Goal: Transaction & Acquisition: Book appointment/travel/reservation

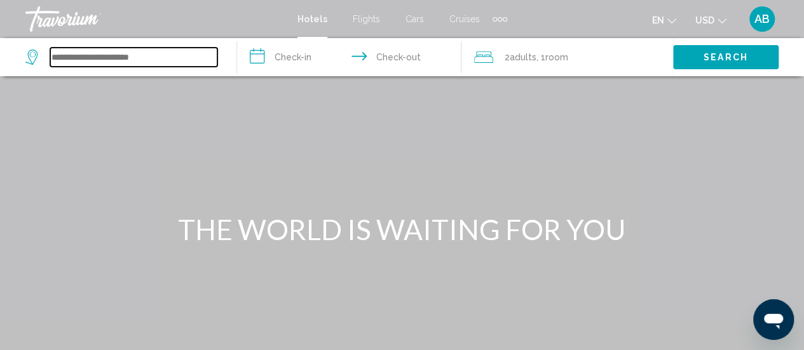
click at [182, 60] on input "Search widget" at bounding box center [133, 57] width 167 height 19
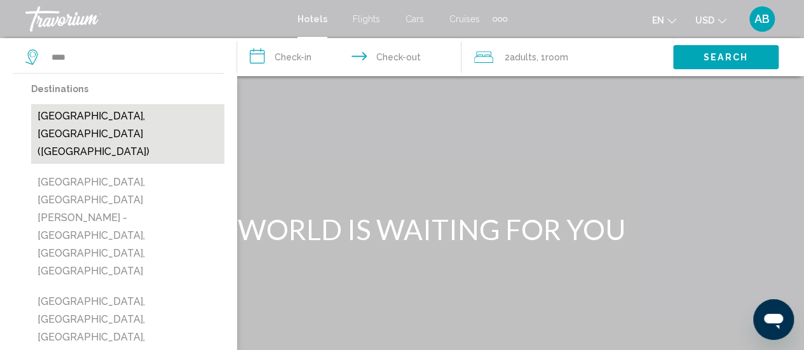
click at [120, 121] on button "Nice, France (NCE)" at bounding box center [127, 134] width 193 height 60
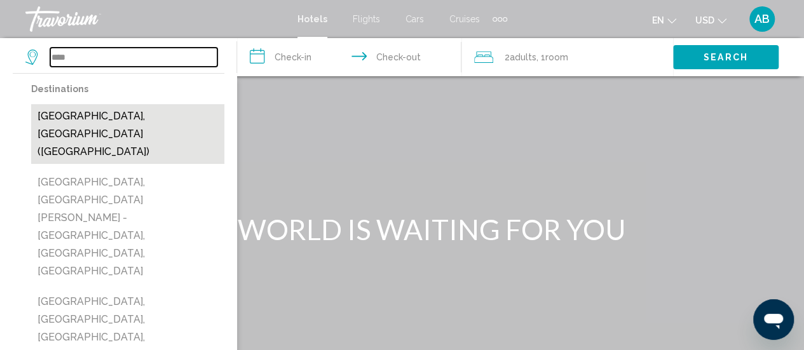
type input "**********"
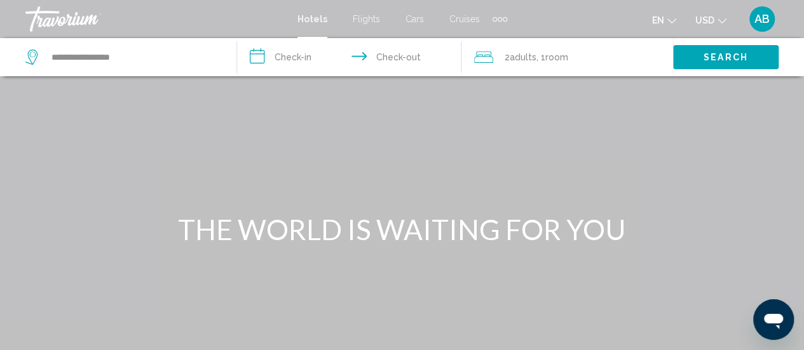
click at [289, 62] on input "**********" at bounding box center [351, 59] width 229 height 42
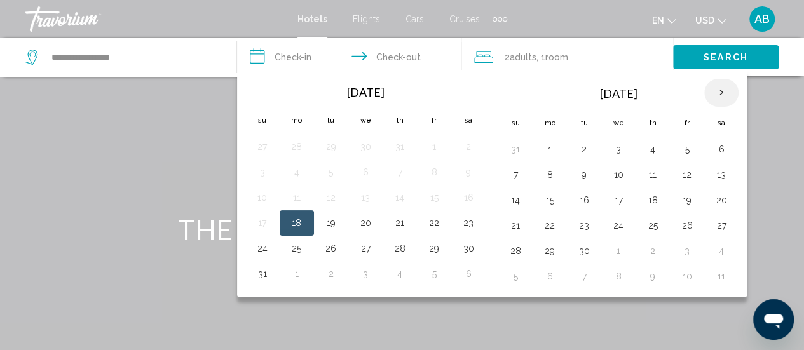
click at [716, 89] on th "Next month" at bounding box center [721, 93] width 34 height 28
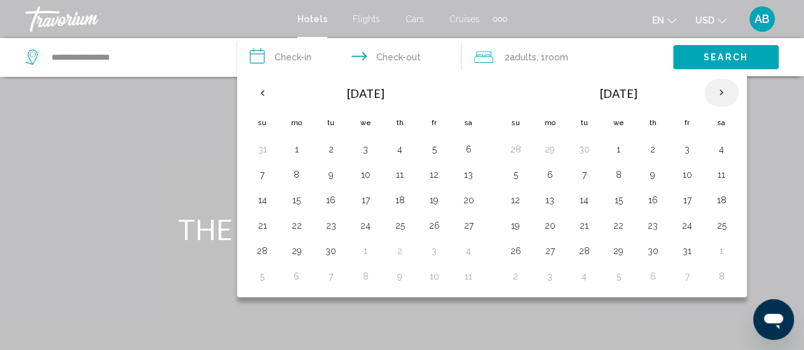
click at [716, 89] on th "Next month" at bounding box center [721, 93] width 34 height 28
click at [264, 96] on th "Previous month" at bounding box center [262, 93] width 34 height 28
click at [268, 221] on button "19" at bounding box center [262, 226] width 20 height 18
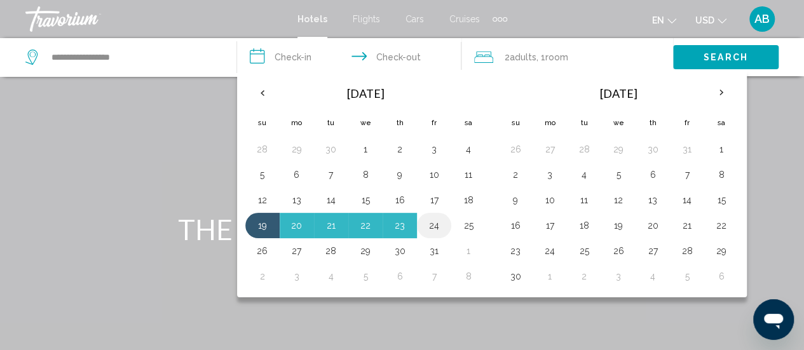
click at [426, 228] on button "24" at bounding box center [434, 226] width 20 height 18
type input "**********"
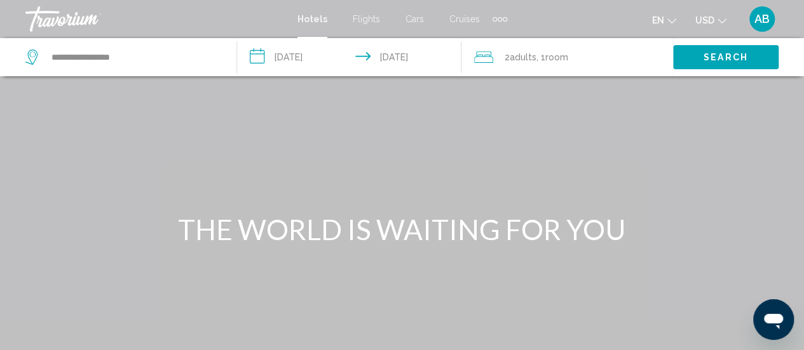
click at [723, 59] on span "Search" at bounding box center [725, 58] width 44 height 10
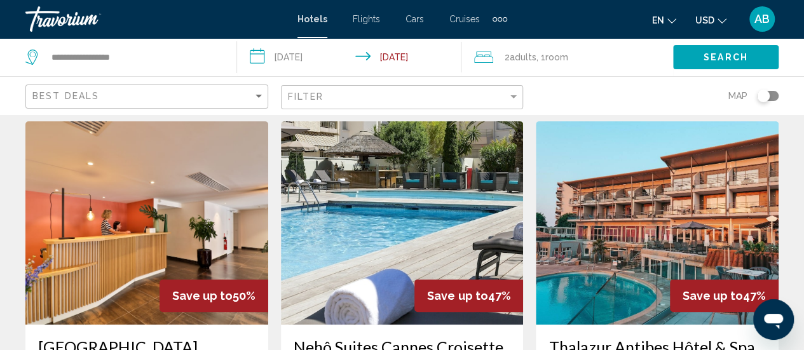
scroll to position [41, 0]
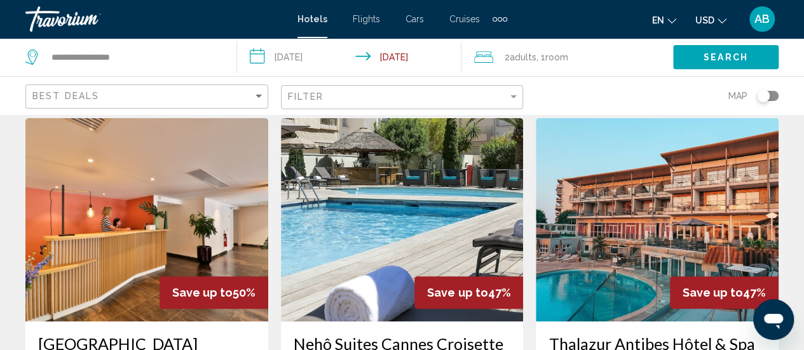
click at [414, 105] on div "Filter" at bounding box center [404, 98] width 232 height 24
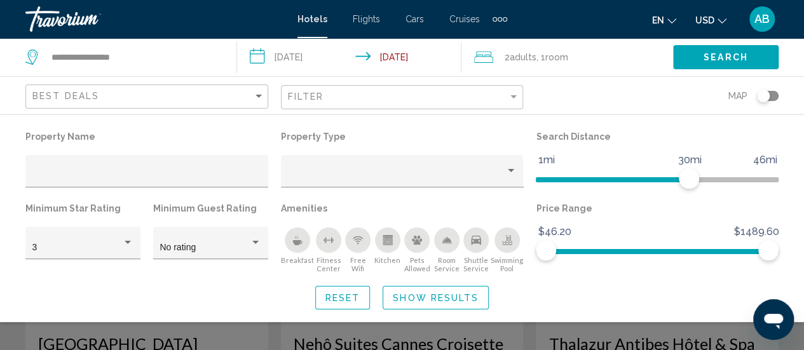
click at [294, 244] on icon "Breakfast" at bounding box center [297, 242] width 10 height 5
click at [353, 245] on icon "Free Wifi" at bounding box center [358, 240] width 10 height 10
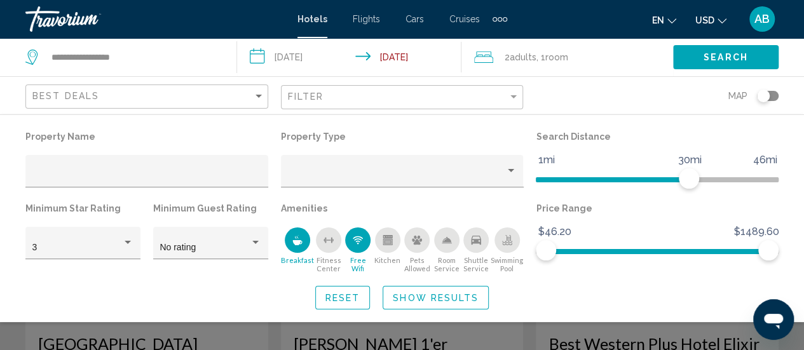
click at [360, 243] on icon "Free Wifi" at bounding box center [358, 240] width 10 height 10
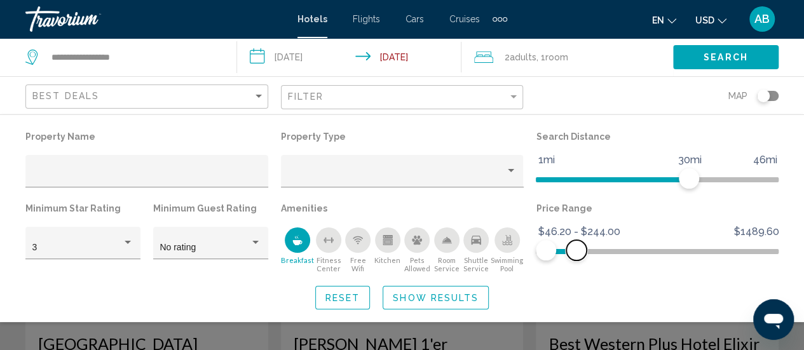
drag, startPoint x: 772, startPoint y: 254, endPoint x: 576, endPoint y: 264, distance: 196.0
click at [576, 264] on div "Price Range $46.20 $1489.60 $46.20 $244.00 $46.20 - $244.00" at bounding box center [656, 237] width 255 height 74
click at [410, 303] on span "Show Results" at bounding box center [436, 298] width 86 height 10
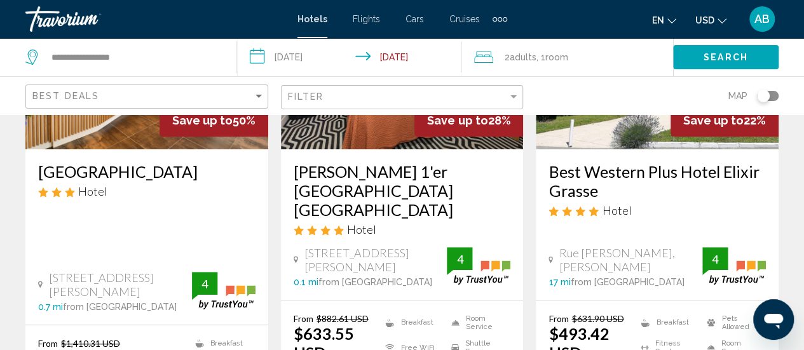
scroll to position [228, 0]
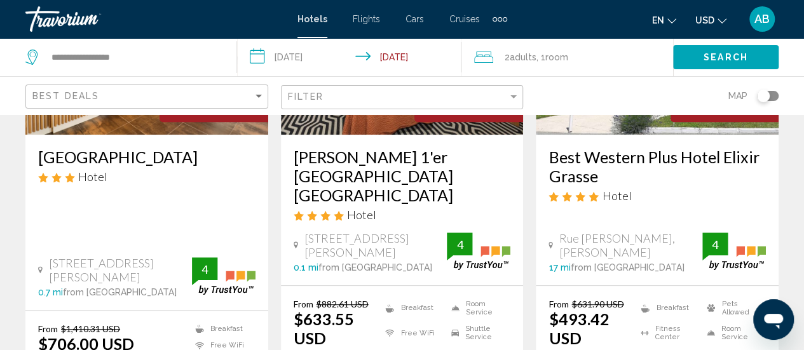
click at [224, 102] on div "Best Deals" at bounding box center [148, 97] width 232 height 24
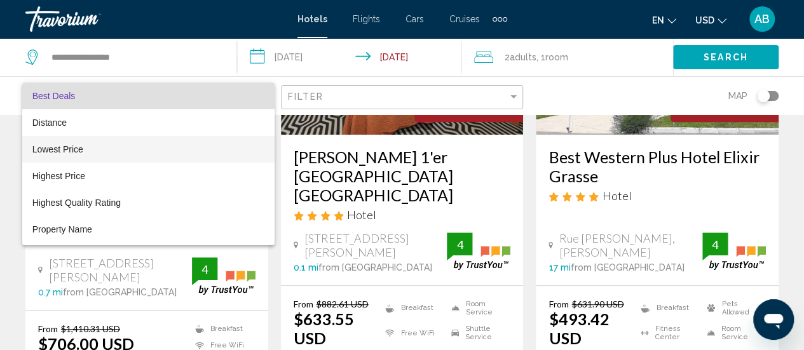
click at [112, 153] on span "Lowest Price" at bounding box center [148, 149] width 232 height 27
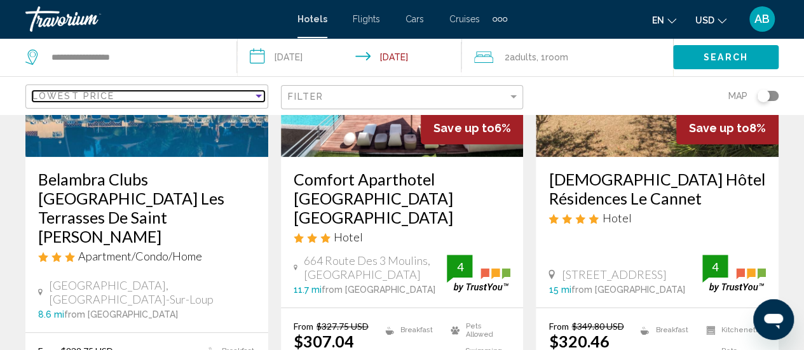
scroll to position [122, 0]
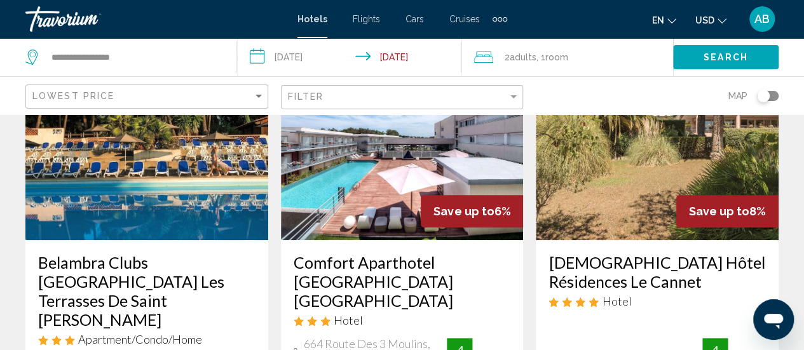
click at [767, 99] on div "Toggle map" at bounding box center [763, 96] width 13 height 13
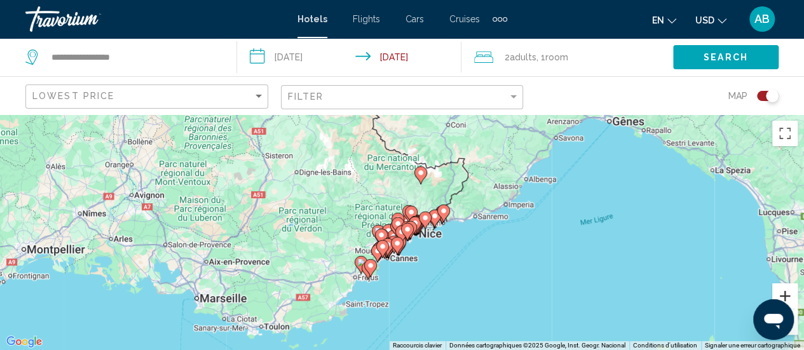
click at [777, 293] on button "Zoom avant" at bounding box center [784, 295] width 25 height 25
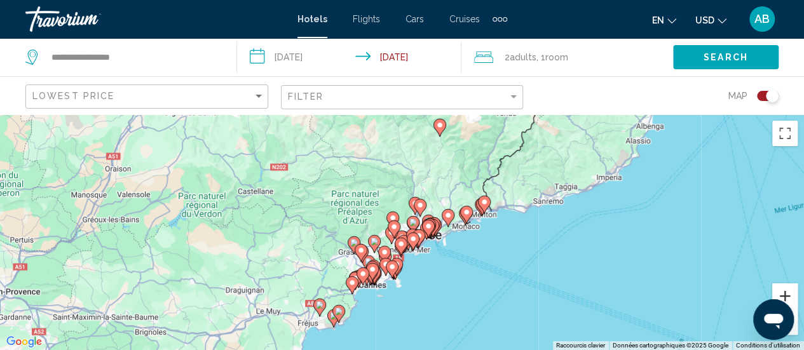
click at [777, 293] on button "Zoom avant" at bounding box center [784, 295] width 25 height 25
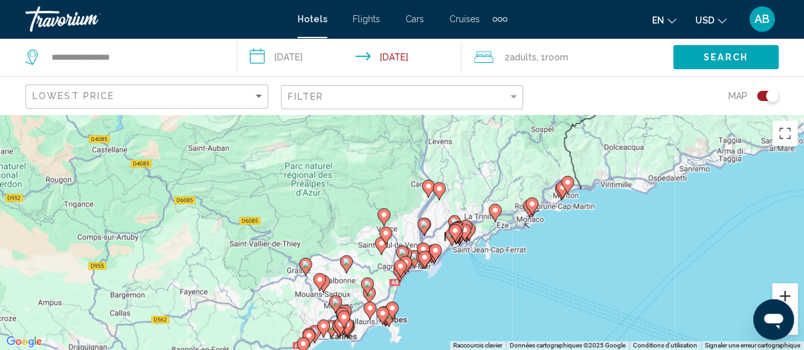
click at [777, 293] on button "Zoom avant" at bounding box center [784, 295] width 25 height 25
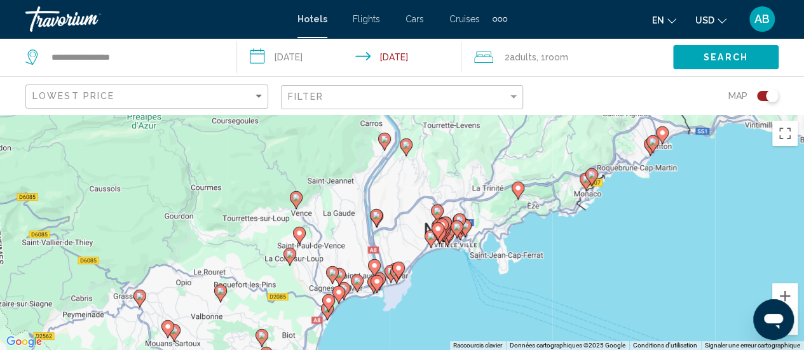
drag, startPoint x: 583, startPoint y: 302, endPoint x: 506, endPoint y: 290, distance: 77.2
click at [506, 290] on div "Pour activer le glissement avec le clavier, appuyez sur Alt+Entrée. Une fois ce…" at bounding box center [402, 232] width 804 height 236
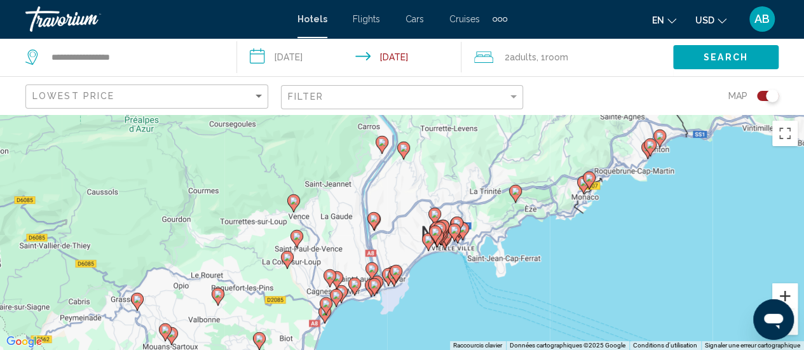
click at [781, 293] on button "Zoom avant" at bounding box center [784, 295] width 25 height 25
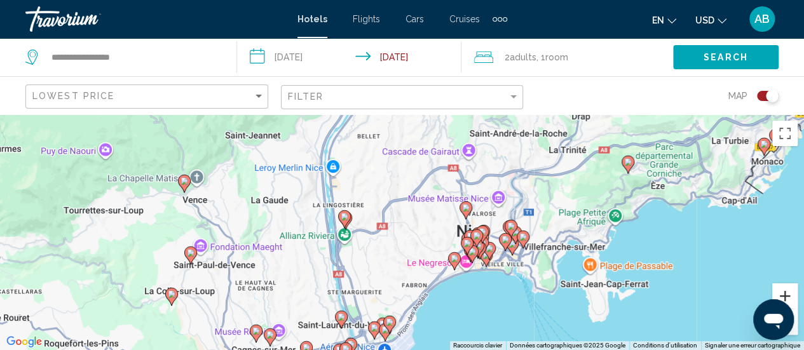
click at [781, 293] on button "Zoom avant" at bounding box center [784, 295] width 25 height 25
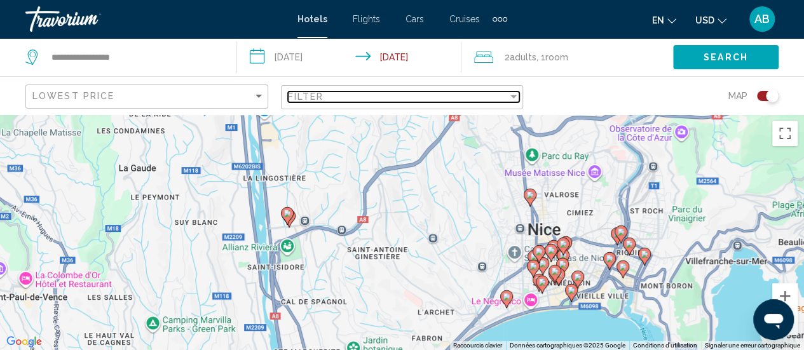
click at [491, 97] on div "Filter" at bounding box center [398, 97] width 221 height 10
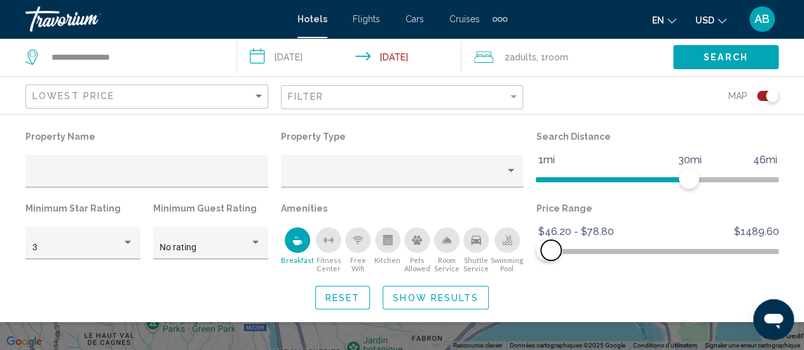
drag, startPoint x: 577, startPoint y: 256, endPoint x: 551, endPoint y: 259, distance: 26.2
click at [551, 259] on span "Hotel Filters" at bounding box center [551, 250] width 20 height 20
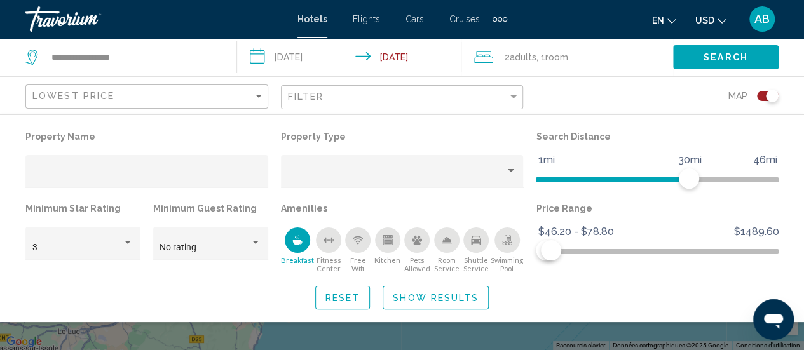
click at [419, 300] on span "Show Results" at bounding box center [436, 298] width 86 height 10
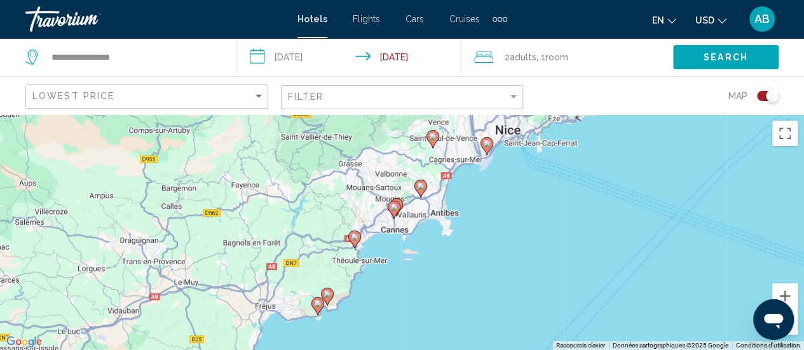
click at [758, 99] on div "Toggle map" at bounding box center [768, 96] width 22 height 10
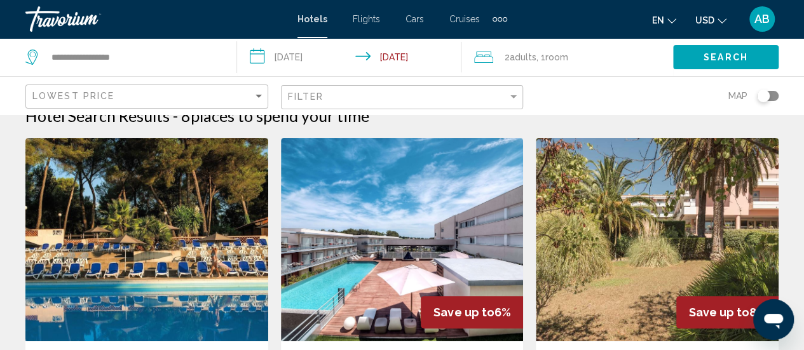
scroll to position [19, 0]
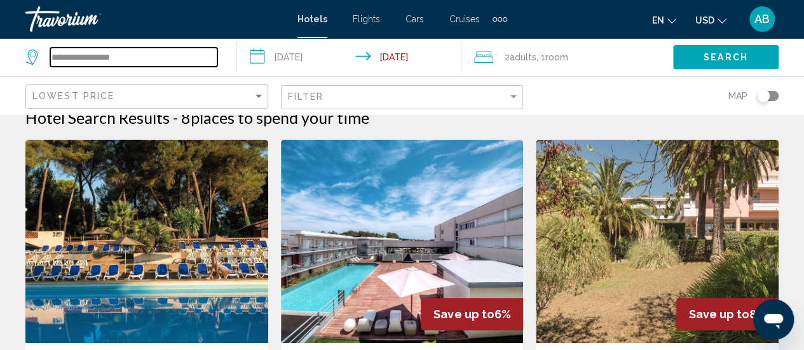
click at [202, 51] on input "**********" at bounding box center [133, 57] width 167 height 19
type input "*"
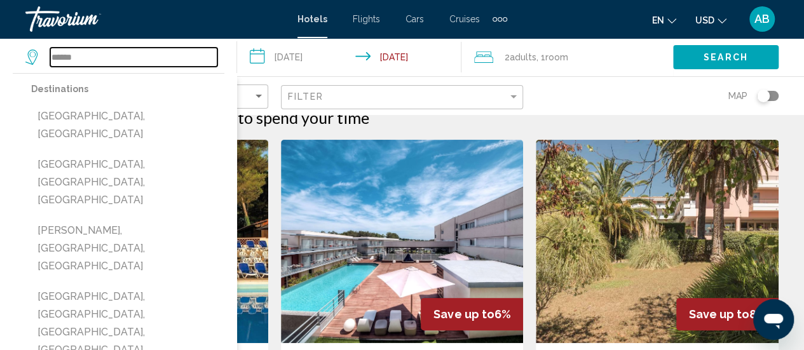
type input "******"
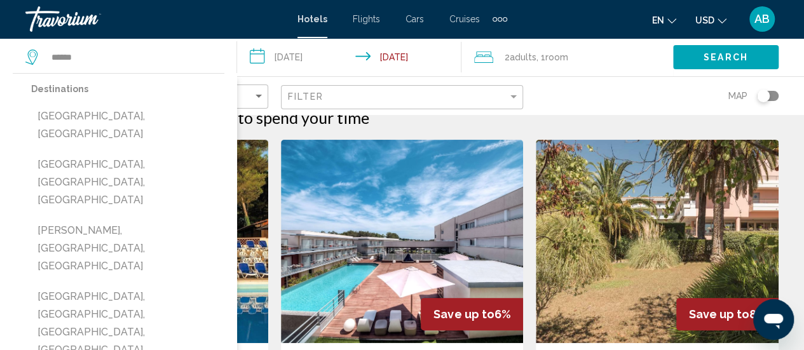
click at [596, 94] on div "Map" at bounding box center [657, 95] width 243 height 37
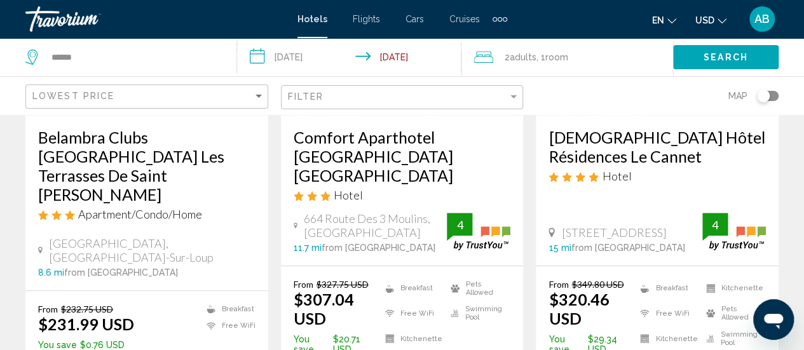
scroll to position [0, 0]
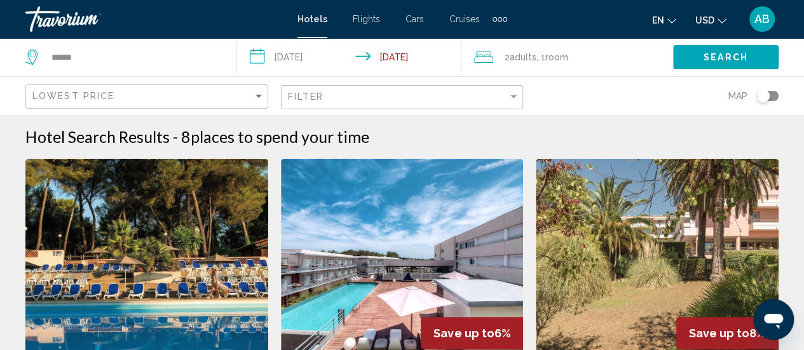
click at [496, 89] on div "Filter" at bounding box center [404, 98] width 232 height 24
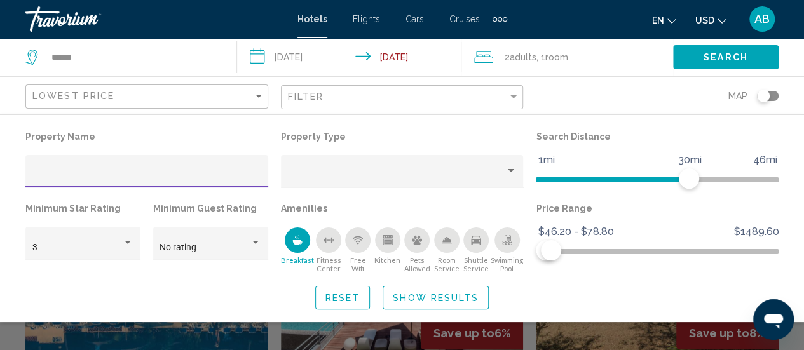
click at [768, 98] on div "Toggle map" at bounding box center [763, 96] width 13 height 13
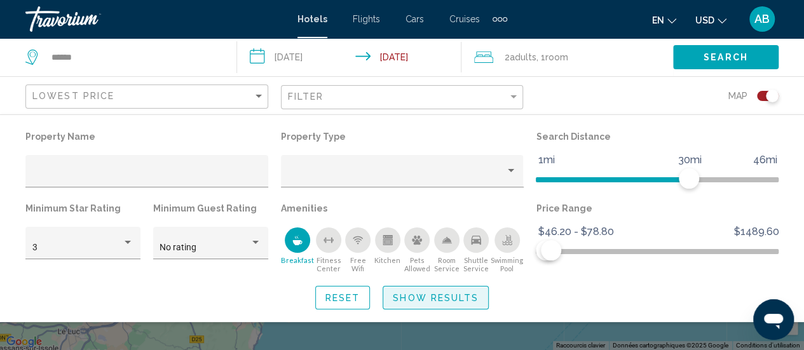
click at [461, 298] on span "Show Results" at bounding box center [436, 298] width 86 height 10
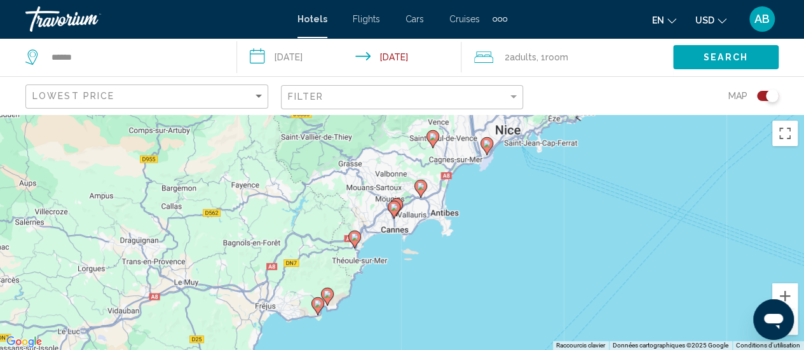
click at [486, 146] on image "Main content" at bounding box center [487, 144] width 8 height 8
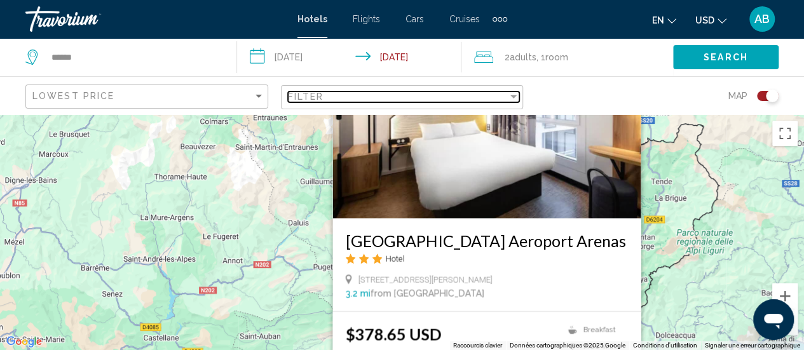
click at [470, 100] on div "Filter" at bounding box center [398, 97] width 221 height 10
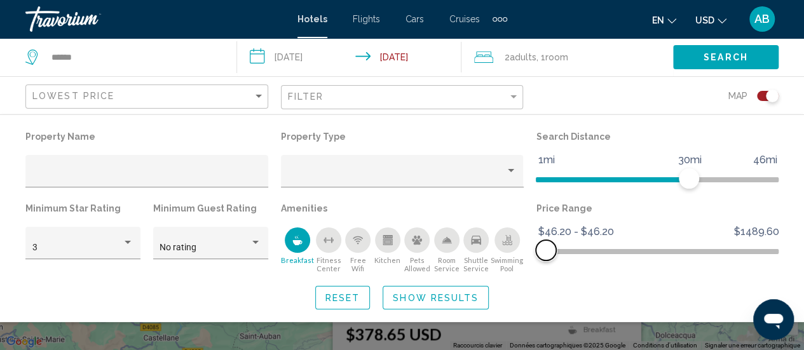
click at [541, 252] on span "Hotel Filters" at bounding box center [546, 250] width 20 height 20
click at [472, 289] on button "Show Results" at bounding box center [436, 298] width 106 height 24
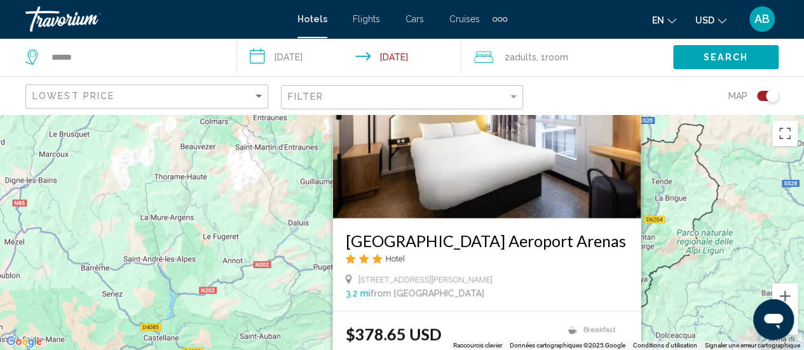
click at [740, 173] on div "Pour activer le glissement avec le clavier, appuyez sur Alt+Entrée. Une fois ce…" at bounding box center [402, 232] width 804 height 236
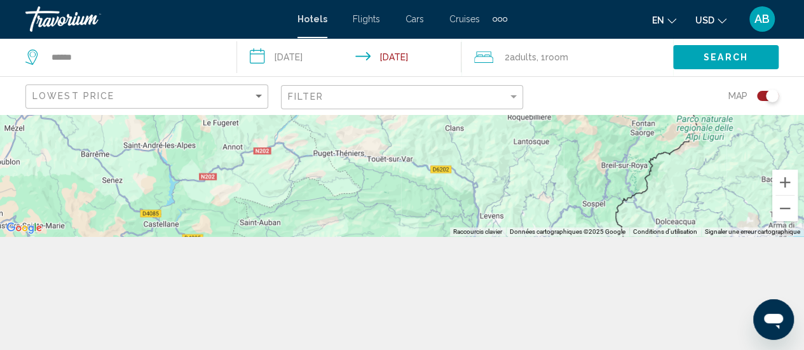
scroll to position [114, 0]
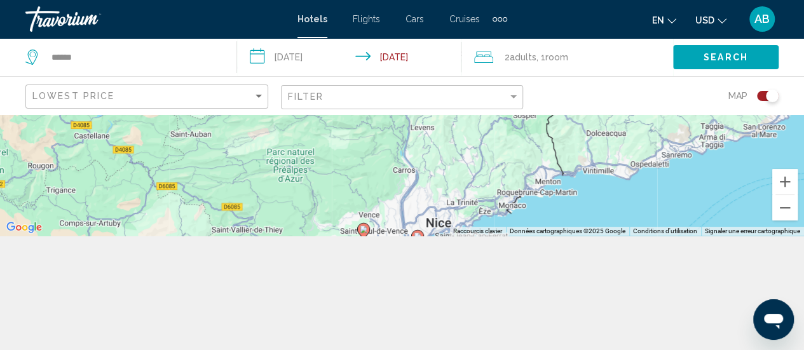
drag, startPoint x: 627, startPoint y: 206, endPoint x: 555, endPoint y: 114, distance: 116.8
click at [555, 114] on div "**********" at bounding box center [402, 175] width 804 height 350
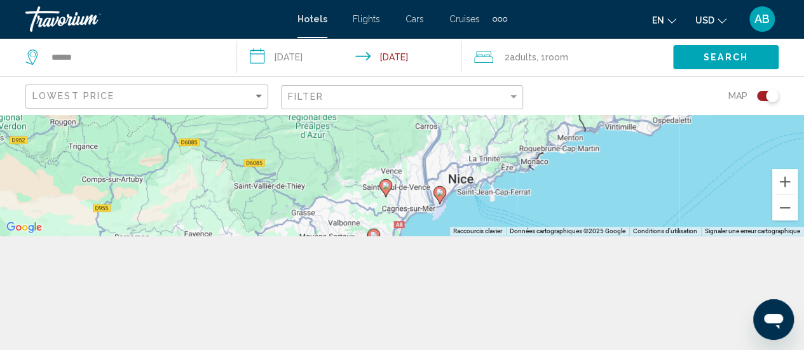
drag, startPoint x: 446, startPoint y: 180, endPoint x: 509, endPoint y: 82, distance: 116.3
click at [509, 82] on div "**********" at bounding box center [402, 175] width 804 height 350
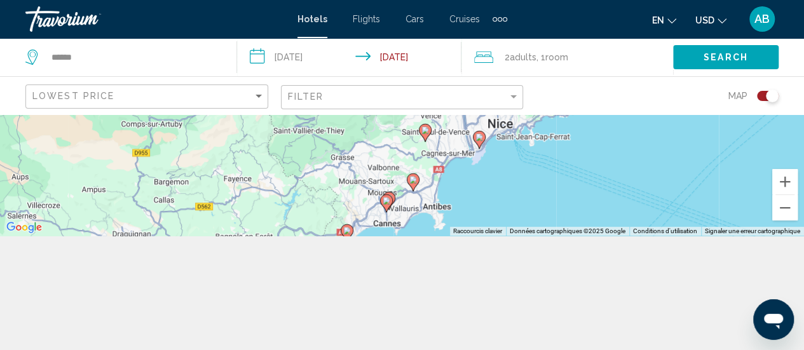
click at [425, 137] on icon "Main content" at bounding box center [424, 132] width 11 height 17
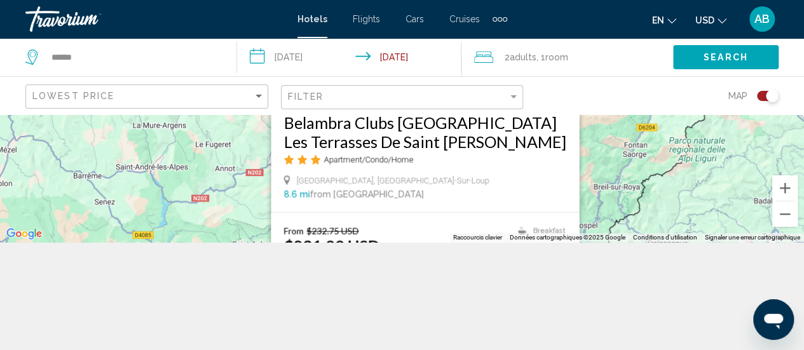
scroll to position [112, 0]
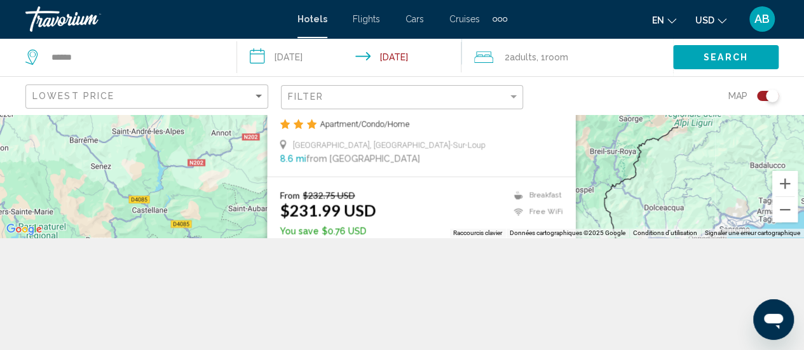
drag, startPoint x: 647, startPoint y: 190, endPoint x: 643, endPoint y: 157, distance: 33.3
click at [643, 157] on div "Pour activer le glissement avec le clavier, appuyez sur Alt+Entrée. Une fois ce…" at bounding box center [402, 120] width 804 height 236
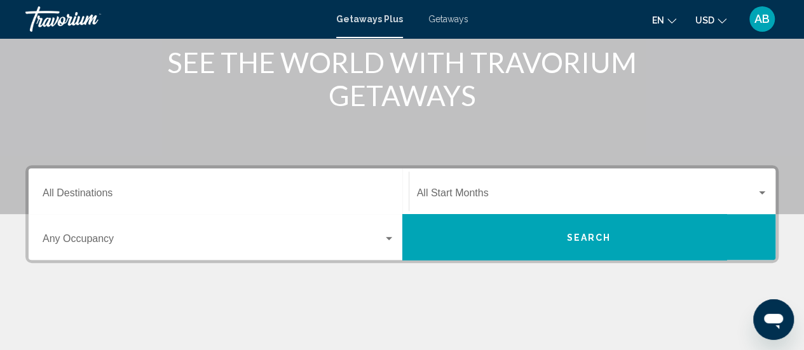
scroll to position [196, 0]
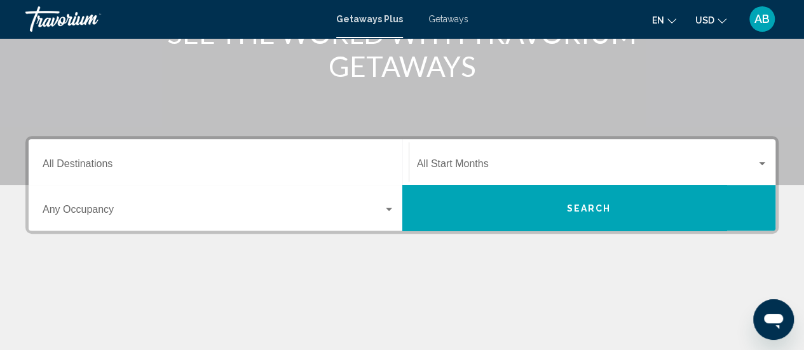
click at [286, 165] on input "Destination All Destinations" at bounding box center [219, 166] width 352 height 11
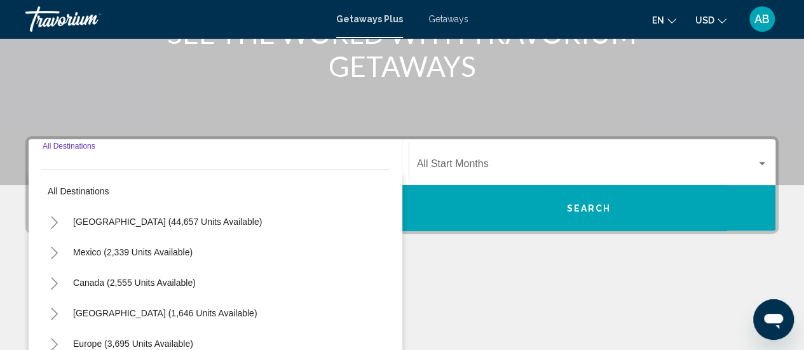
scroll to position [291, 0]
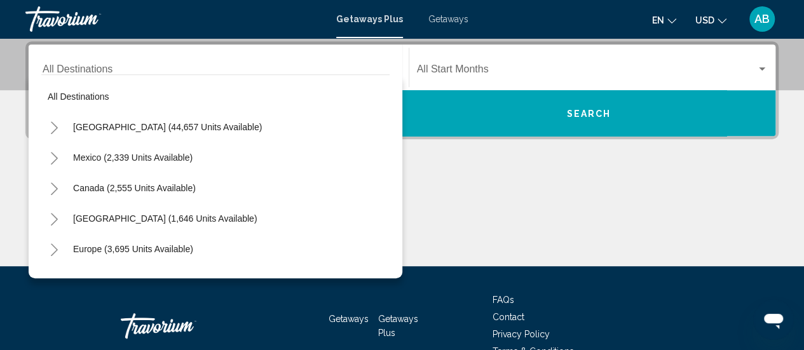
click at [431, 64] on div "Start Month All Start Months" at bounding box center [592, 68] width 351 height 40
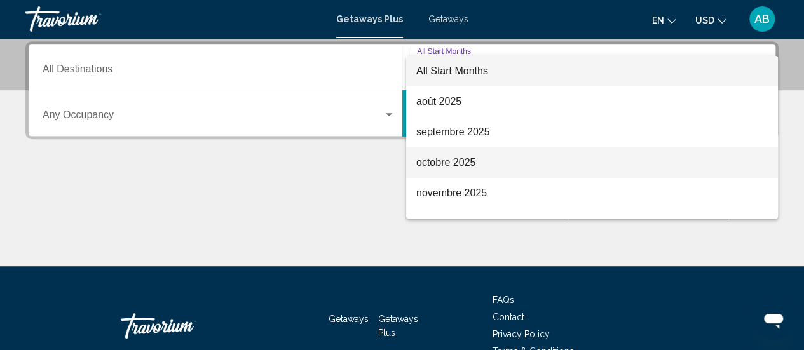
click at [439, 170] on span "octobre 2025" at bounding box center [591, 162] width 351 height 31
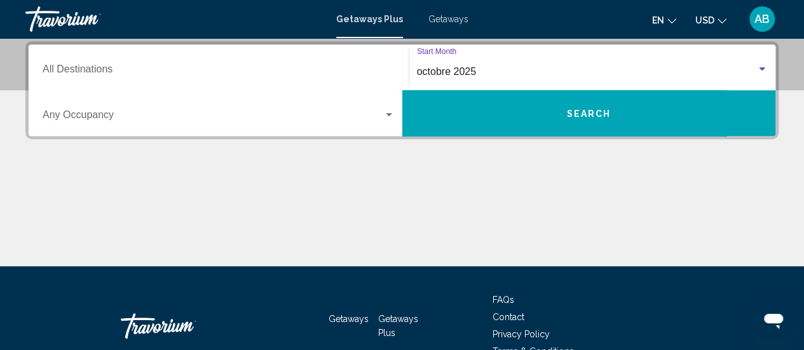
click at [572, 109] on span "Search" at bounding box center [588, 114] width 44 height 10
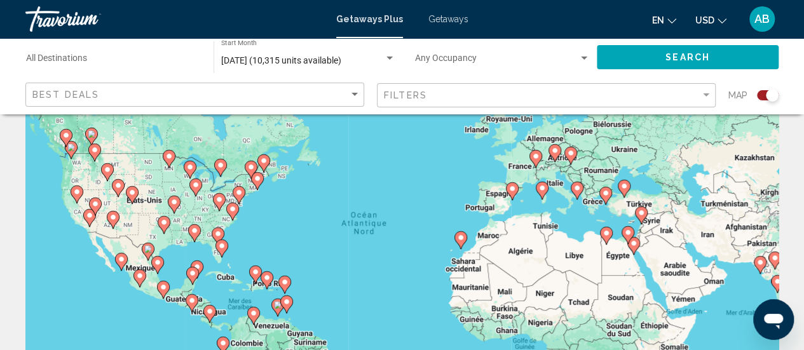
scroll to position [78, 0]
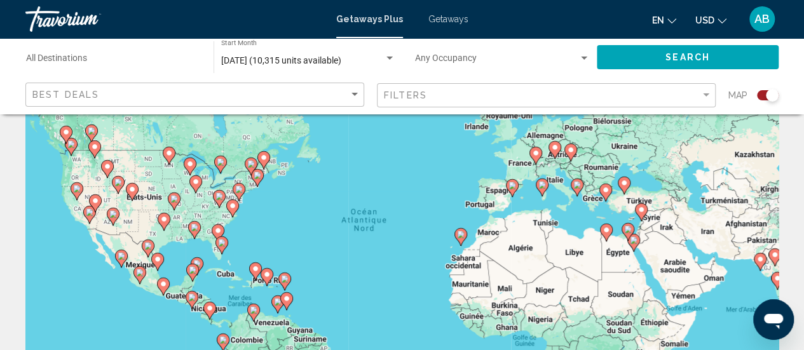
click at [511, 186] on image "Main content" at bounding box center [512, 186] width 8 height 8
type input "**********"
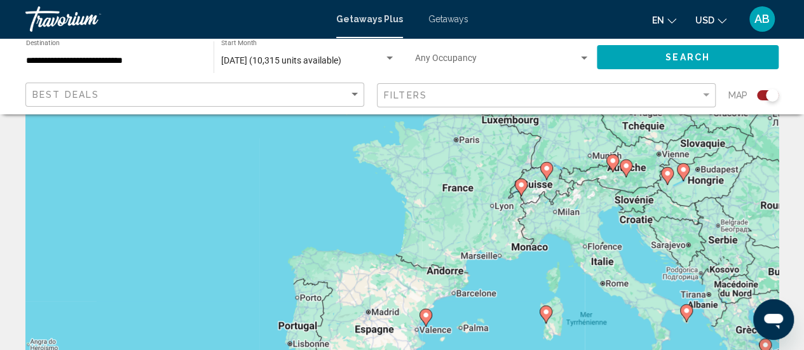
drag, startPoint x: 481, startPoint y: 172, endPoint x: 503, endPoint y: 275, distance: 105.2
click at [503, 275] on div "Pour activer le glissement avec le clavier, appuyez sur Alt+Entrée. Une fois ce…" at bounding box center [401, 240] width 753 height 381
click at [438, 24] on span "Getaways" at bounding box center [448, 19] width 40 height 10
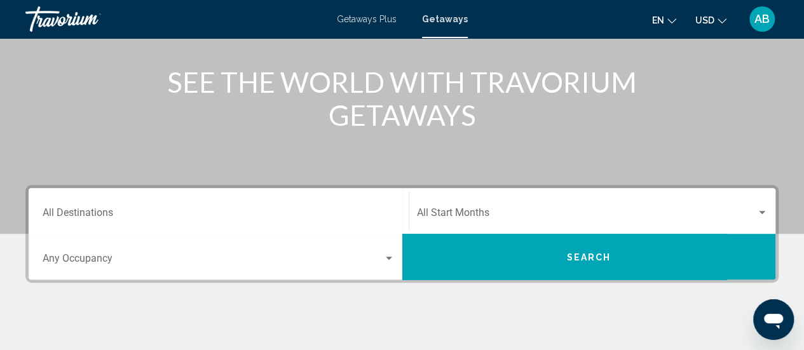
scroll to position [165, 0]
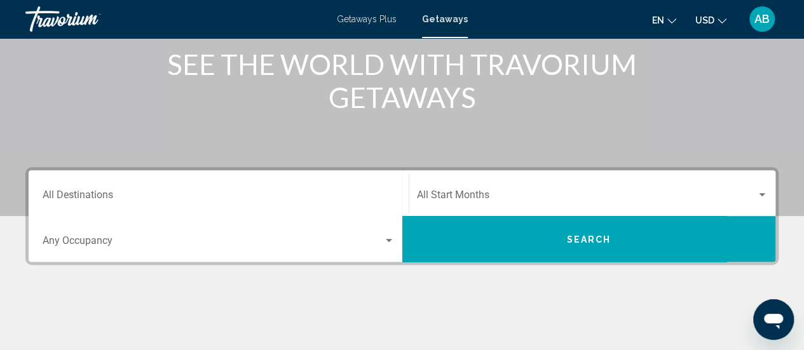
click at [466, 192] on span "Search widget" at bounding box center [587, 197] width 340 height 11
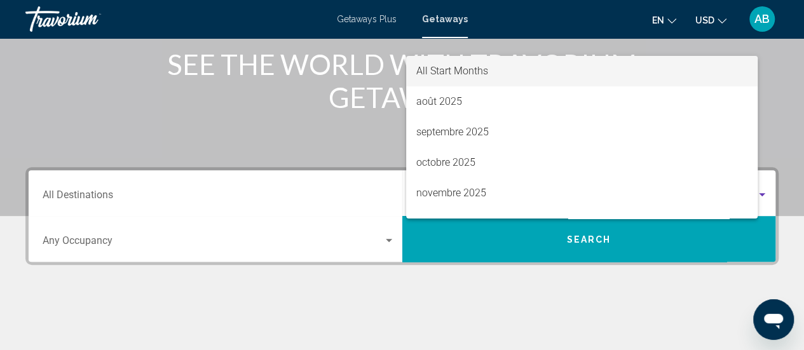
scroll to position [291, 0]
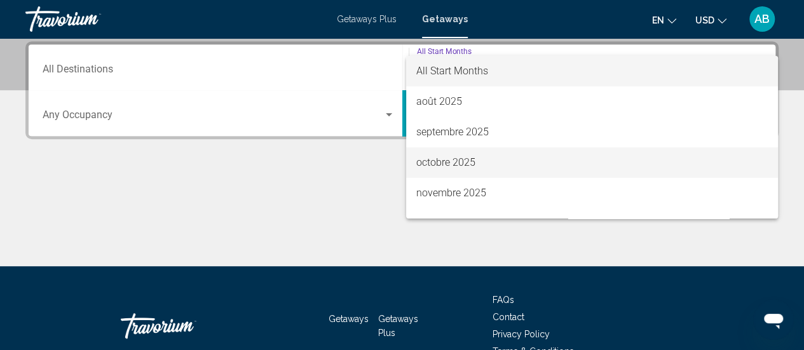
click at [455, 161] on span "octobre 2025" at bounding box center [591, 162] width 351 height 31
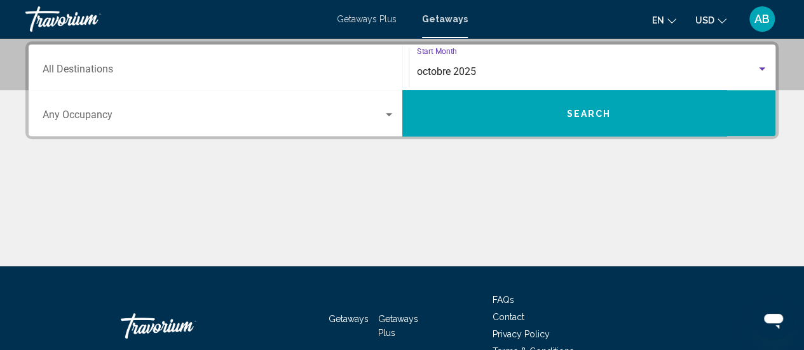
click at [591, 93] on button "Search" at bounding box center [589, 113] width 374 height 46
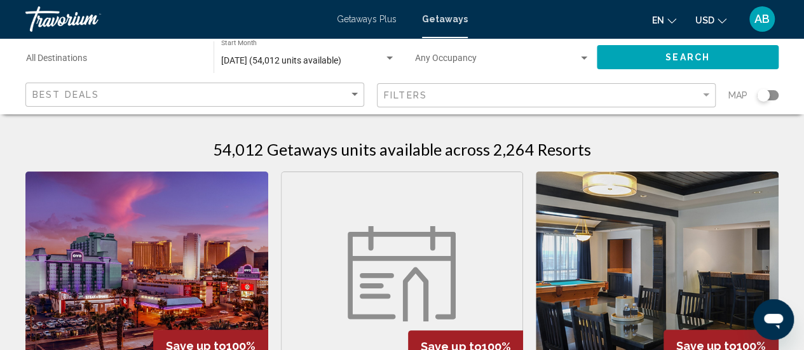
click at [771, 100] on div "Map" at bounding box center [753, 96] width 50 height 26
click at [770, 97] on div "Search widget" at bounding box center [768, 95] width 22 height 10
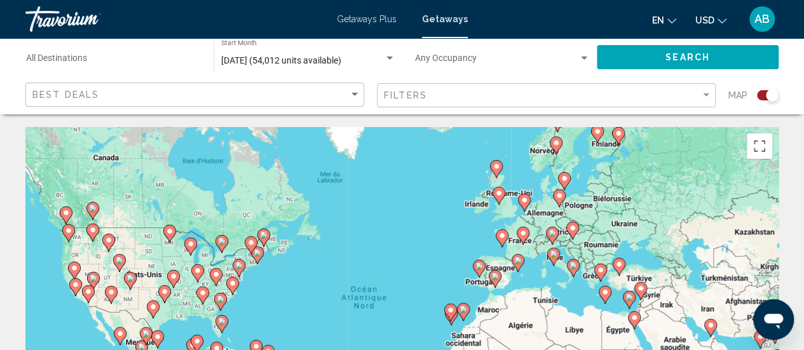
click at [526, 236] on image "Main content" at bounding box center [523, 233] width 8 height 8
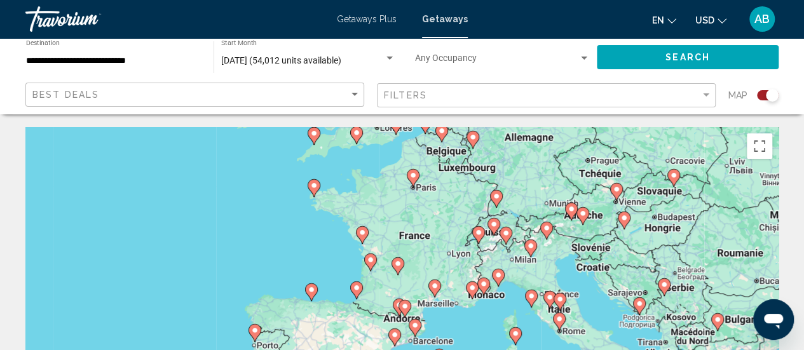
click at [431, 289] on image "Main content" at bounding box center [435, 286] width 8 height 8
type input "**********"
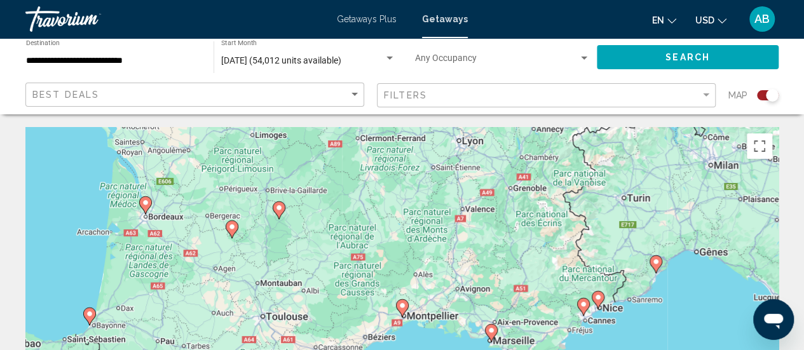
scroll to position [175, 0]
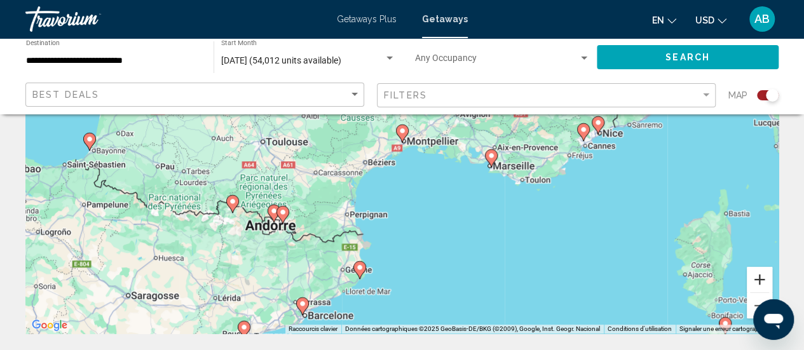
click at [766, 285] on button "Zoom avant" at bounding box center [759, 279] width 25 height 25
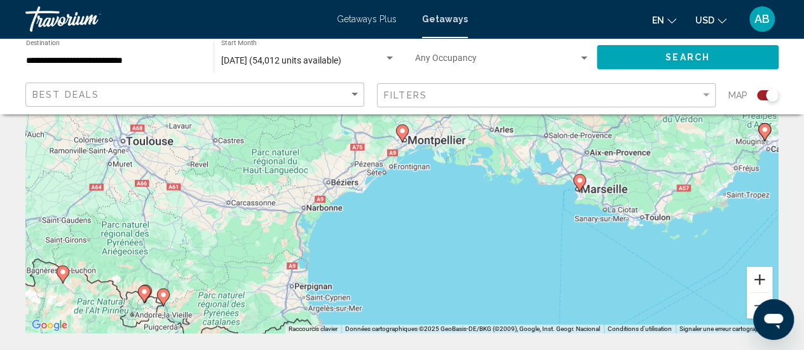
click at [766, 285] on button "Zoom avant" at bounding box center [759, 279] width 25 height 25
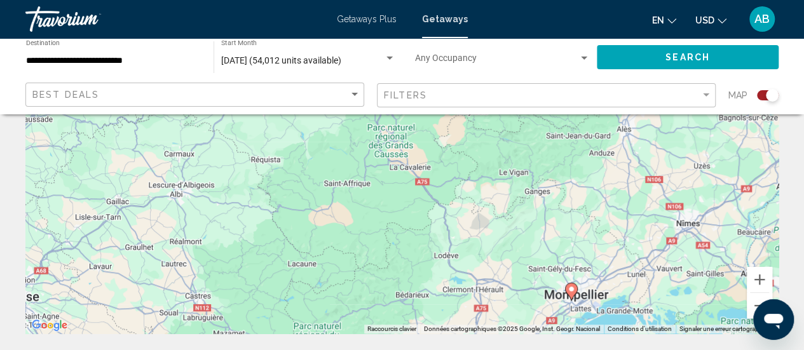
drag, startPoint x: 235, startPoint y: 199, endPoint x: 407, endPoint y: 360, distance: 235.1
click at [407, 175] on html "**********" at bounding box center [402, 0] width 804 height 350
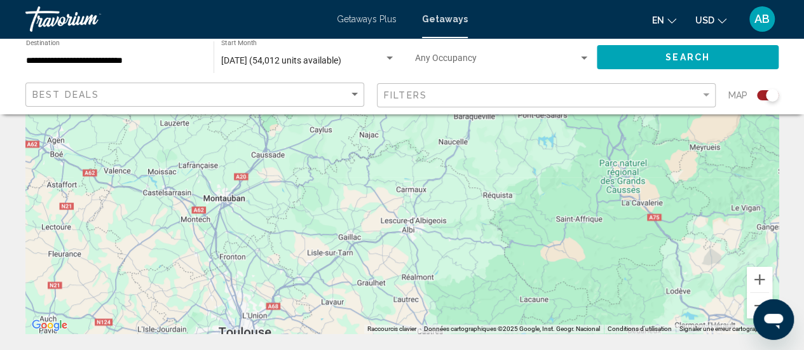
drag, startPoint x: 269, startPoint y: 264, endPoint x: 503, endPoint y: 301, distance: 236.6
click at [503, 301] on div "Pour activer le glissement avec le clavier, appuyez sur Alt+Entrée. Une fois ce…" at bounding box center [401, 142] width 753 height 381
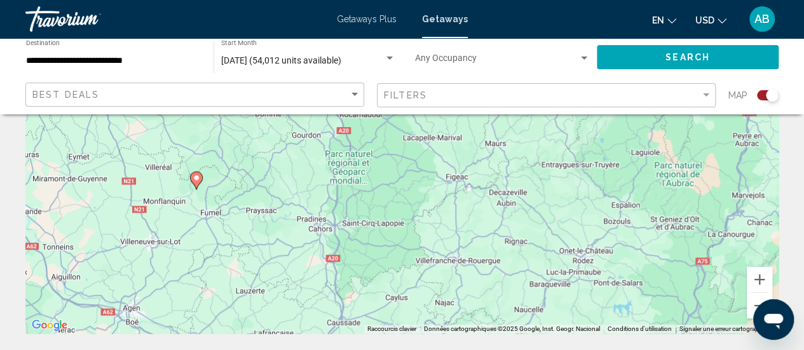
drag, startPoint x: 314, startPoint y: 202, endPoint x: 390, endPoint y: 372, distance: 186.0
click at [390, 175] on html "**********" at bounding box center [402, 0] width 804 height 350
click at [673, 87] on div "Filters" at bounding box center [548, 96] width 328 height 24
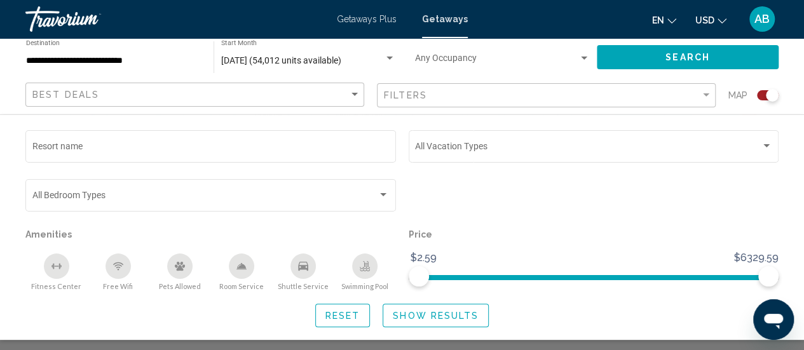
click at [780, 279] on div "Price $2.59 $6329.99 $2.59 $6329.59" at bounding box center [593, 258] width 383 height 65
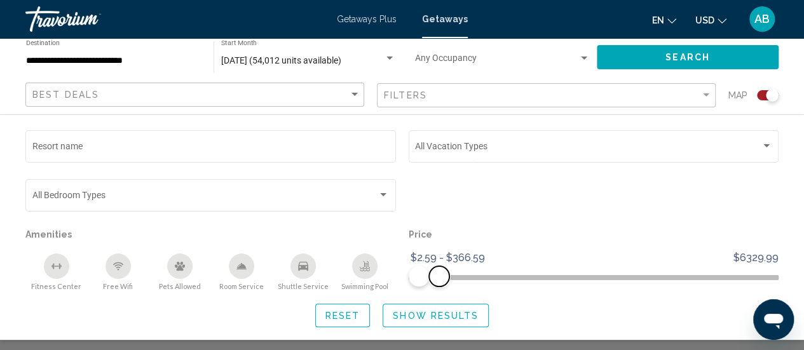
drag, startPoint x: 770, startPoint y: 279, endPoint x: 438, endPoint y: 271, distance: 331.8
click at [438, 271] on span "Search widget" at bounding box center [439, 276] width 20 height 20
click at [418, 307] on button "Show Results" at bounding box center [436, 316] width 106 height 24
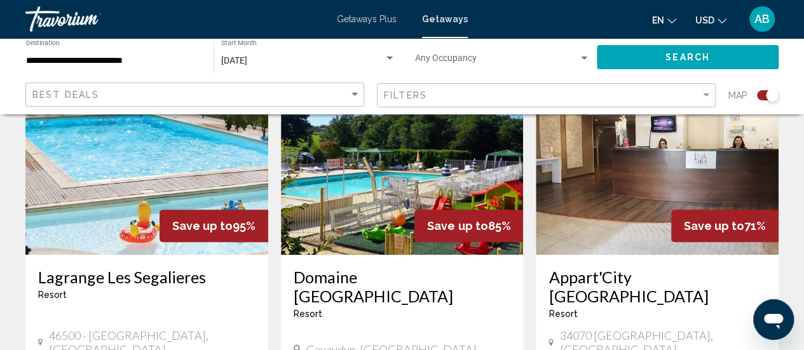
scroll to position [512, 0]
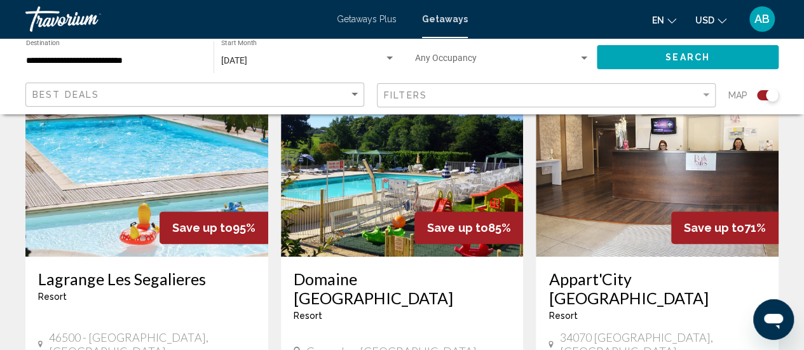
click at [227, 187] on img "Main content" at bounding box center [146, 154] width 243 height 203
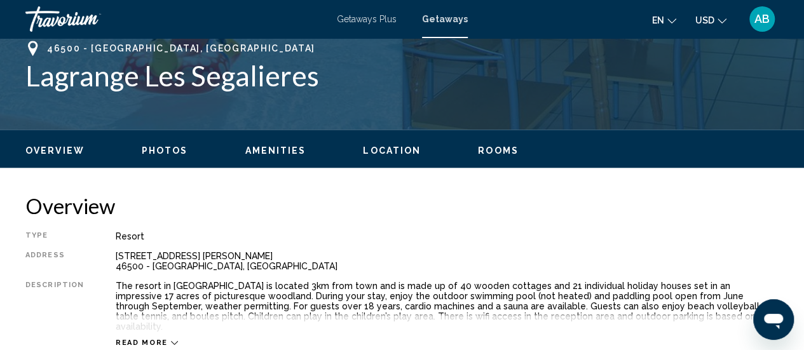
scroll to position [165, 0]
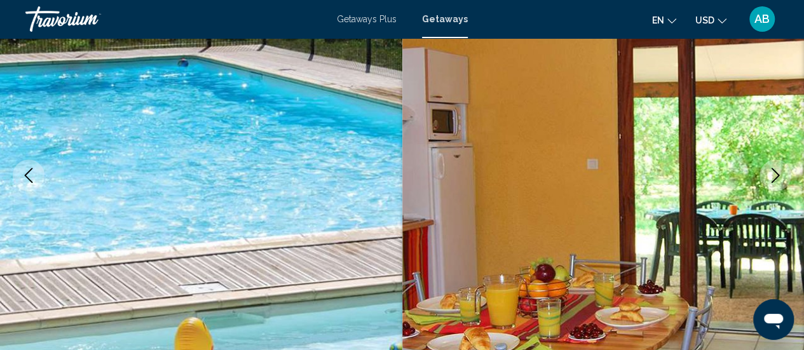
click at [769, 177] on icon "Next image" at bounding box center [775, 175] width 15 height 15
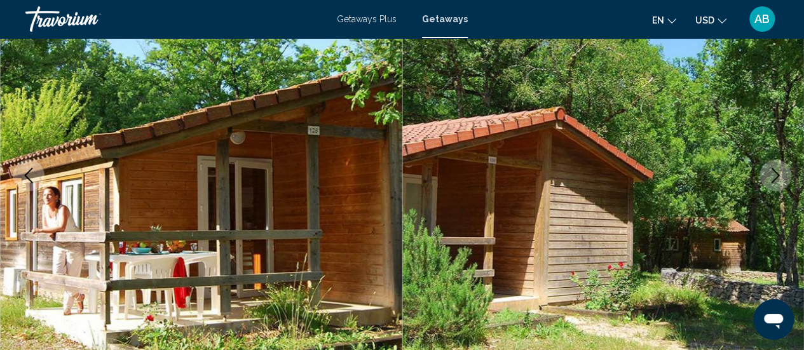
click at [769, 177] on icon "Next image" at bounding box center [775, 175] width 15 height 15
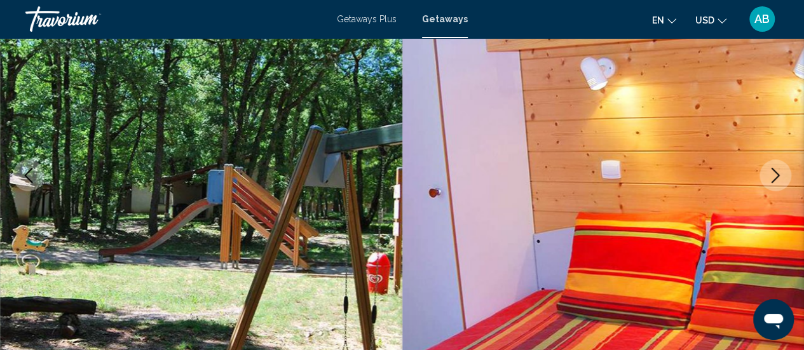
click at [769, 177] on icon "Next image" at bounding box center [775, 175] width 15 height 15
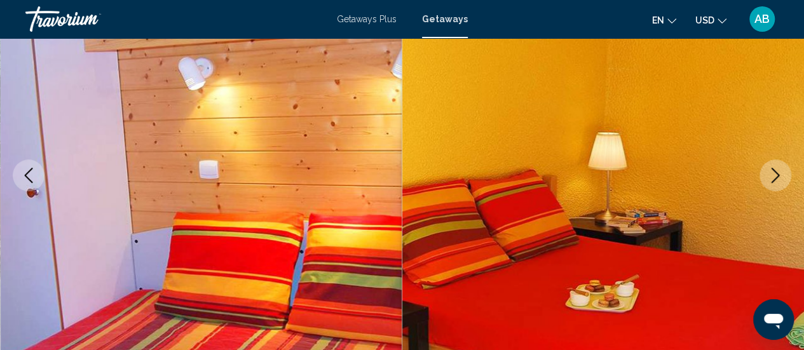
click at [769, 177] on icon "Next image" at bounding box center [775, 175] width 15 height 15
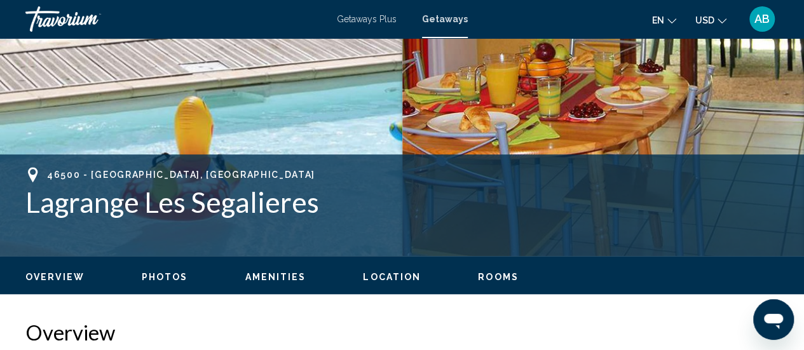
scroll to position [391, 0]
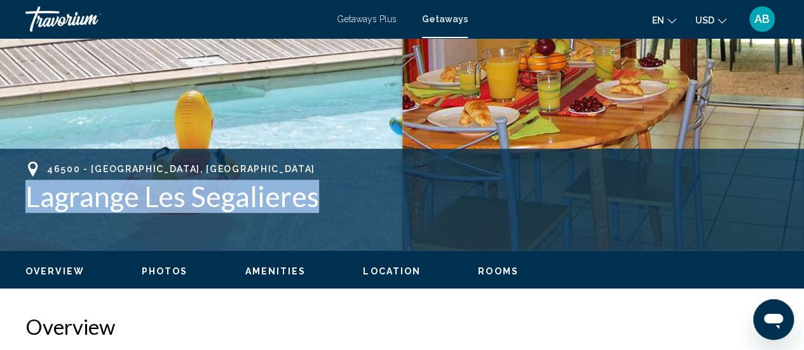
drag, startPoint x: 325, startPoint y: 195, endPoint x: 23, endPoint y: 185, distance: 302.7
click at [23, 185] on div "46500 - [GEOGRAPHIC_DATA], [GEOGRAPHIC_DATA] Lagrange Les Segalieres Address [S…" at bounding box center [402, 199] width 804 height 76
copy h1 "Lagrange Les Segalieres"
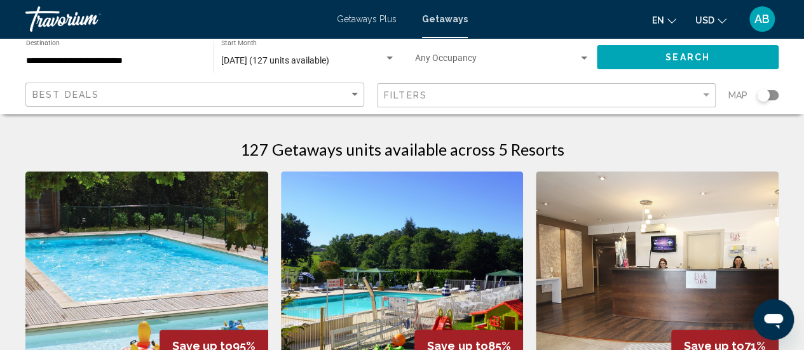
click at [679, 88] on div "Filters" at bounding box center [548, 96] width 328 height 24
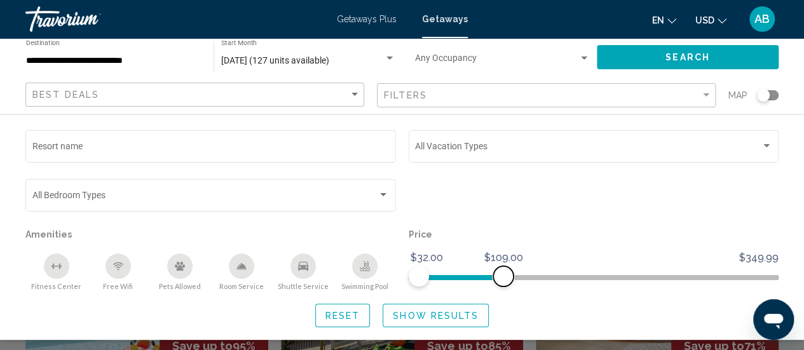
drag, startPoint x: 770, startPoint y: 269, endPoint x: 503, endPoint y: 290, distance: 268.4
click at [503, 290] on div "Price $32.00 $349.99 $32.00 $109.00 $32.00 - $77.00" at bounding box center [593, 258] width 383 height 65
click at [442, 315] on span "Show Results" at bounding box center [436, 316] width 86 height 10
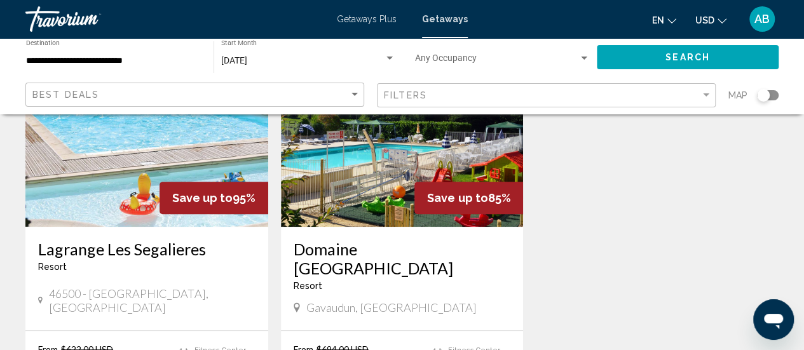
scroll to position [154, 0]
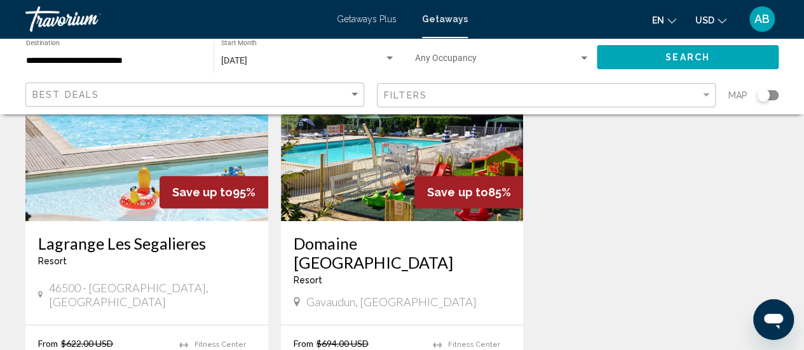
click at [435, 242] on h3 "Domaine [GEOGRAPHIC_DATA]" at bounding box center [402, 253] width 217 height 38
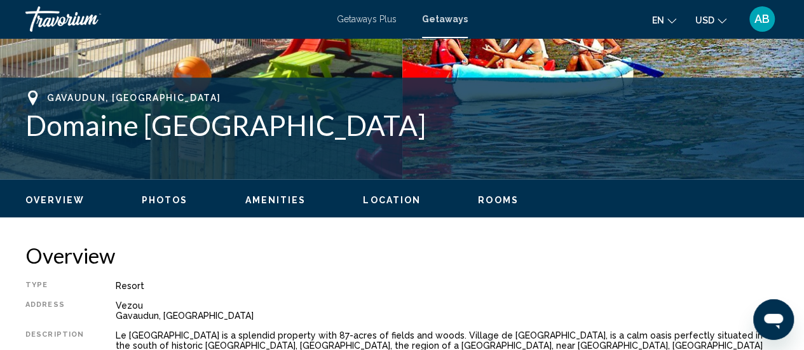
scroll to position [454, 0]
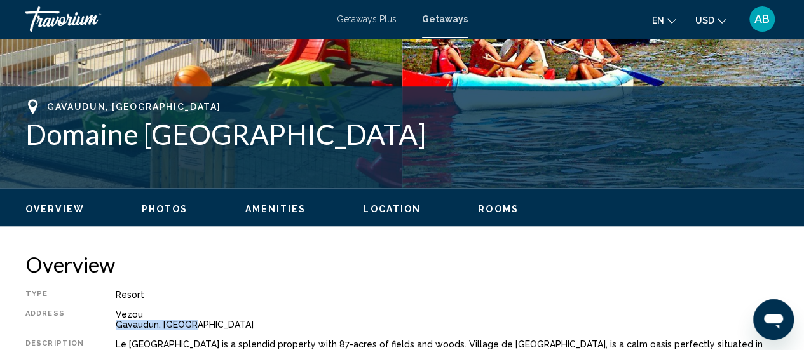
drag, startPoint x: 186, startPoint y: 328, endPoint x: 113, endPoint y: 327, distance: 73.1
click at [116, 327] on div "Vezou Gavaudun, [GEOGRAPHIC_DATA]" at bounding box center [447, 319] width 663 height 20
copy div "Gavaudun, [GEOGRAPHIC_DATA]"
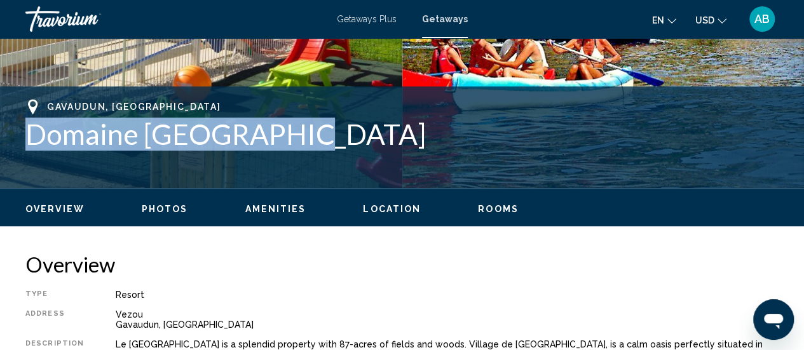
drag, startPoint x: 323, startPoint y: 131, endPoint x: 20, endPoint y: 125, distance: 302.5
click at [20, 125] on div "Gavaudun, [GEOGRAPHIC_DATA] Domaine De Gavaudun Address [GEOGRAPHIC_DATA], [GEO…" at bounding box center [402, 137] width 804 height 76
copy h1 "Domaine [GEOGRAPHIC_DATA]"
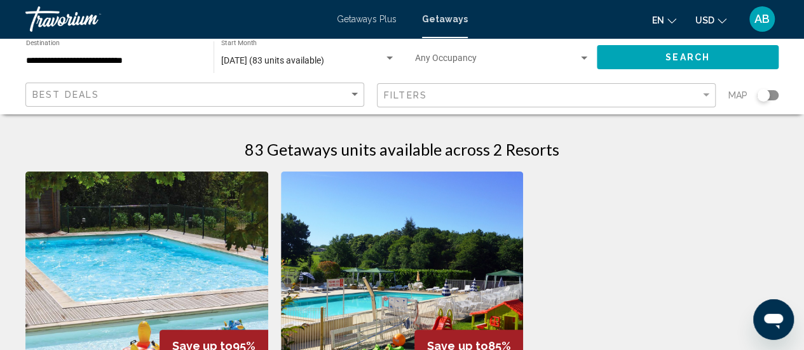
click at [375, 24] on span "Getaways Plus" at bounding box center [367, 19] width 60 height 10
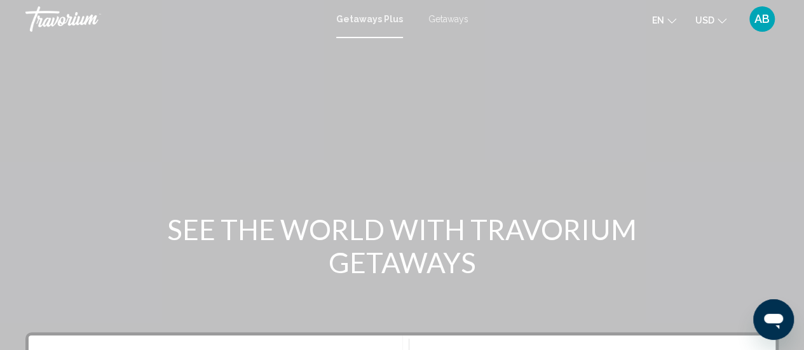
click at [442, 20] on span "Getaways" at bounding box center [448, 19] width 40 height 10
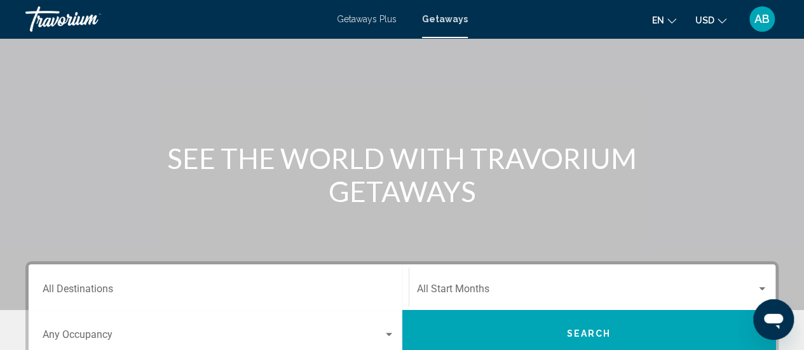
scroll to position [93, 0]
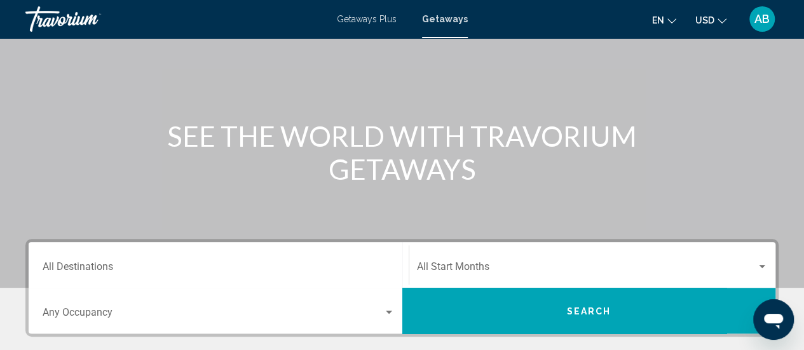
click at [301, 277] on div "Destination All Destinations" at bounding box center [219, 265] width 352 height 40
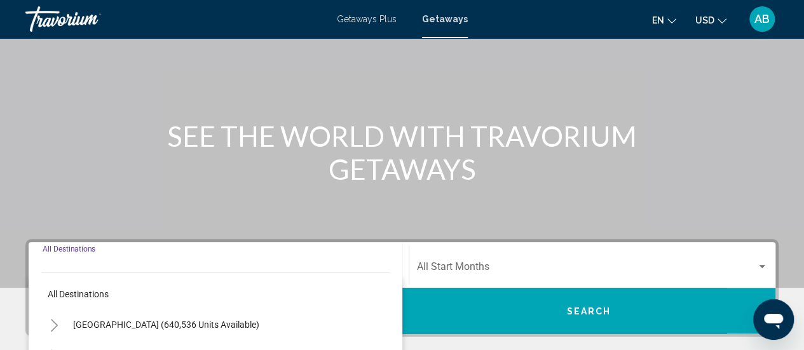
scroll to position [291, 0]
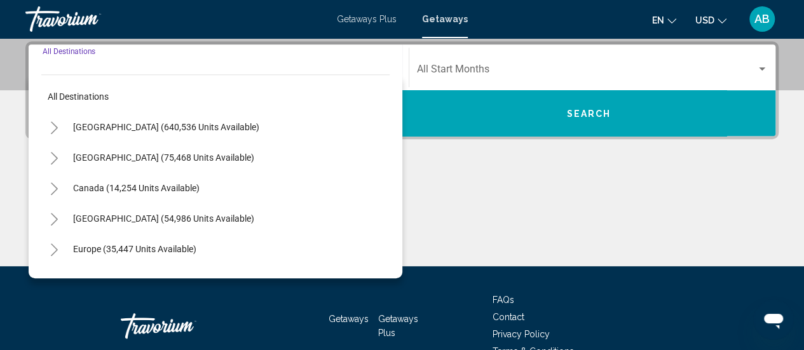
click at [517, 56] on div "Start Month All Start Months" at bounding box center [592, 68] width 351 height 40
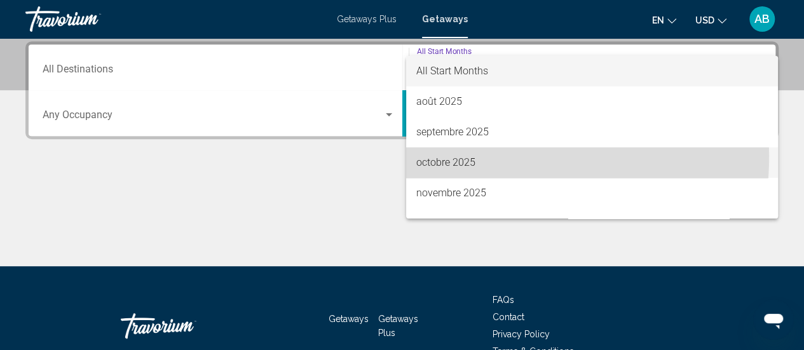
click at [460, 156] on span "octobre 2025" at bounding box center [591, 162] width 351 height 31
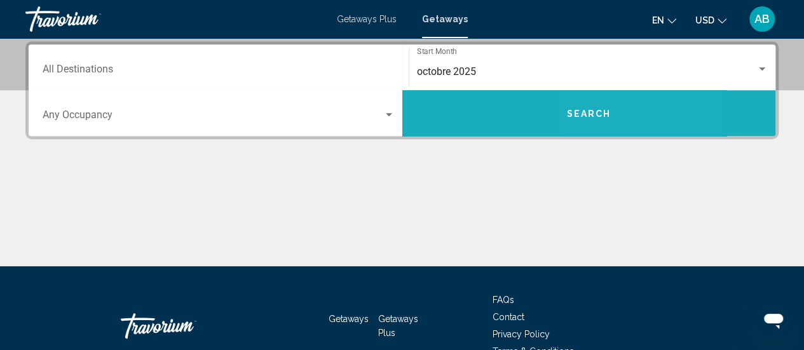
click at [597, 106] on button "Search" at bounding box center [589, 113] width 374 height 46
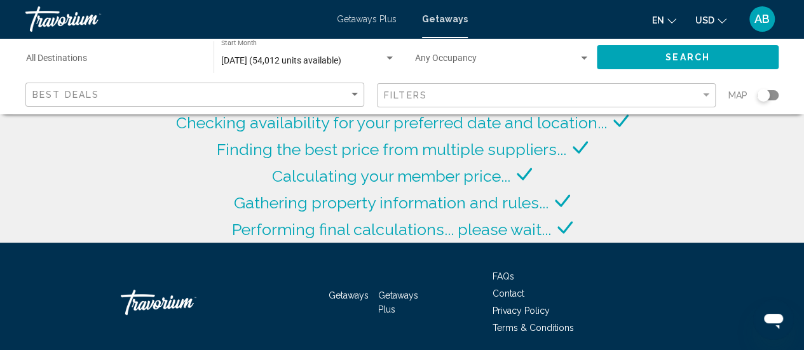
drag, startPoint x: 492, startPoint y: 107, endPoint x: 483, endPoint y: 100, distance: 11.7
click at [483, 100] on app-map-search-filters "Best Deals Filters Map" at bounding box center [402, 95] width 778 height 38
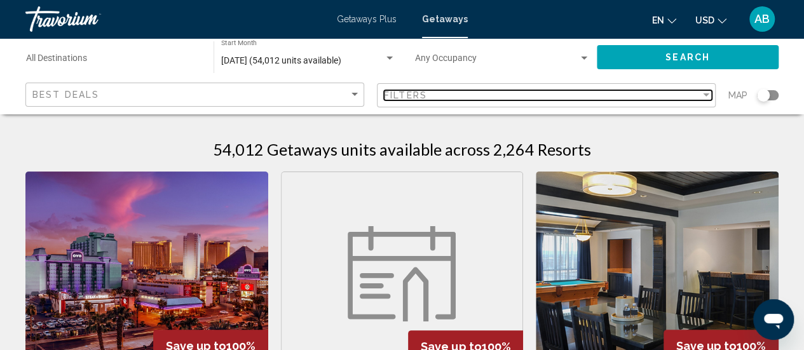
click at [483, 100] on div "Filters" at bounding box center [542, 95] width 316 height 10
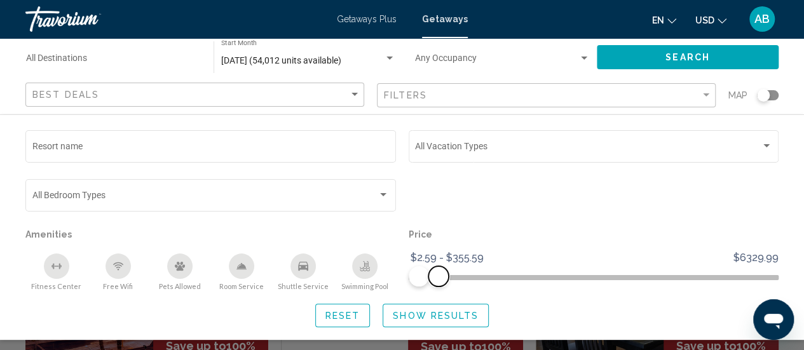
drag, startPoint x: 771, startPoint y: 278, endPoint x: 438, endPoint y: 275, distance: 333.6
click at [438, 275] on span "Search widget" at bounding box center [438, 276] width 20 height 20
click at [435, 322] on button "Show Results" at bounding box center [436, 316] width 106 height 24
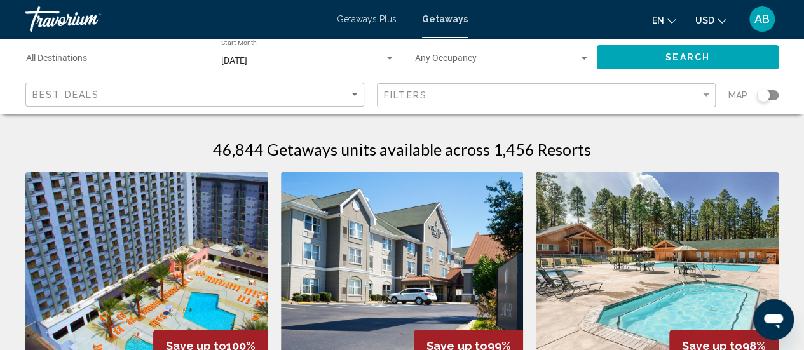
click at [772, 99] on div "Search widget" at bounding box center [768, 95] width 22 height 10
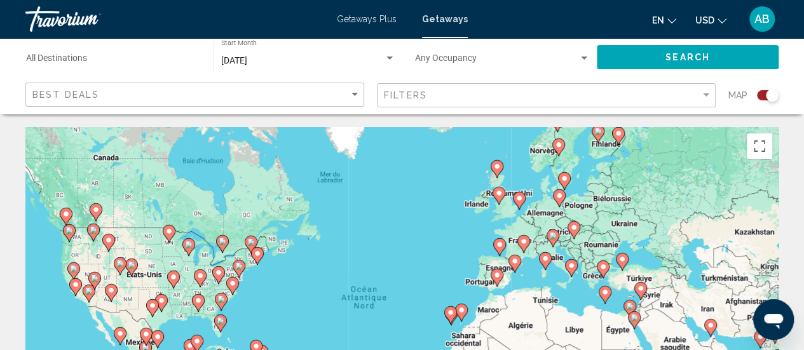
click at [512, 263] on image "Main content" at bounding box center [515, 261] width 8 height 8
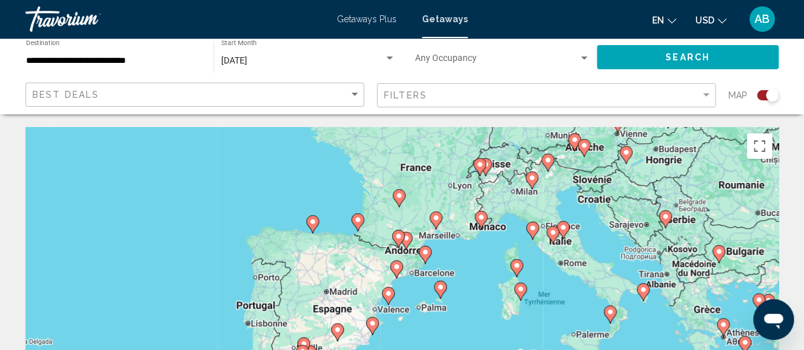
click at [569, 167] on div "Pour activer le glissement avec le clavier, appuyez sur Alt+Entrée. Une fois ce…" at bounding box center [401, 317] width 753 height 381
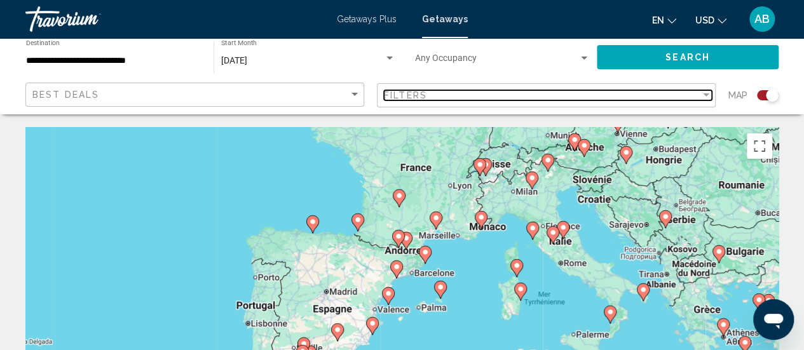
click at [430, 97] on div "Filters" at bounding box center [542, 95] width 316 height 10
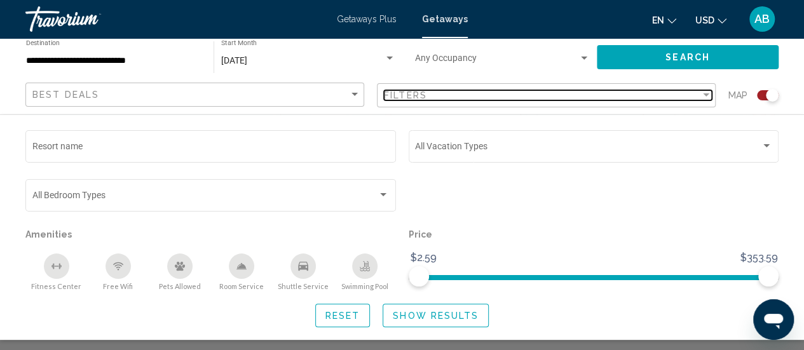
scroll to position [212, 0]
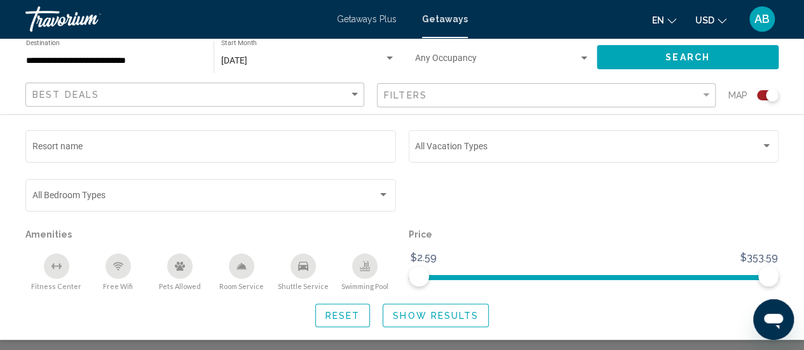
click at [529, 255] on div "Price $2.59 $354.00 $2.59 $353.59" at bounding box center [593, 258] width 383 height 65
click at [433, 318] on span "Show Results" at bounding box center [436, 316] width 86 height 10
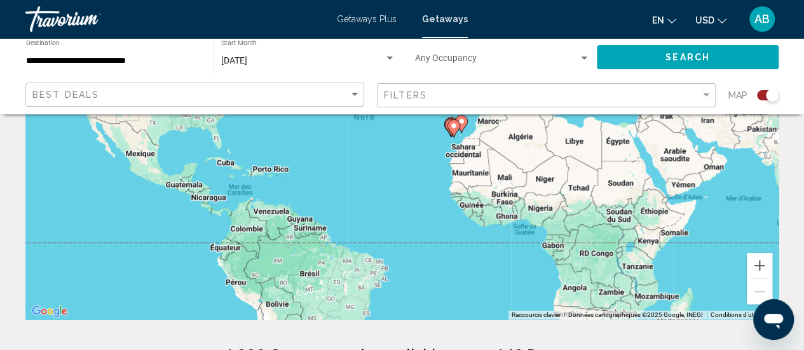
scroll to position [196, 0]
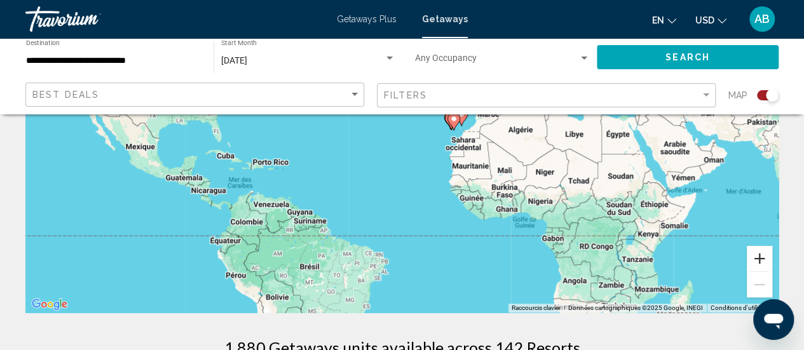
click at [761, 269] on button "Zoom avant" at bounding box center [759, 258] width 25 height 25
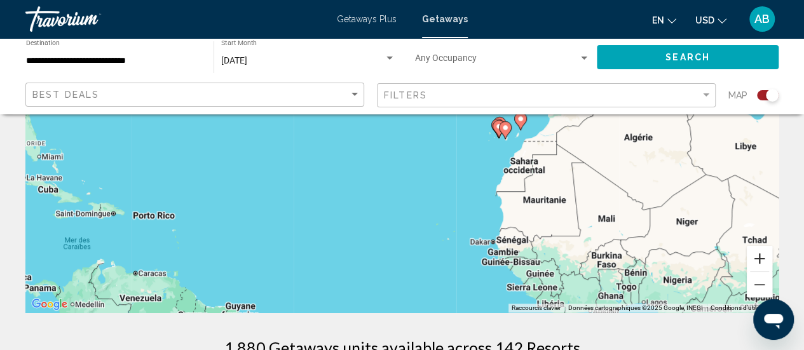
click at [761, 269] on button "Zoom avant" at bounding box center [759, 258] width 25 height 25
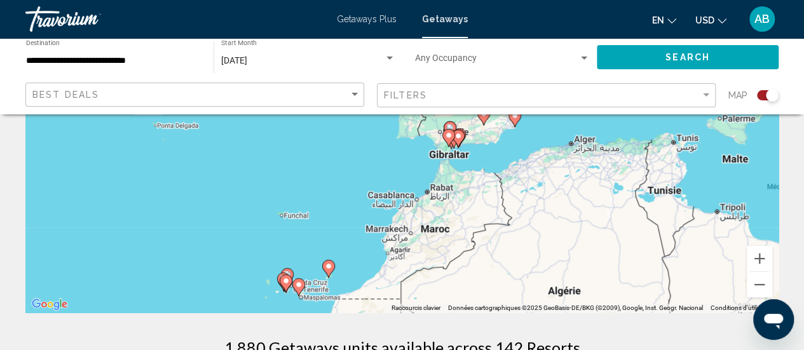
drag, startPoint x: 719, startPoint y: 135, endPoint x: 395, endPoint y: 279, distance: 354.2
click at [395, 279] on div "Pour activer le glissement avec le clavier, appuyez sur Alt+Entrée. Une fois ce…" at bounding box center [401, 121] width 753 height 381
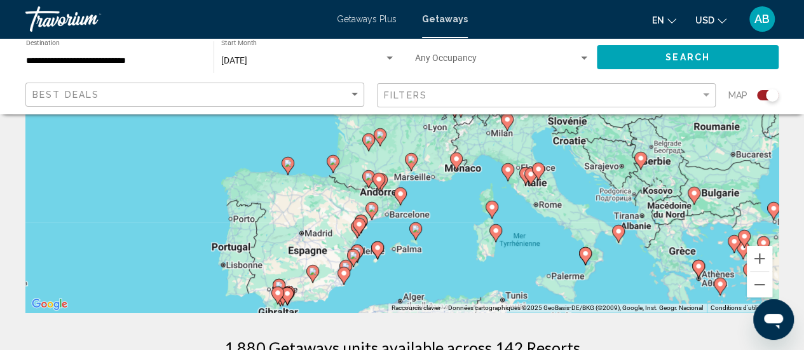
drag, startPoint x: 529, startPoint y: 189, endPoint x: 492, endPoint y: 312, distance: 128.3
click at [492, 312] on div "Pour activer le glissement avec le clavier, appuyez sur Alt+Entrée. Une fois ce…" at bounding box center [401, 121] width 753 height 381
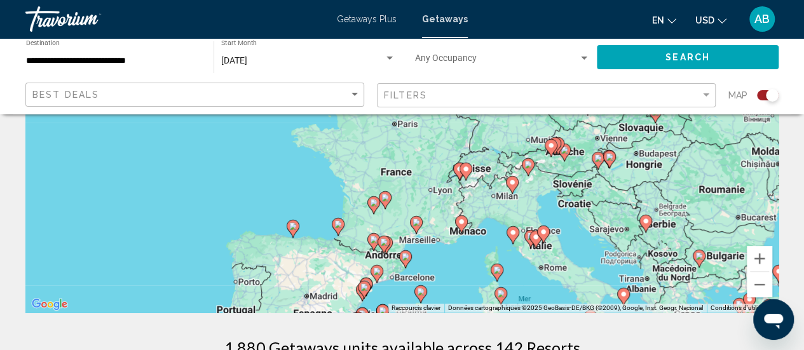
drag, startPoint x: 458, startPoint y: 205, endPoint x: 474, endPoint y: 250, distance: 47.2
click at [474, 250] on div "Pour activer le glissement avec le clavier, appuyez sur Alt+Entrée. Une fois ce…" at bounding box center [401, 121] width 753 height 381
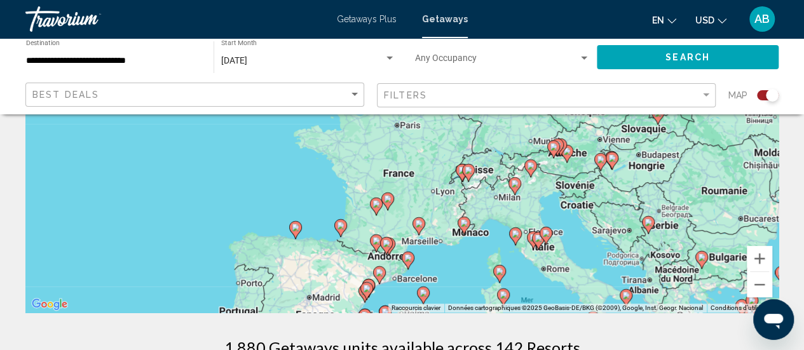
click at [463, 226] on image "Main content" at bounding box center [464, 223] width 8 height 8
type input "**********"
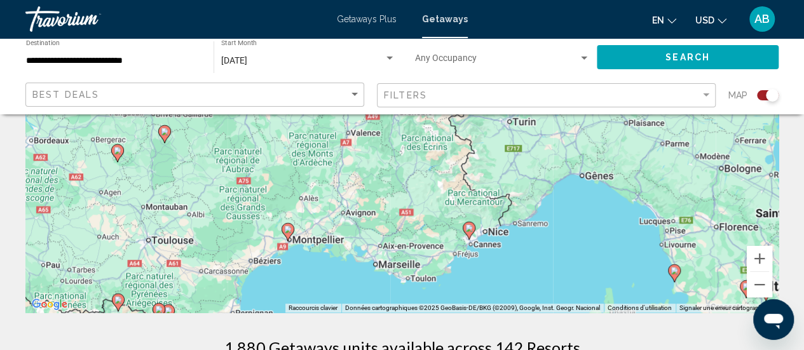
drag, startPoint x: 423, startPoint y: 157, endPoint x: 490, endPoint y: 276, distance: 136.8
click at [490, 276] on div "Pour activer le glissement avec le clavier, appuyez sur Alt+Entrée. Une fois ce…" at bounding box center [401, 121] width 753 height 381
click at [469, 227] on image "Main content" at bounding box center [469, 228] width 8 height 8
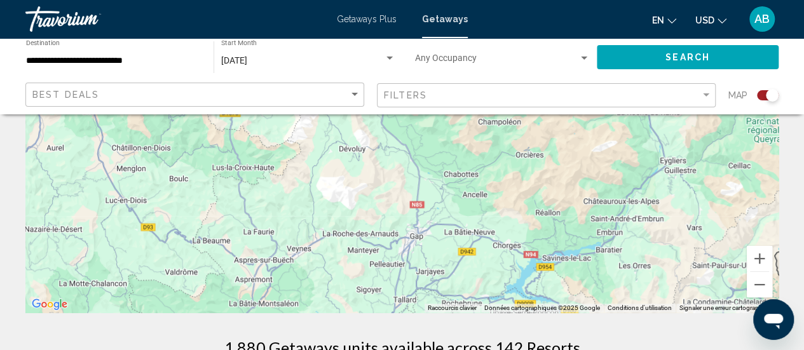
drag, startPoint x: 536, startPoint y: 292, endPoint x: 436, endPoint y: 74, distance: 239.1
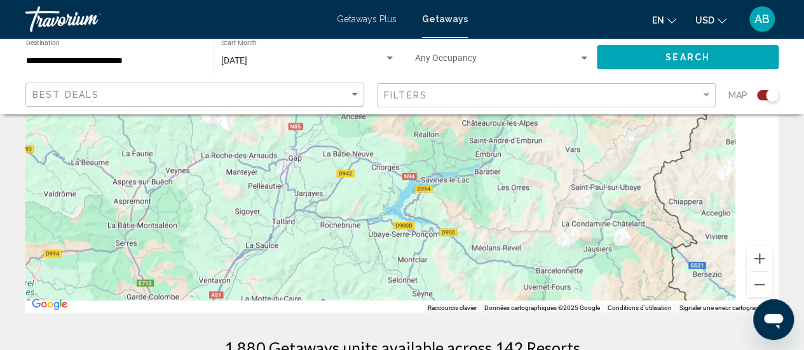
drag, startPoint x: 571, startPoint y: 181, endPoint x: 419, endPoint y: 138, distance: 157.9
click at [419, 138] on div "Pour naviguer, appuyez sur les touches fléchées. Pour activer le glissement ave…" at bounding box center [401, 121] width 753 height 381
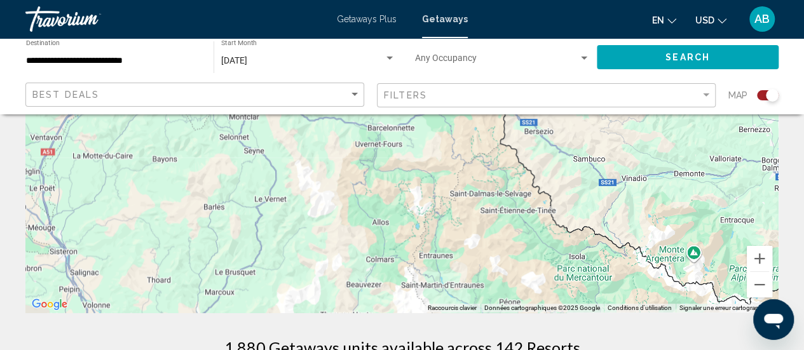
drag, startPoint x: 533, startPoint y: 282, endPoint x: 532, endPoint y: 153, distance: 129.0
click at [532, 153] on div "Pour naviguer, appuyez sur les touches fléchées. Pour activer le glissement ave…" at bounding box center [401, 121] width 753 height 381
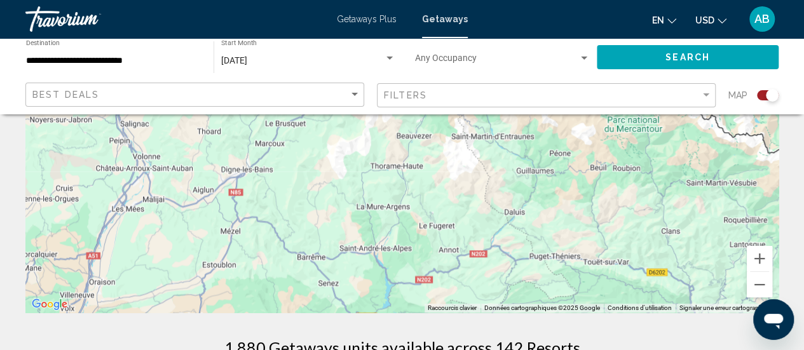
drag, startPoint x: 456, startPoint y: 260, endPoint x: 504, endPoint y: 146, distance: 124.2
click at [504, 146] on div "Pour naviguer, appuyez sur les touches fléchées. Pour activer le glissement ave…" at bounding box center [401, 121] width 753 height 381
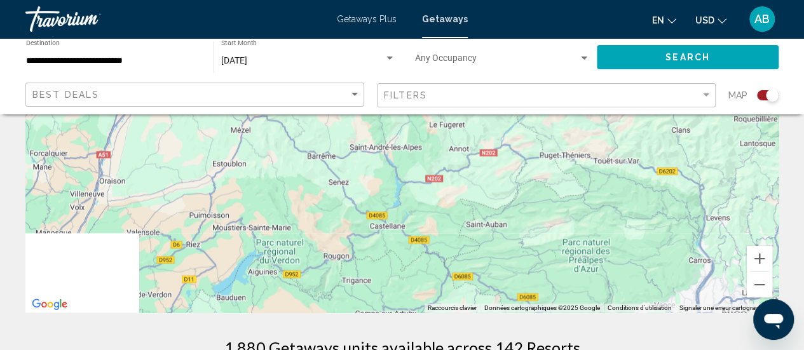
drag, startPoint x: 475, startPoint y: 278, endPoint x: 483, endPoint y: 164, distance: 114.6
click at [483, 164] on div "Pour naviguer, appuyez sur les touches fléchées. Pour activer le glissement ave…" at bounding box center [401, 121] width 753 height 381
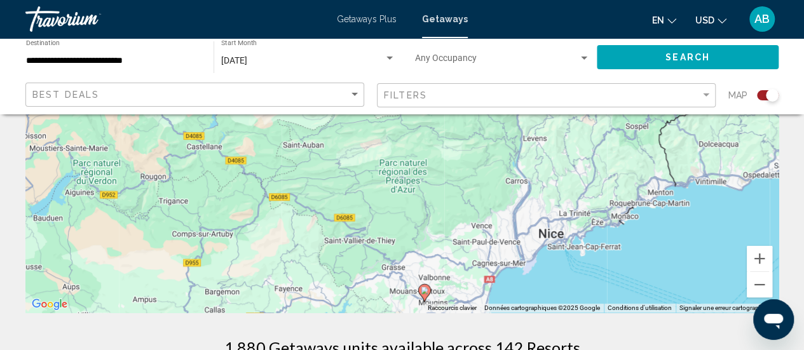
drag, startPoint x: 478, startPoint y: 288, endPoint x: 282, endPoint y: 246, distance: 200.8
click at [282, 246] on div "Pour naviguer, appuyez sur les touches fléchées. Pour activer le glissement ave…" at bounding box center [401, 121] width 753 height 381
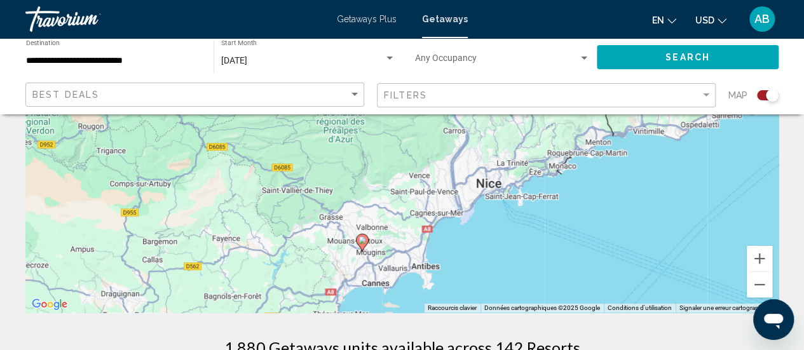
drag, startPoint x: 513, startPoint y: 241, endPoint x: 447, endPoint y: 191, distance: 82.6
click at [447, 191] on div "Pour naviguer, appuyez sur les touches fléchées. Pour activer le glissement ave…" at bounding box center [401, 121] width 753 height 381
click at [361, 243] on icon "Main content" at bounding box center [361, 242] width 11 height 17
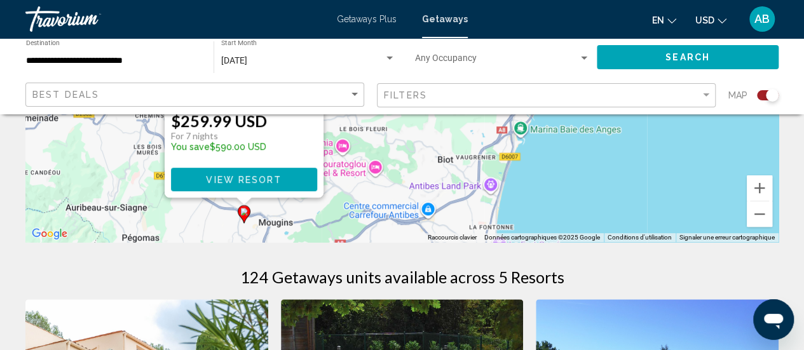
scroll to position [273, 0]
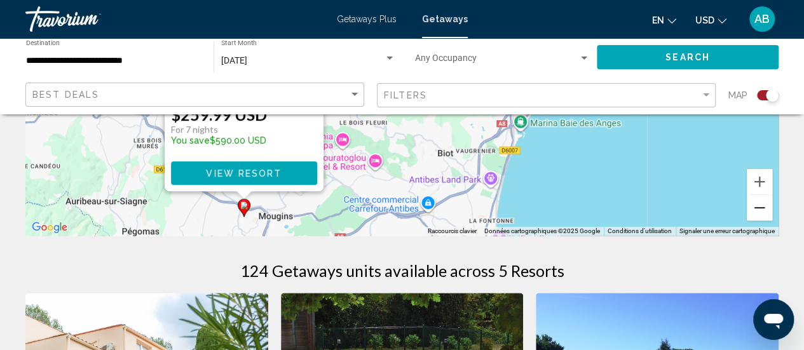
click at [758, 209] on button "Zoom arrière" at bounding box center [759, 207] width 25 height 25
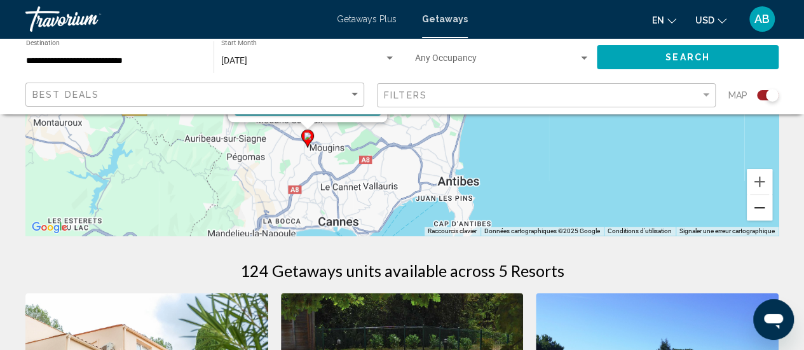
click at [758, 209] on button "Zoom arrière" at bounding box center [759, 207] width 25 height 25
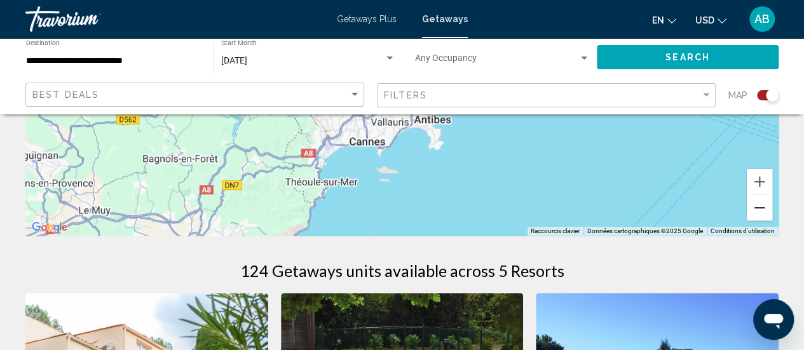
click at [758, 209] on button "Zoom arrière" at bounding box center [759, 207] width 25 height 25
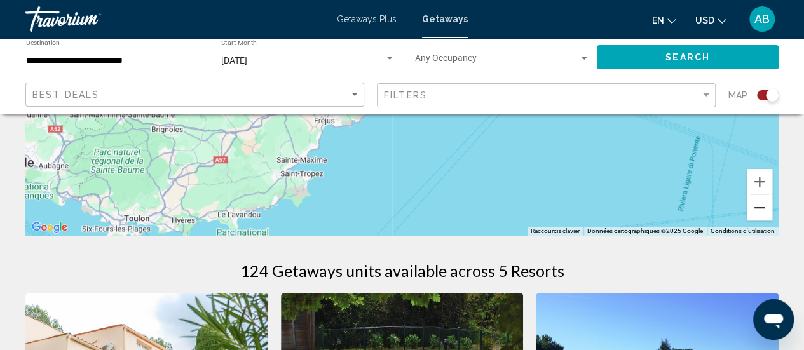
click at [758, 209] on button "Zoom arrière" at bounding box center [759, 207] width 25 height 25
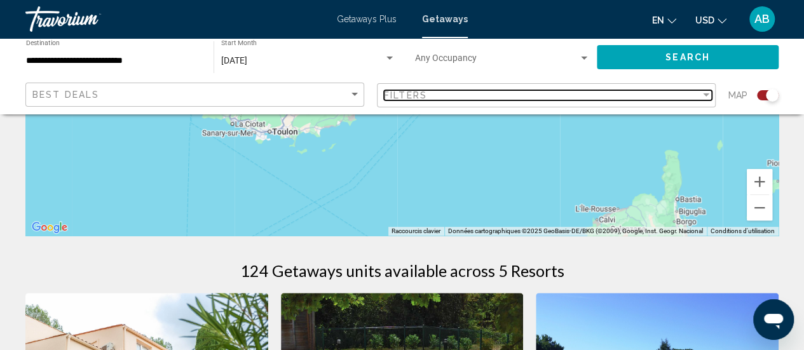
click at [692, 91] on div "Filters" at bounding box center [542, 95] width 316 height 10
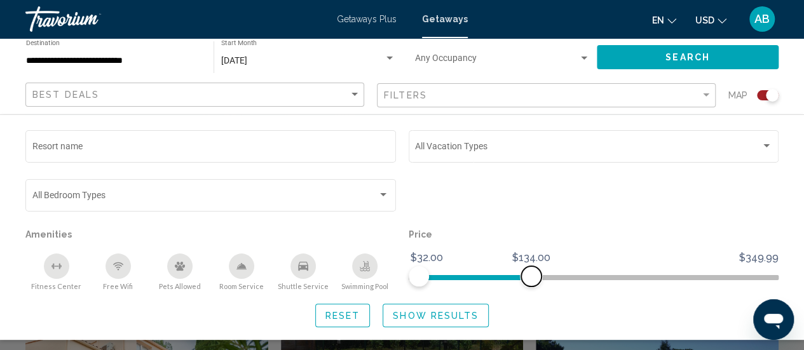
drag, startPoint x: 768, startPoint y: 274, endPoint x: 530, endPoint y: 282, distance: 237.8
click at [530, 282] on span "Search widget" at bounding box center [531, 276] width 20 height 20
click at [418, 316] on span "Show Results" at bounding box center [436, 316] width 86 height 10
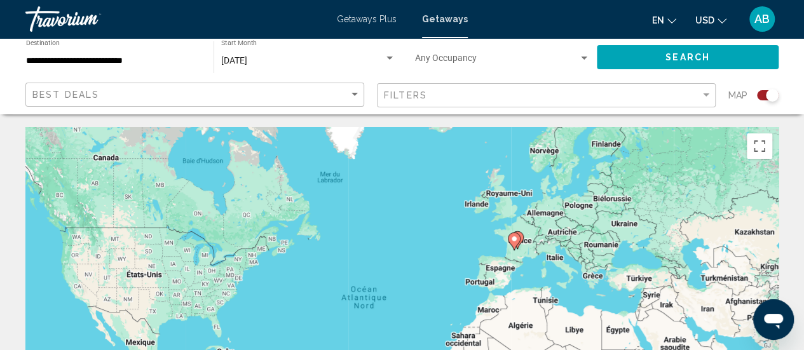
click at [517, 242] on icon "Main content" at bounding box center [513, 241] width 11 height 17
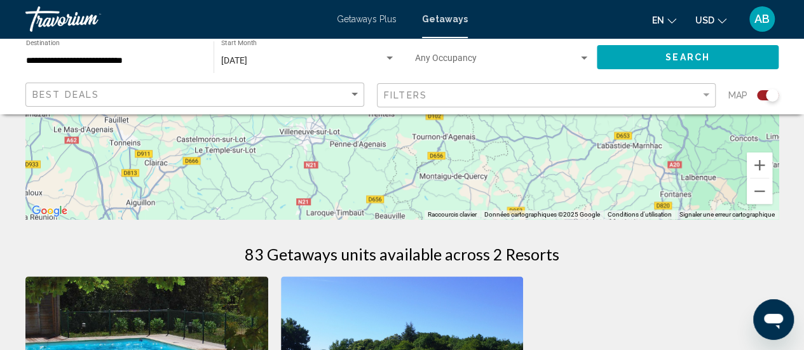
scroll to position [290, 0]
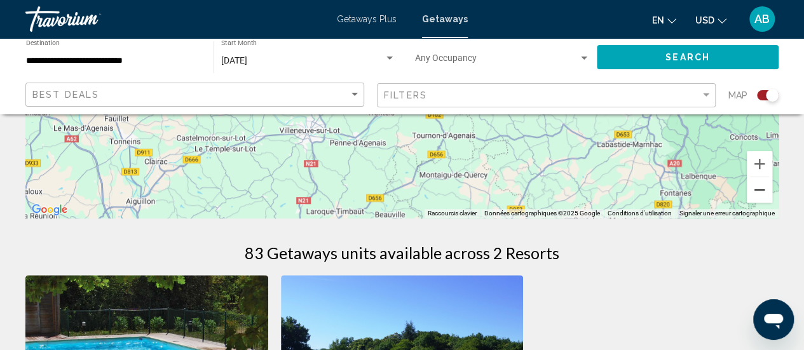
click at [765, 187] on button "Zoom arrière" at bounding box center [759, 189] width 25 height 25
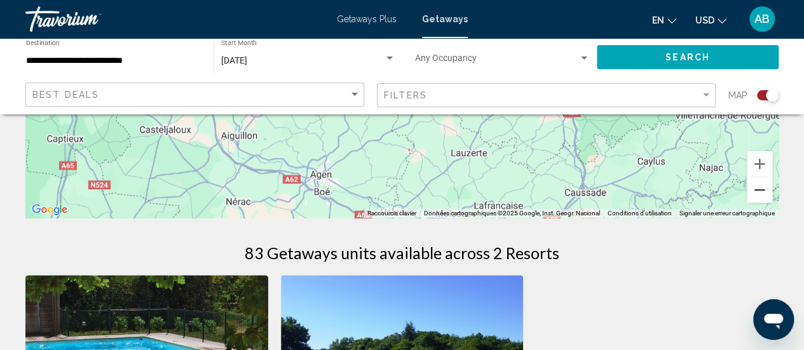
click at [765, 187] on button "Zoom arrière" at bounding box center [759, 189] width 25 height 25
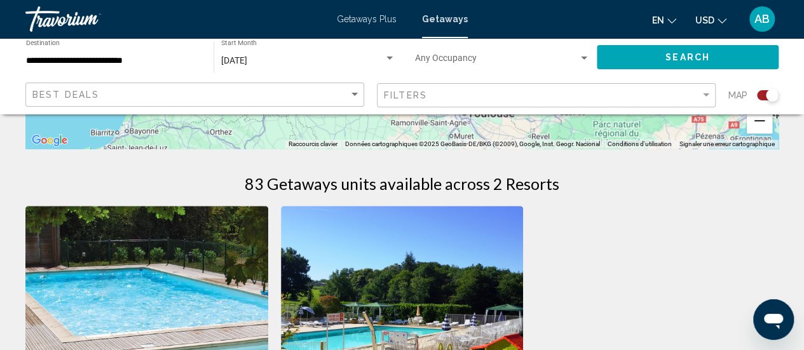
scroll to position [344, 0]
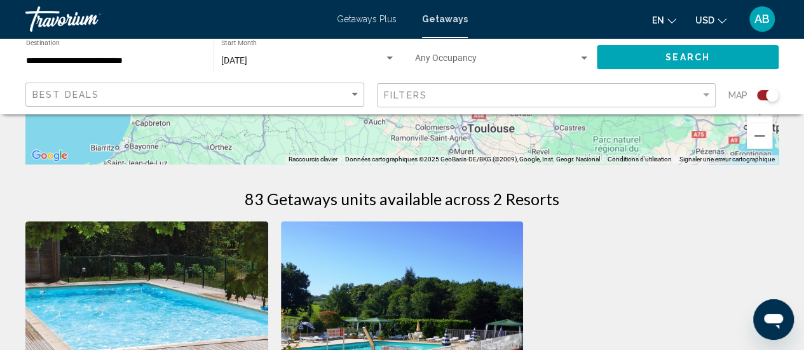
click at [633, 101] on div "Filters" at bounding box center [548, 96] width 328 height 24
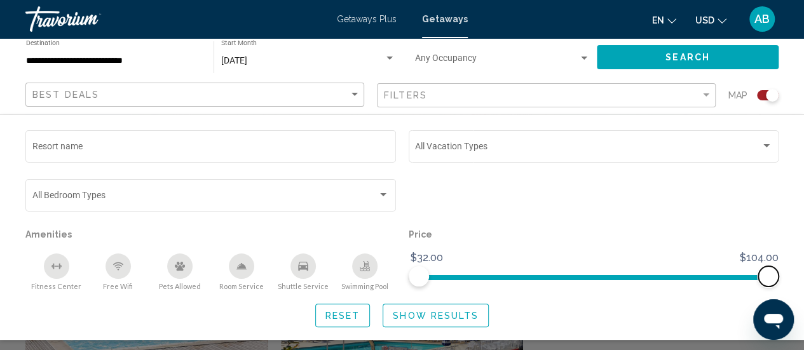
drag, startPoint x: 767, startPoint y: 278, endPoint x: 791, endPoint y: 275, distance: 23.7
click at [791, 275] on div "Resort name Vacation Types All Vacation Types Bedroom Types All Bedroom Types A…" at bounding box center [402, 228] width 804 height 200
drag, startPoint x: 423, startPoint y: 280, endPoint x: 461, endPoint y: 284, distance: 38.3
click at [461, 284] on span "Search widget" at bounding box center [453, 276] width 20 height 20
drag, startPoint x: 765, startPoint y: 271, endPoint x: 785, endPoint y: 262, distance: 22.2
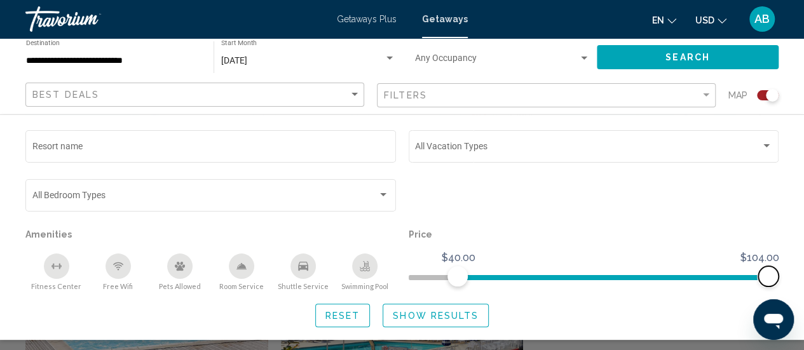
click at [785, 262] on div "Resort name Vacation Types All Vacation Types Bedroom Types All Bedroom Types A…" at bounding box center [402, 228] width 804 height 200
click at [386, 11] on div "Getaways Plus Getaways en English Español Français Italiano Português русский U…" at bounding box center [402, 19] width 804 height 27
click at [388, 17] on span "Getaways Plus" at bounding box center [367, 19] width 60 height 10
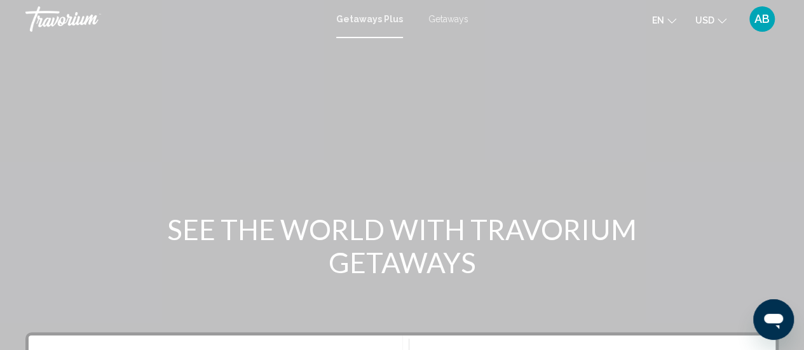
click at [445, 15] on span "Getaways" at bounding box center [448, 19] width 40 height 10
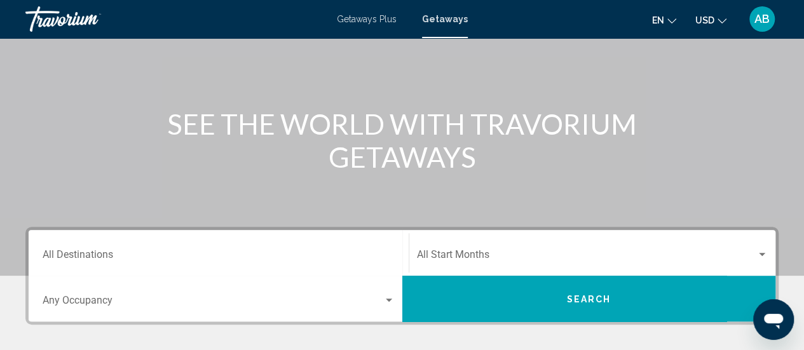
scroll to position [197, 0]
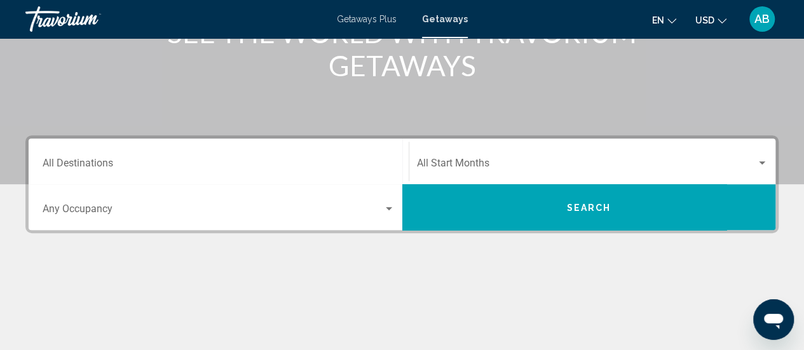
click at [454, 161] on span "Search widget" at bounding box center [587, 165] width 340 height 11
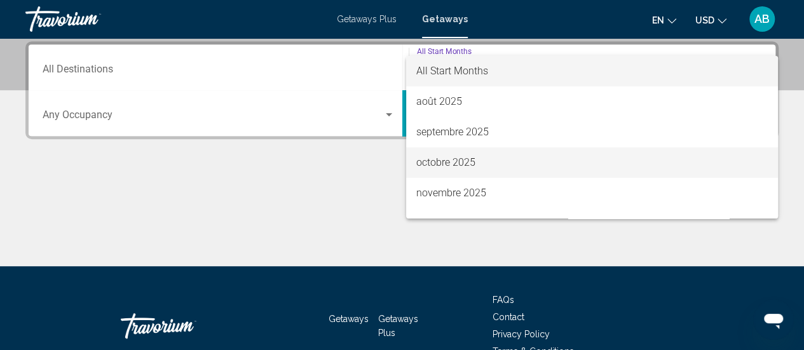
click at [457, 166] on span "octobre 2025" at bounding box center [591, 162] width 351 height 31
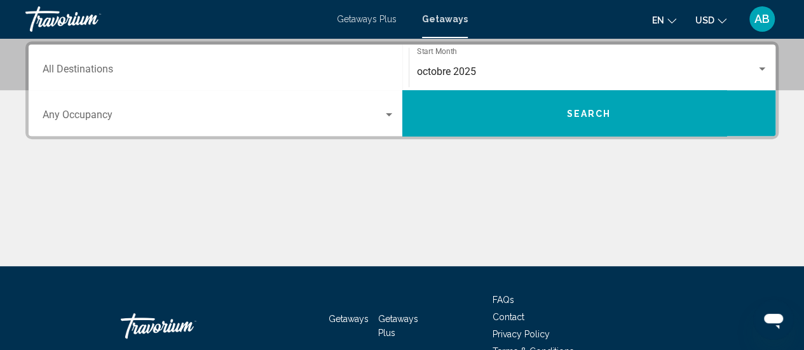
click at [554, 156] on div "Destination All Destinations [DATE] Start Month All Start Months Occupancy Any …" at bounding box center [402, 153] width 804 height 225
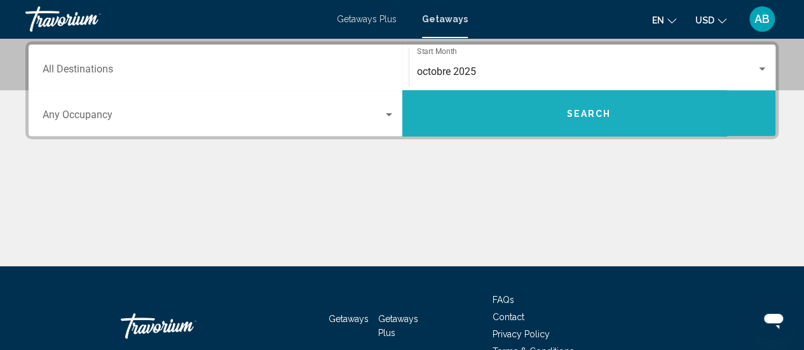
click at [594, 130] on button "Search" at bounding box center [589, 113] width 374 height 46
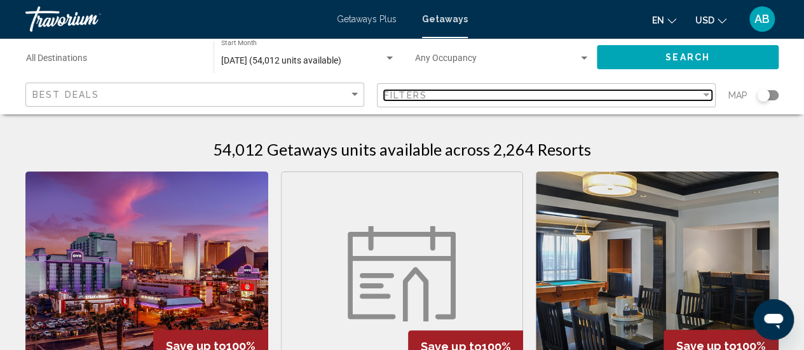
click at [566, 100] on div "Filters" at bounding box center [542, 95] width 316 height 10
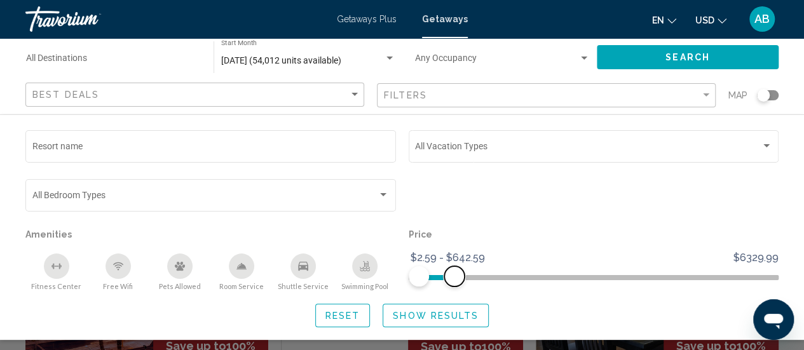
drag, startPoint x: 764, startPoint y: 281, endPoint x: 454, endPoint y: 278, distance: 310.1
click at [454, 278] on span "Search widget" at bounding box center [454, 276] width 20 height 20
click at [453, 316] on span "Show Results" at bounding box center [436, 316] width 86 height 10
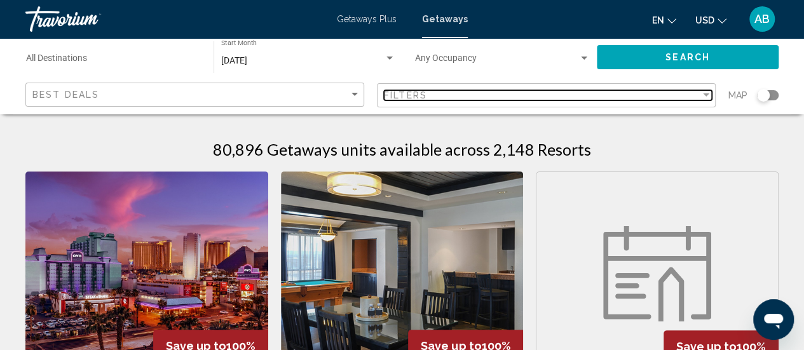
click at [510, 94] on div "Filters" at bounding box center [542, 95] width 316 height 10
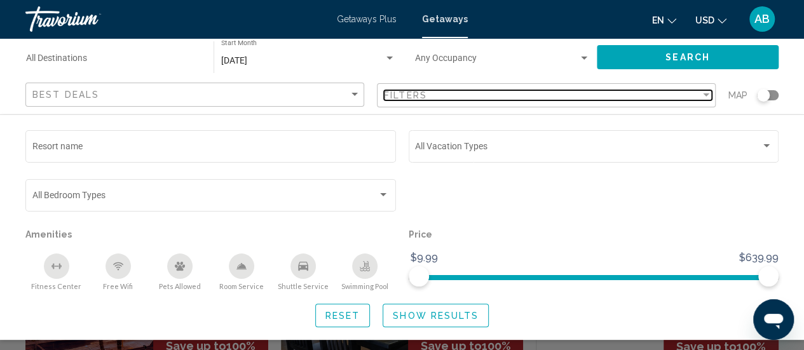
click at [510, 94] on div "Filters" at bounding box center [542, 95] width 316 height 10
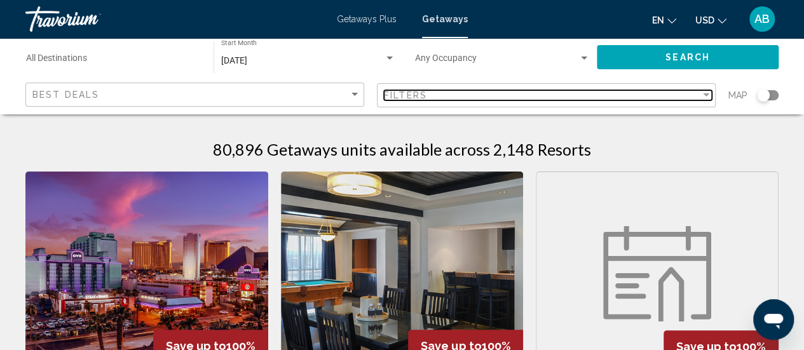
click at [506, 93] on div "Filters" at bounding box center [542, 95] width 316 height 10
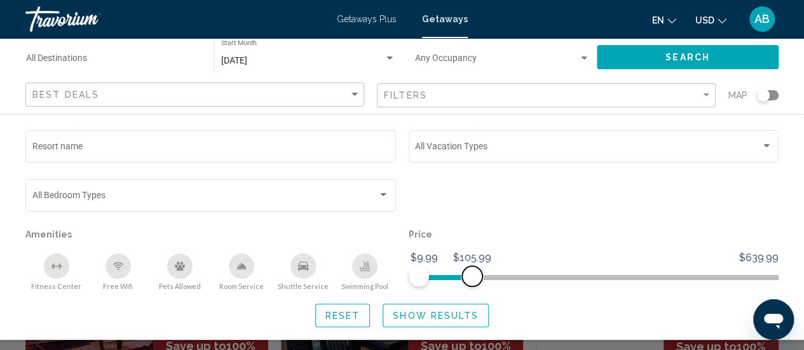
drag, startPoint x: 777, startPoint y: 274, endPoint x: 472, endPoint y: 370, distance: 320.0
click at [472, 350] on html "Skip to main content Getaways Plus Getaways en English Español Français Italian…" at bounding box center [402, 175] width 804 height 350
drag, startPoint x: 477, startPoint y: 274, endPoint x: 525, endPoint y: 283, distance: 49.2
click at [525, 283] on span "Search widget" at bounding box center [525, 276] width 20 height 20
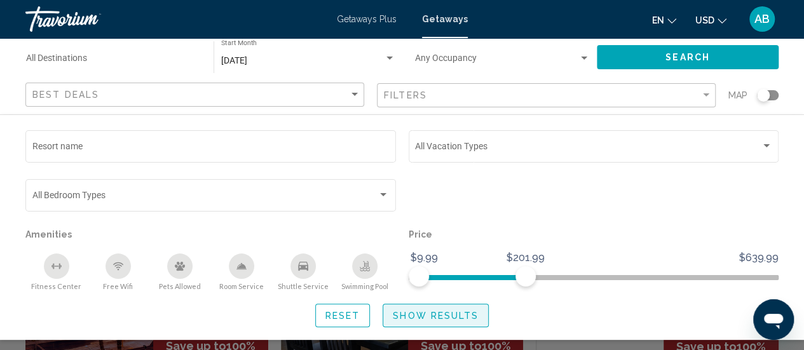
click at [418, 313] on span "Show Results" at bounding box center [436, 316] width 86 height 10
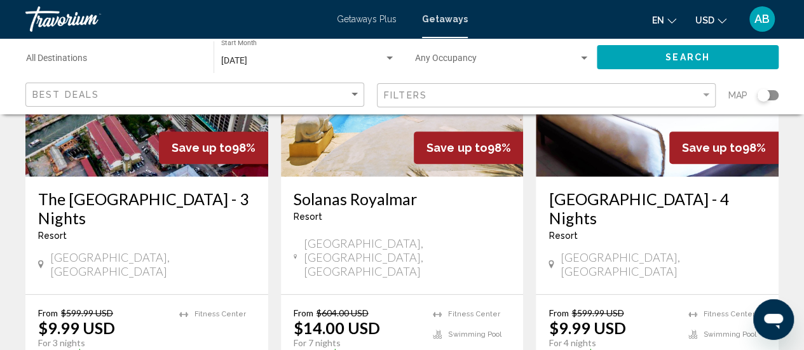
scroll to position [204, 0]
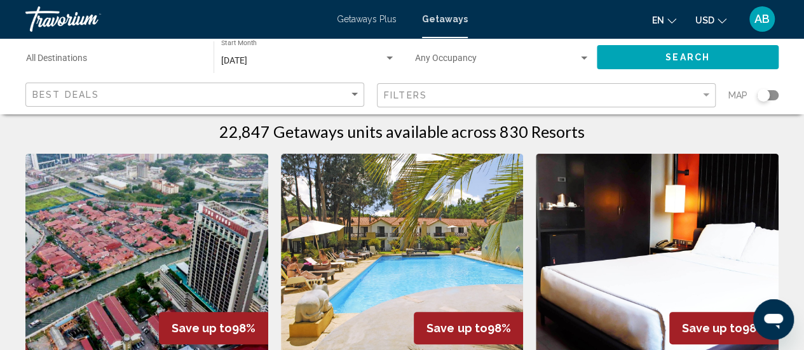
click at [773, 96] on div "Search widget" at bounding box center [768, 95] width 22 height 10
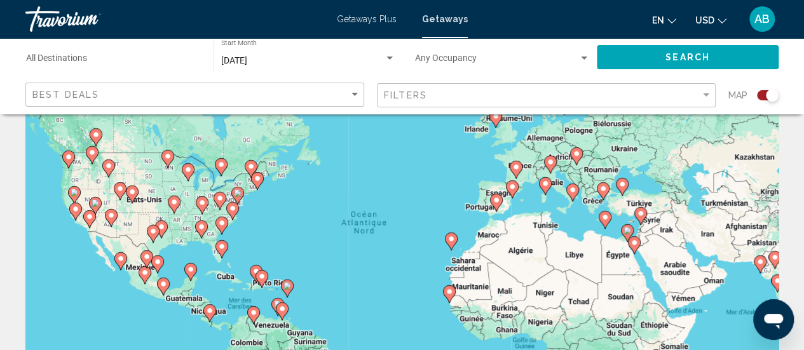
scroll to position [71, 0]
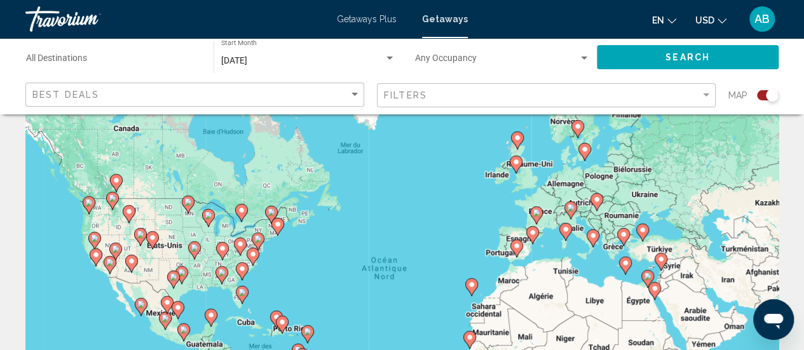
drag, startPoint x: 499, startPoint y: 208, endPoint x: 523, endPoint y: 260, distance: 57.4
click at [523, 258] on gmp-advanced-marker "Main content" at bounding box center [516, 248] width 13 height 19
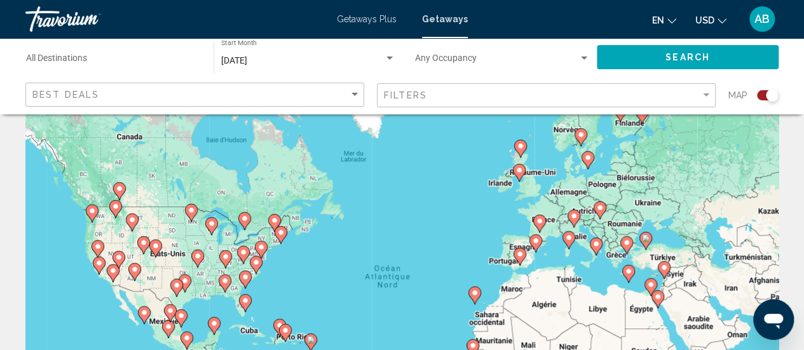
click at [538, 238] on image "Main content" at bounding box center [536, 241] width 8 height 8
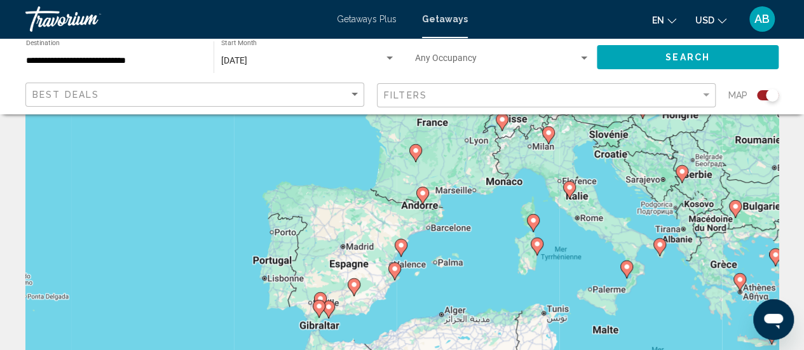
click at [423, 194] on image "Main content" at bounding box center [423, 193] width 8 height 8
type input "**********"
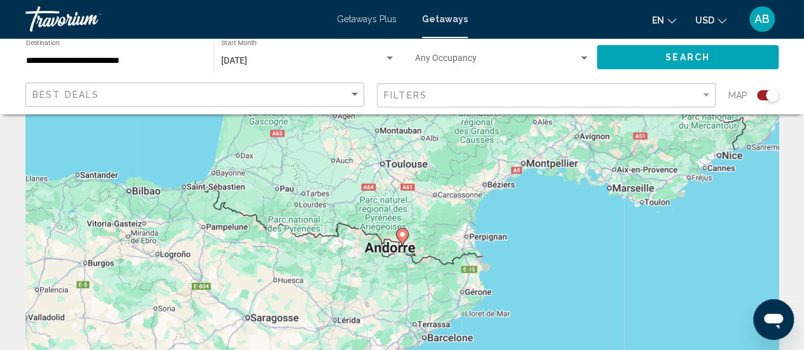
click at [399, 240] on icon "Main content" at bounding box center [401, 237] width 11 height 17
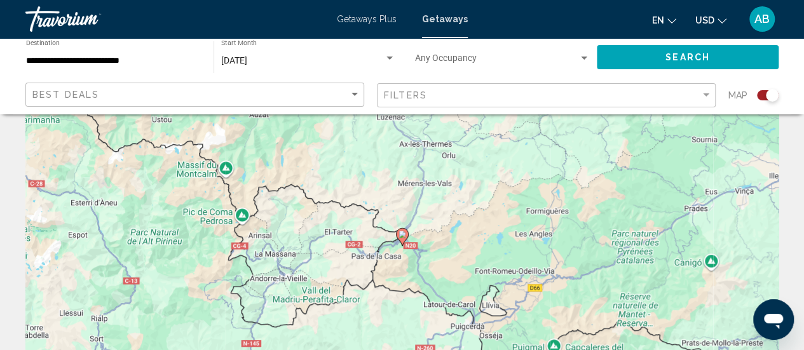
click at [399, 240] on icon "Main content" at bounding box center [401, 237] width 11 height 17
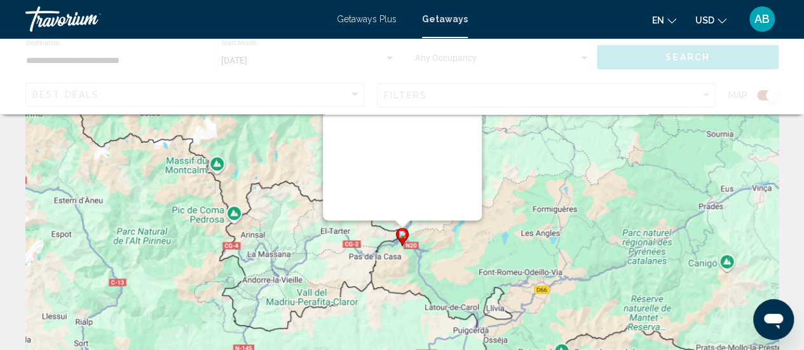
scroll to position [0, 0]
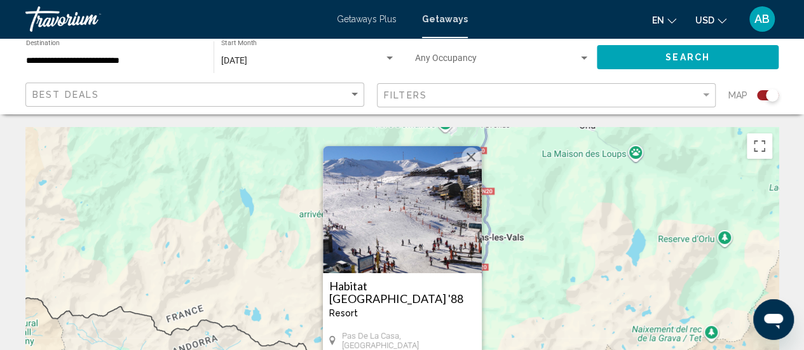
click at [426, 280] on h3 "Habitat [GEOGRAPHIC_DATA] '88" at bounding box center [402, 292] width 146 height 25
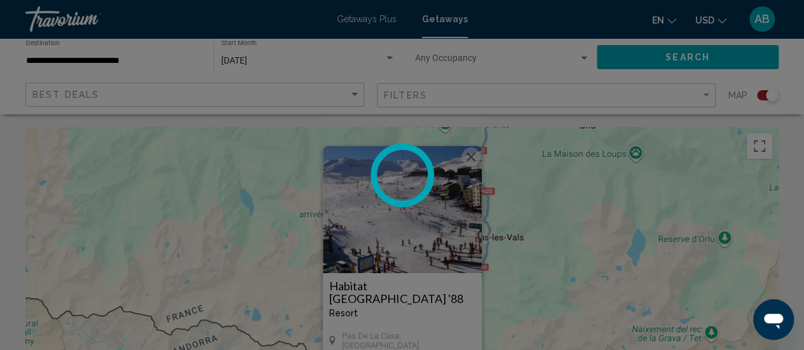
scroll to position [165, 0]
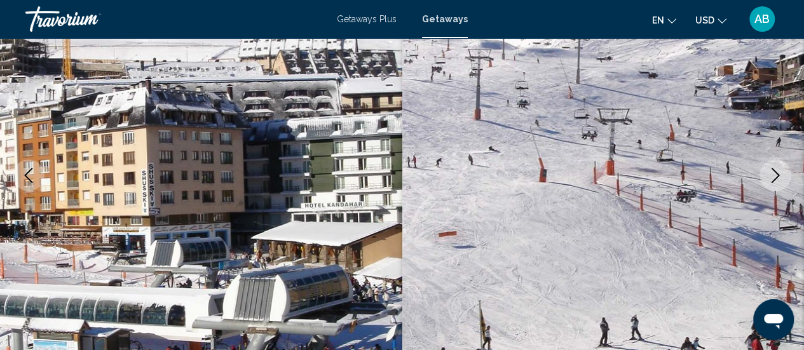
click at [769, 178] on icon "Next image" at bounding box center [775, 175] width 15 height 15
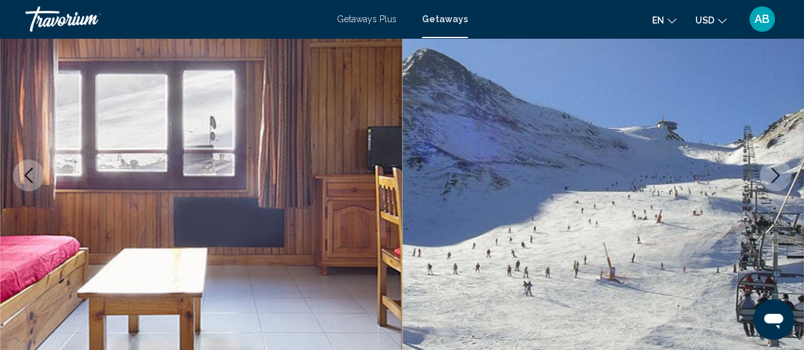
click at [769, 178] on icon "Next image" at bounding box center [775, 175] width 15 height 15
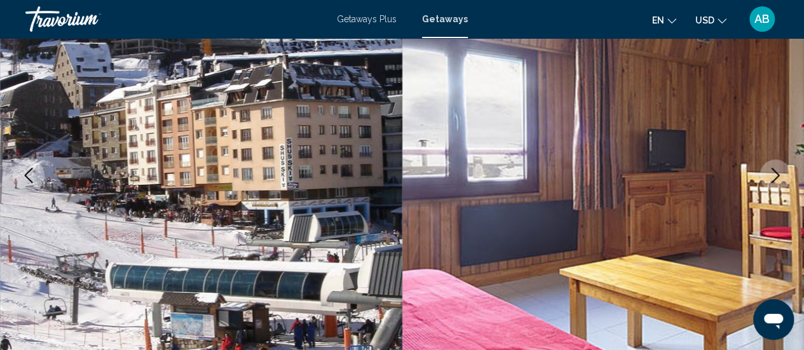
click at [769, 178] on icon "Next image" at bounding box center [775, 175] width 15 height 15
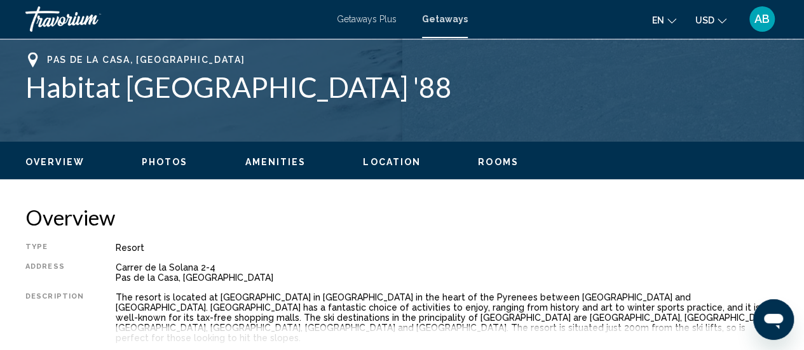
scroll to position [497, 0]
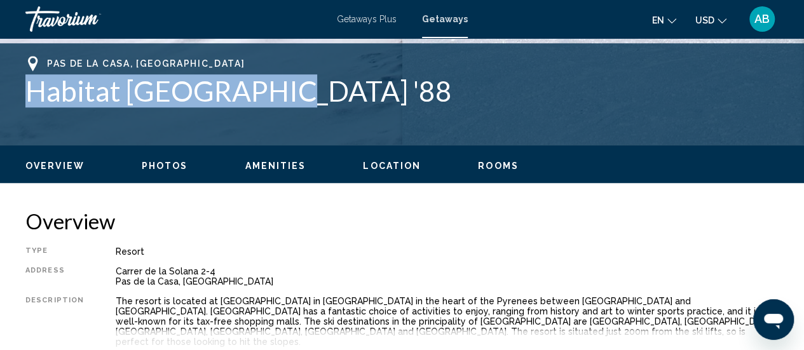
drag, startPoint x: 295, startPoint y: 102, endPoint x: 33, endPoint y: 90, distance: 262.1
click at [33, 90] on h1 "Habitat [GEOGRAPHIC_DATA] '88" at bounding box center [401, 90] width 753 height 33
copy h1 "Habitat [GEOGRAPHIC_DATA] '88"
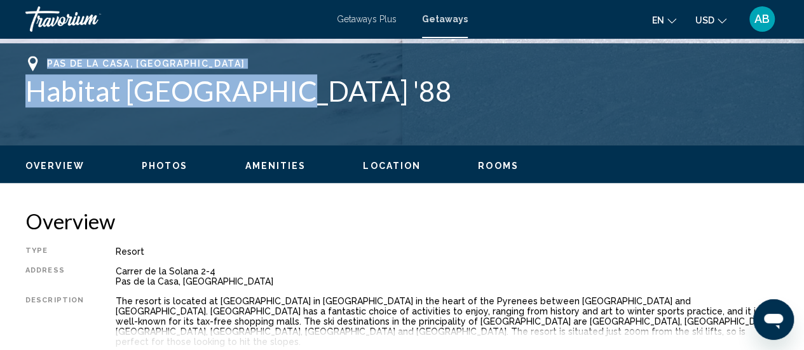
drag, startPoint x: 47, startPoint y: 62, endPoint x: 269, endPoint y: 105, distance: 225.8
click at [269, 105] on div "Pas de la Casa, [GEOGRAPHIC_DATA] Habitat Calgary '88" at bounding box center [401, 81] width 753 height 51
copy div "Pas de la Casa, [GEOGRAPHIC_DATA] Habitat Calgary '88"
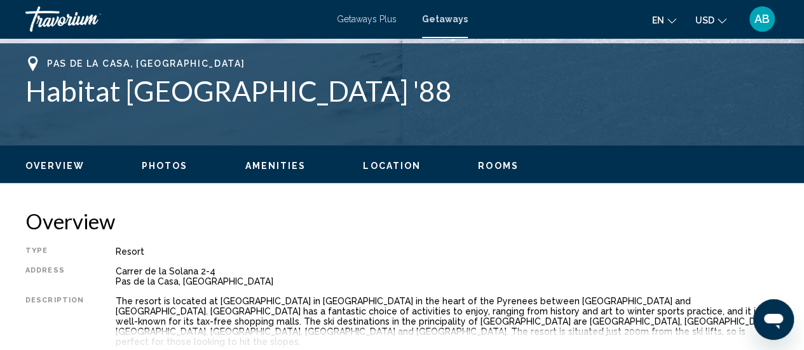
click at [116, 269] on div "[STREET_ADDRESS]" at bounding box center [447, 276] width 663 height 20
drag, startPoint x: 108, startPoint y: 280, endPoint x: 213, endPoint y: 287, distance: 105.1
click at [213, 287] on div "Type Resort All-Inclusive No All-Inclusive Address [STREET_ADDRESS] Description…" at bounding box center [401, 305] width 753 height 116
copy div "Pas de la Casa, [GEOGRAPHIC_DATA]"
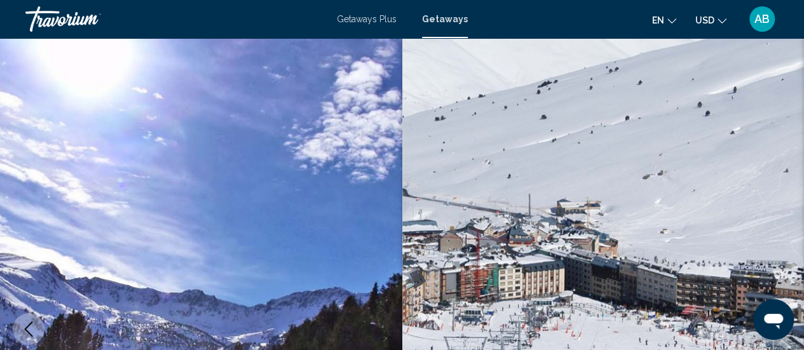
scroll to position [0, 0]
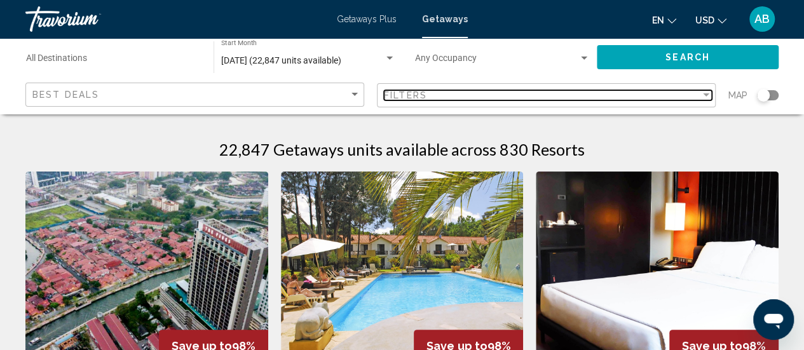
click at [427, 100] on div "Filters" at bounding box center [542, 95] width 316 height 10
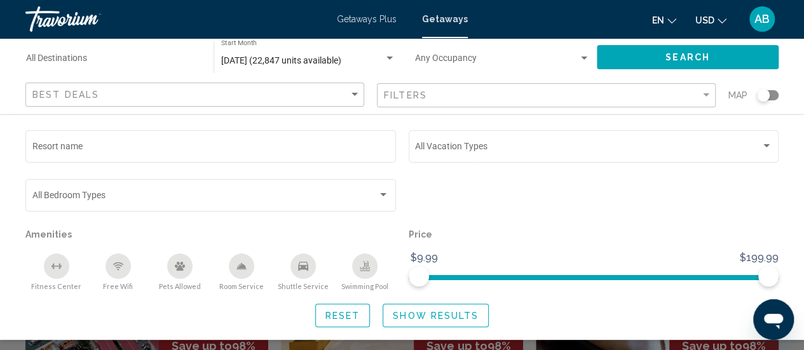
click at [754, 60] on button "Search" at bounding box center [688, 57] width 182 height 24
click at [402, 313] on span "Show Results" at bounding box center [436, 316] width 86 height 10
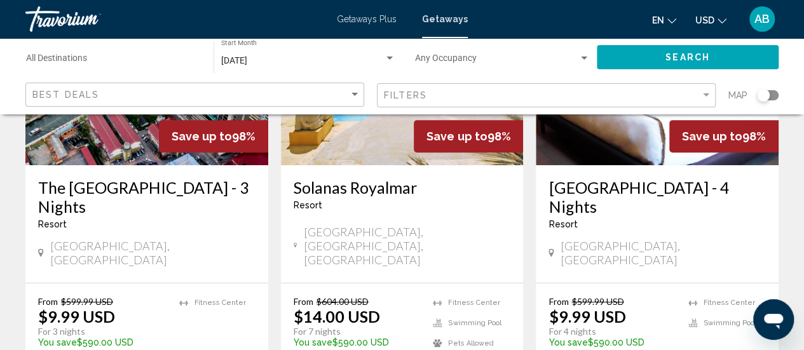
scroll to position [34, 0]
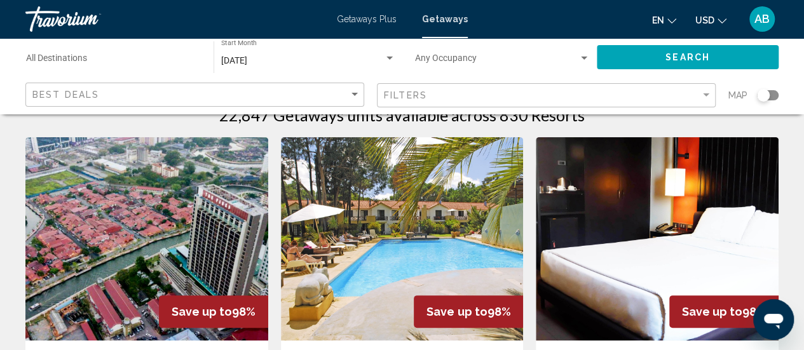
click at [769, 99] on div "Search widget" at bounding box center [768, 95] width 22 height 10
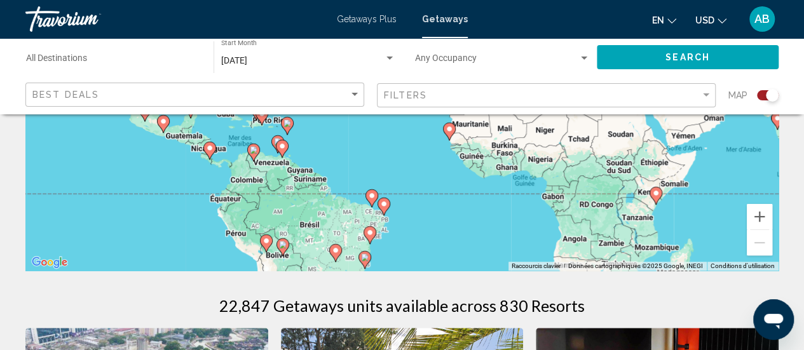
scroll to position [254, 0]
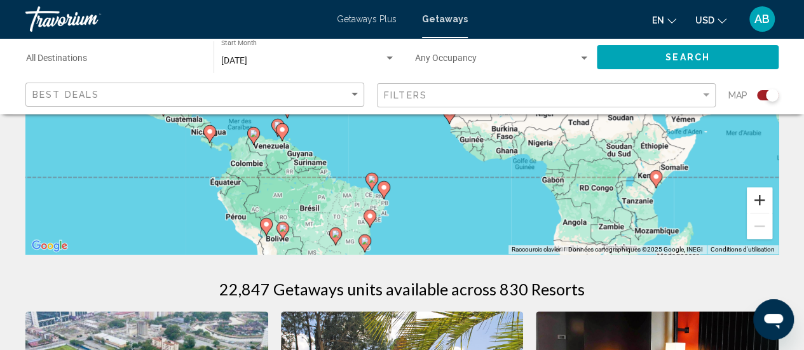
click at [755, 204] on button "Zoom avant" at bounding box center [759, 199] width 25 height 25
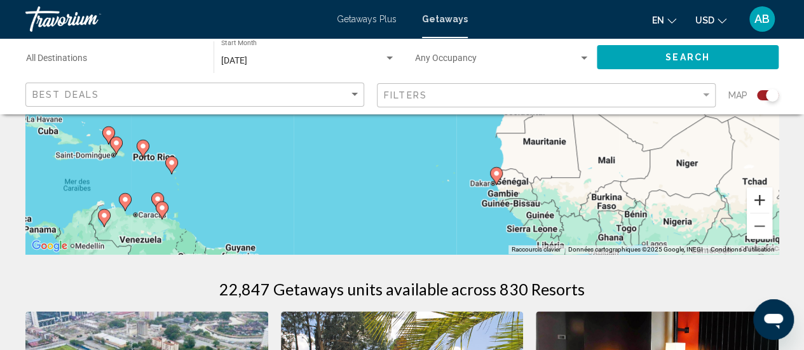
click at [755, 204] on button "Zoom avant" at bounding box center [759, 199] width 25 height 25
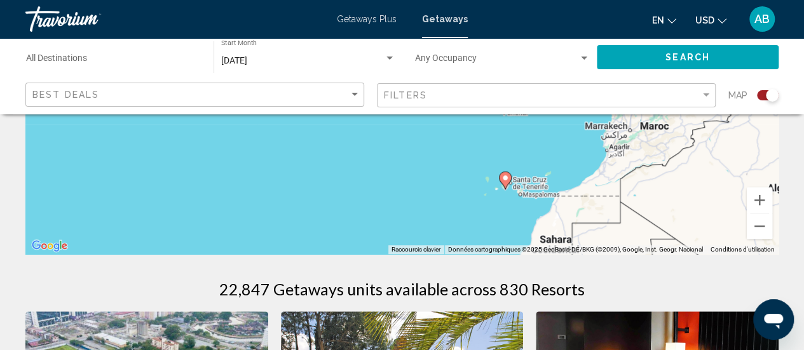
drag, startPoint x: 602, startPoint y: 167, endPoint x: 507, endPoint y: 266, distance: 137.1
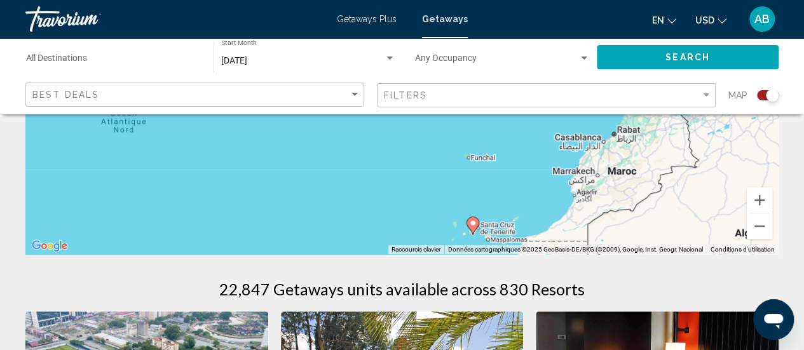
drag, startPoint x: 600, startPoint y: 184, endPoint x: 554, endPoint y: 249, distance: 79.3
click at [554, 249] on div "Pour activer le glissement avec le clavier, appuyez sur Alt+Entrée. Une fois ce…" at bounding box center [401, 63] width 753 height 381
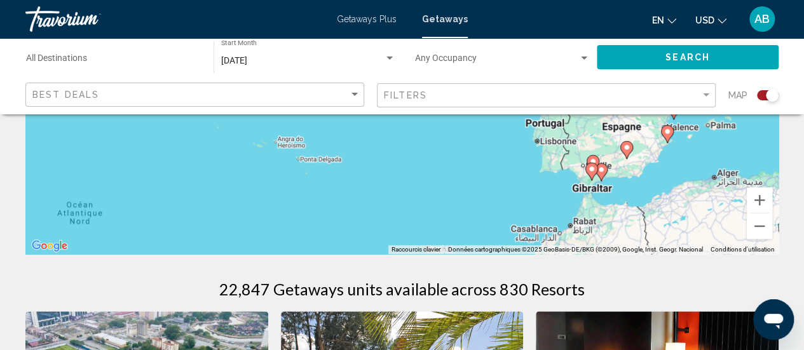
drag, startPoint x: 619, startPoint y: 168, endPoint x: 599, endPoint y: 234, distance: 68.5
click at [599, 234] on div "Pour activer le glissement avec le clavier, appuyez sur Alt+Entrée. Une fois ce…" at bounding box center [401, 63] width 753 height 381
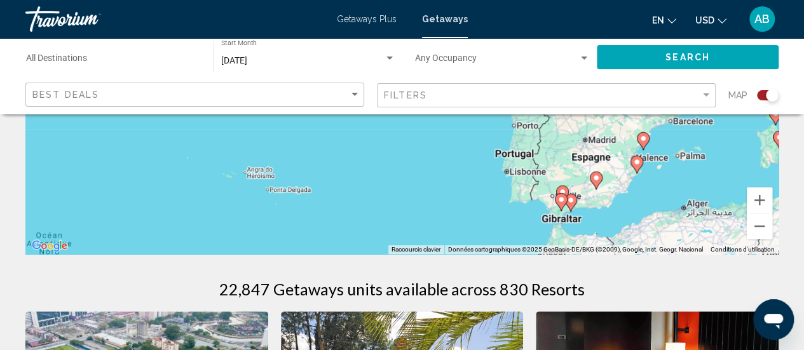
drag, startPoint x: 647, startPoint y: 173, endPoint x: 621, endPoint y: 181, distance: 27.1
click at [621, 181] on div "Pour activer le glissement avec le clavier, appuyez sur Alt+Entrée. Une fois ce…" at bounding box center [401, 63] width 753 height 381
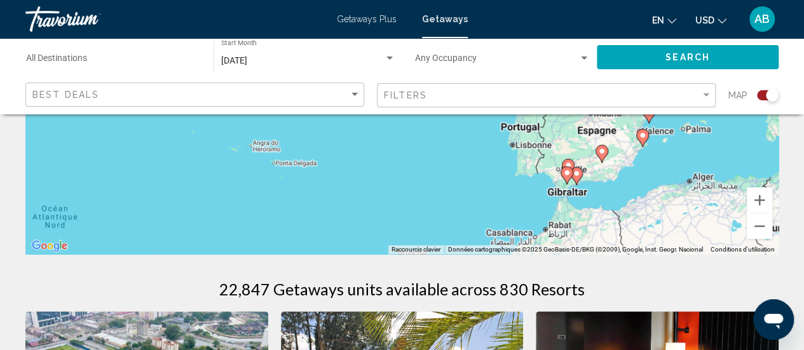
drag, startPoint x: 660, startPoint y: 154, endPoint x: 658, endPoint y: 183, distance: 28.7
click at [658, 183] on div "Pour activer le glissement avec le clavier, appuyez sur Alt+Entrée. Une fois ce…" at bounding box center [401, 63] width 753 height 381
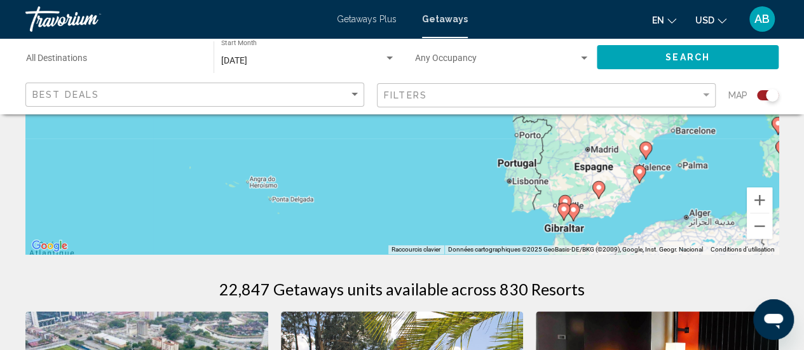
click at [599, 193] on icon "Main content" at bounding box center [597, 190] width 11 height 17
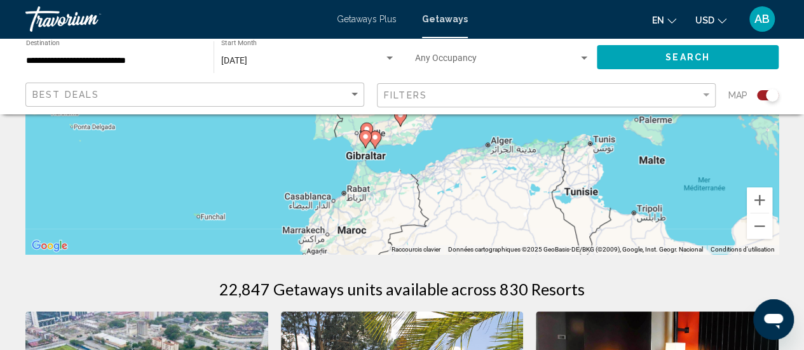
drag, startPoint x: 622, startPoint y: 162, endPoint x: 620, endPoint y: 234, distance: 72.5
click at [620, 234] on div "Pour activer le glissement avec le clavier, appuyez sur Alt+Entrée. Une fois ce…" at bounding box center [401, 63] width 753 height 381
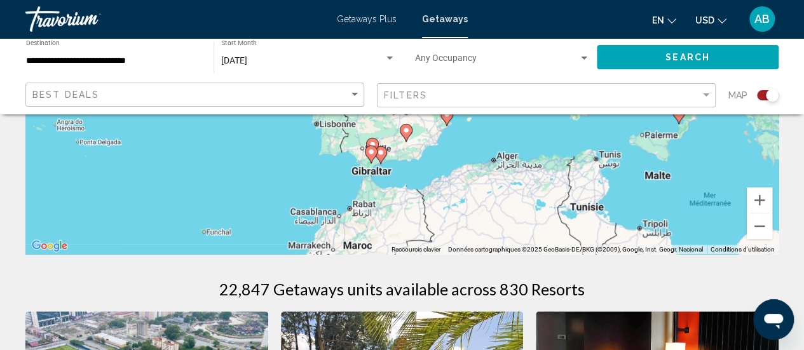
drag, startPoint x: 492, startPoint y: 202, endPoint x: 552, endPoint y: 309, distance: 122.9
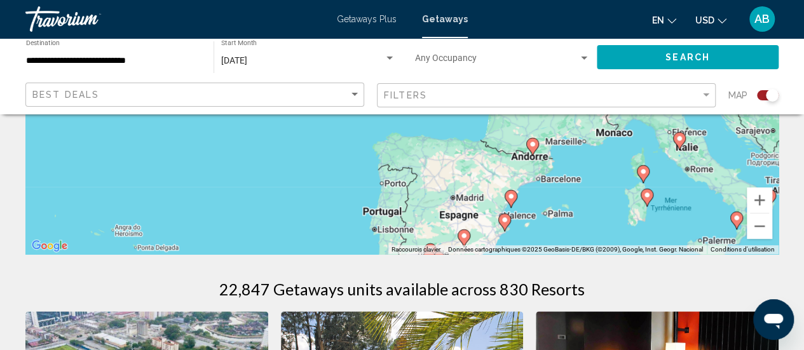
click at [464, 232] on icon "Main content" at bounding box center [463, 238] width 11 height 17
type input "**********"
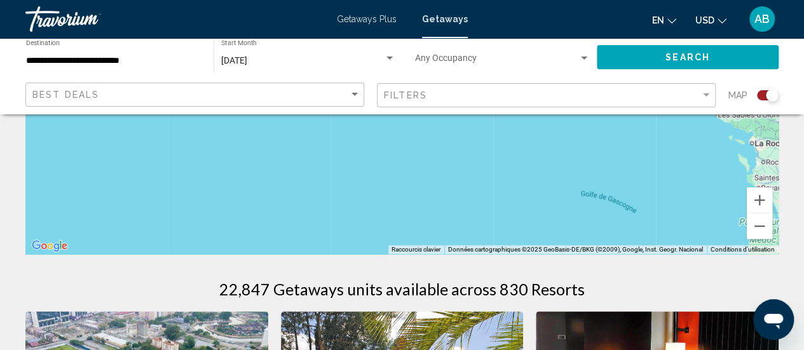
drag, startPoint x: 557, startPoint y: 219, endPoint x: 480, endPoint y: 123, distance: 123.5
click at [480, 123] on div "Pour activer le glissement avec le clavier, appuyez sur Alt+Entrée. Une fois ce…" at bounding box center [401, 63] width 753 height 381
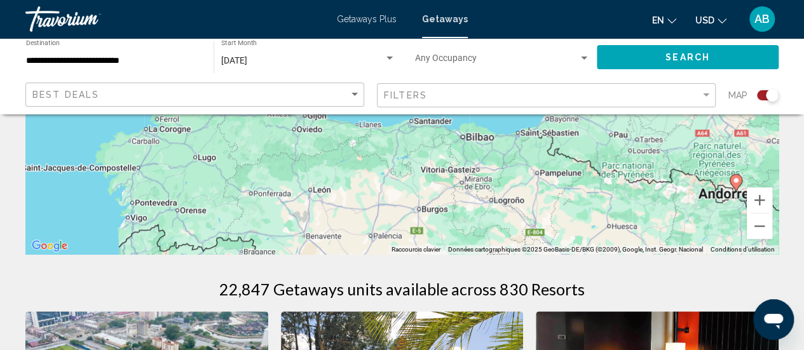
drag, startPoint x: 497, startPoint y: 214, endPoint x: 466, endPoint y: 126, distance: 93.1
click at [466, 126] on div "Pour activer le glissement avec le clavier, appuyez sur Alt+Entrée. Une fois ce…" at bounding box center [401, 63] width 753 height 381
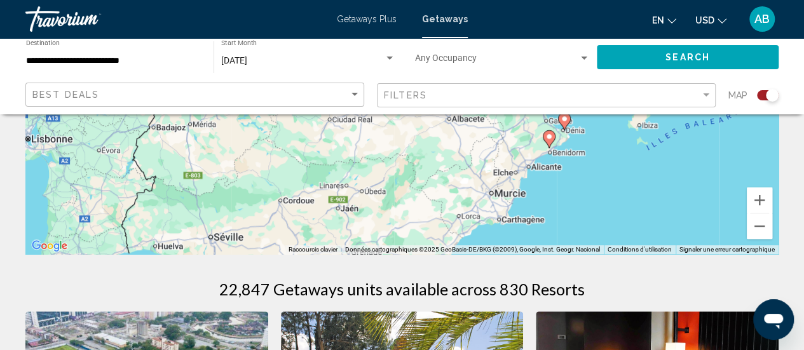
drag, startPoint x: 489, startPoint y: 218, endPoint x: 487, endPoint y: 80, distance: 137.9
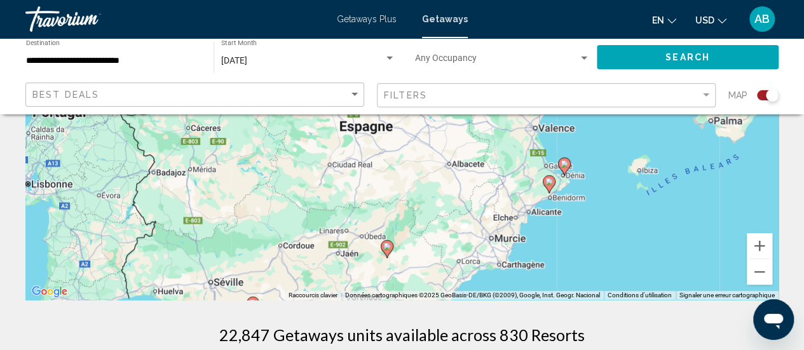
scroll to position [248, 0]
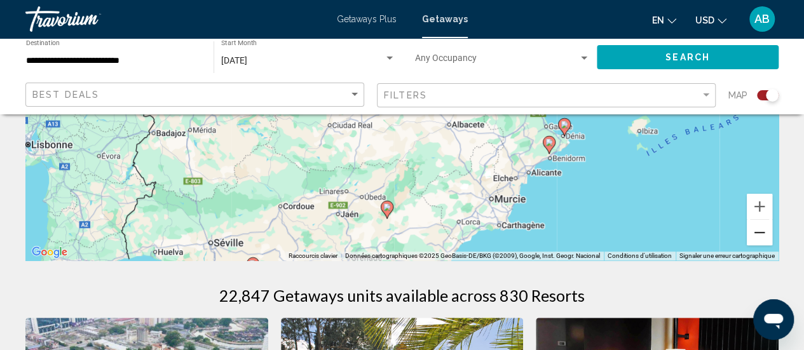
click at [762, 243] on button "Zoom arrière" at bounding box center [759, 232] width 25 height 25
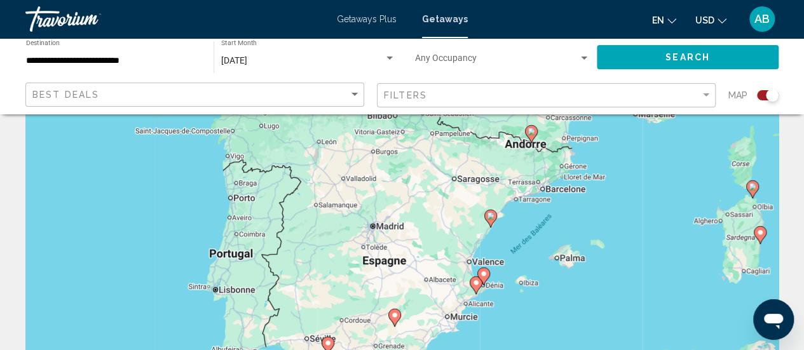
scroll to position [0, 0]
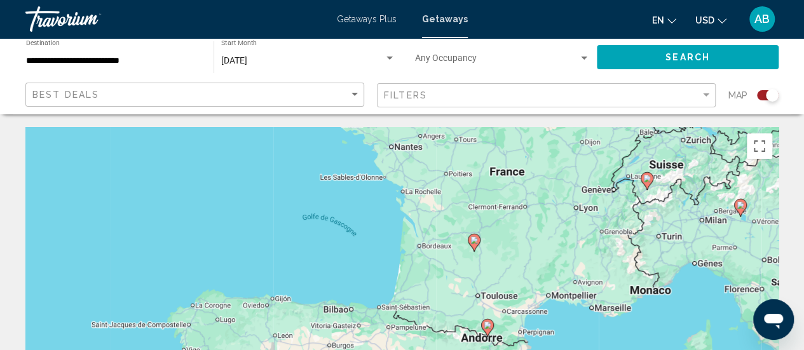
drag, startPoint x: 620, startPoint y: 150, endPoint x: 577, endPoint y: 282, distance: 139.1
click at [577, 282] on div "Pour activer le glissement avec le clavier, appuyez sur Alt+Entrée. Une fois ce…" at bounding box center [401, 317] width 753 height 381
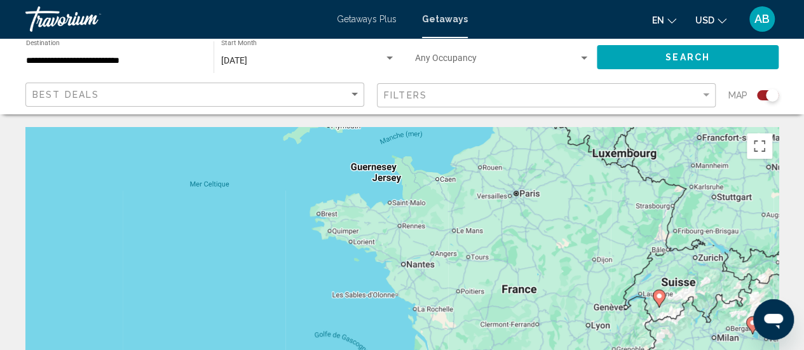
drag, startPoint x: 576, startPoint y: 241, endPoint x: 590, endPoint y: 373, distance: 132.2
click at [590, 350] on html "**********" at bounding box center [402, 175] width 804 height 350
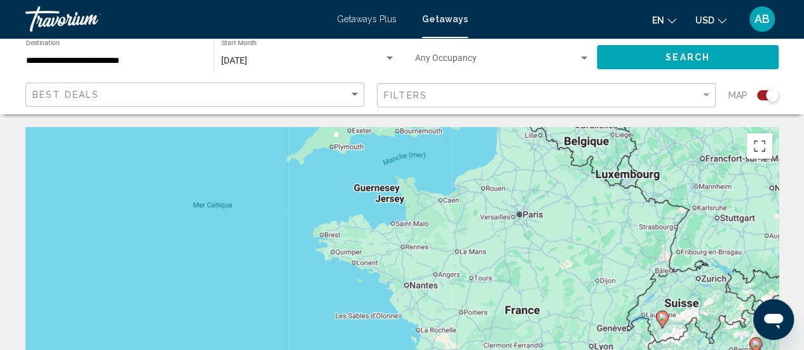
click at [308, 57] on div "[DATE]" at bounding box center [302, 61] width 163 height 10
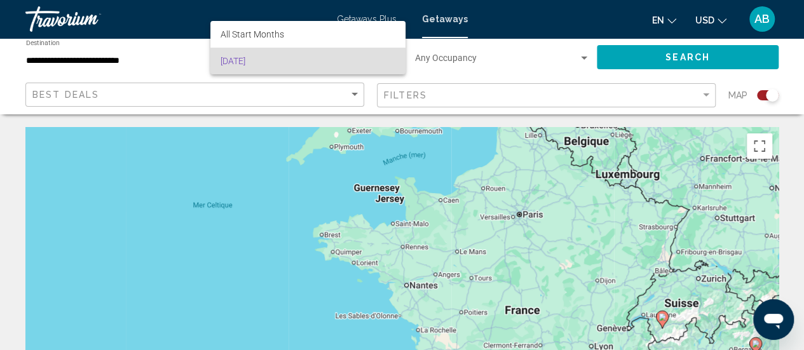
click at [380, 16] on div at bounding box center [402, 175] width 804 height 350
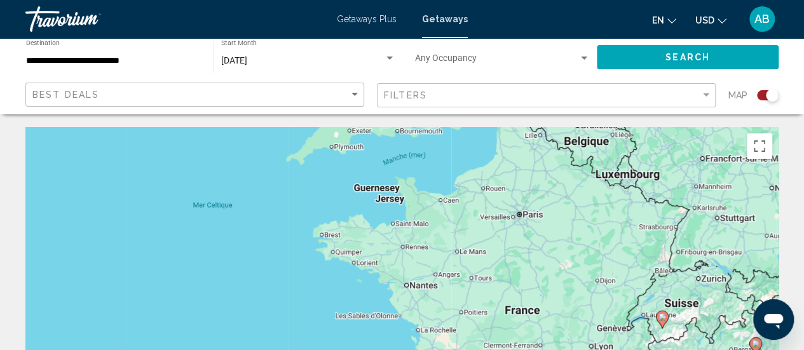
click at [380, 16] on span "Getaways Plus" at bounding box center [367, 19] width 60 height 10
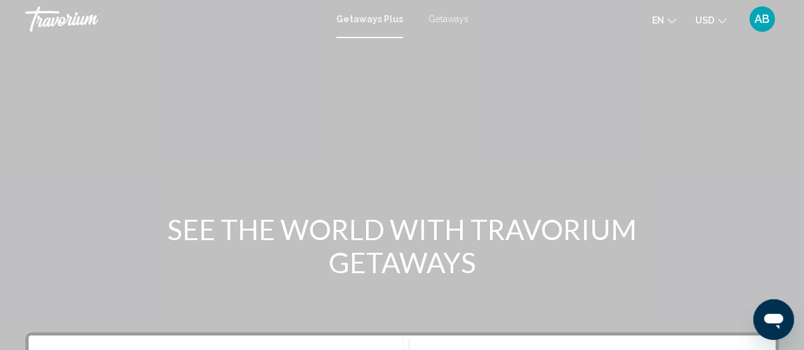
click at [449, 14] on span "Getaways" at bounding box center [448, 19] width 40 height 10
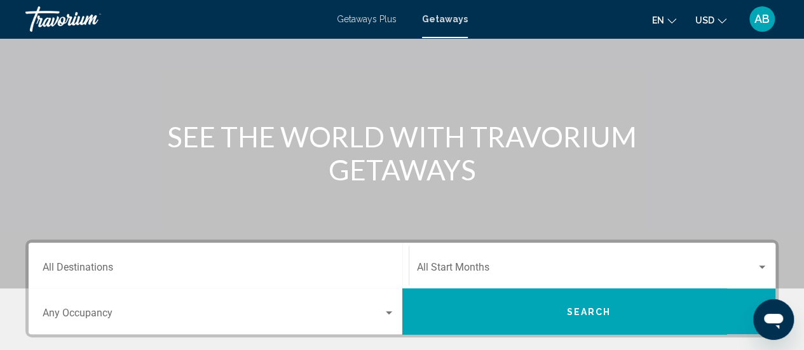
scroll to position [158, 0]
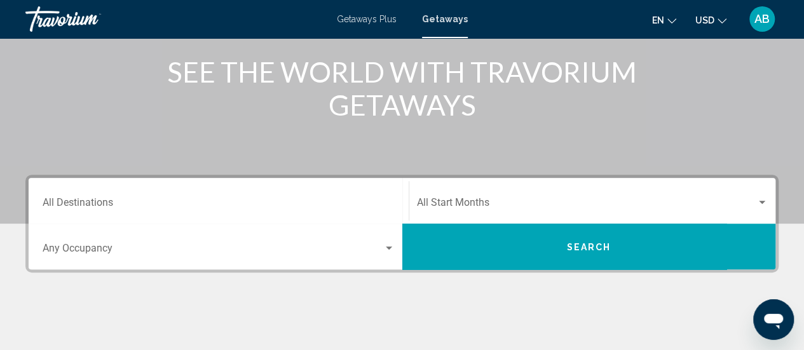
click at [292, 193] on div "Destination All Destinations" at bounding box center [219, 201] width 352 height 40
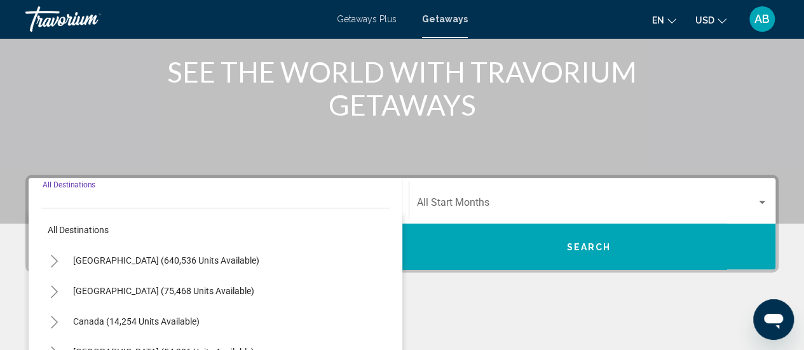
scroll to position [291, 0]
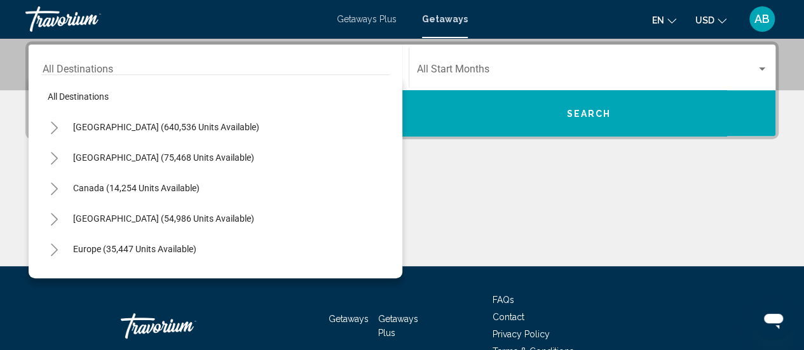
click at [487, 63] on div "Start Month All Start Months" at bounding box center [592, 68] width 351 height 40
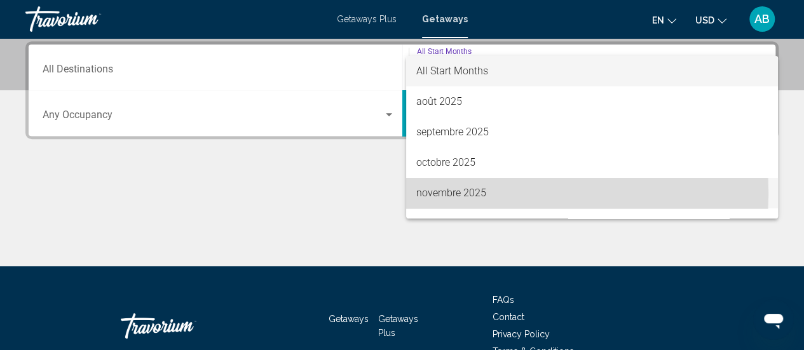
click at [450, 193] on span "novembre 2025" at bounding box center [591, 193] width 351 height 31
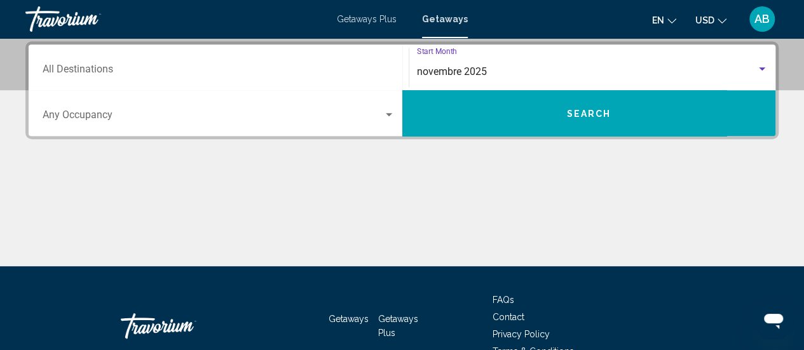
click at [566, 130] on button "Search" at bounding box center [589, 113] width 374 height 46
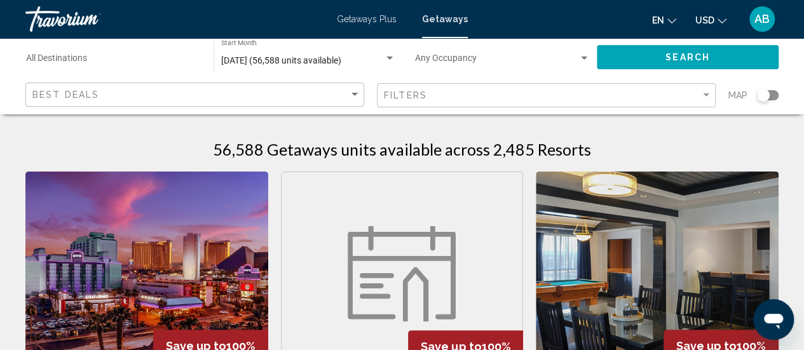
click at [590, 112] on app-map-search-filters "Best Deals Filters Map" at bounding box center [402, 95] width 778 height 38
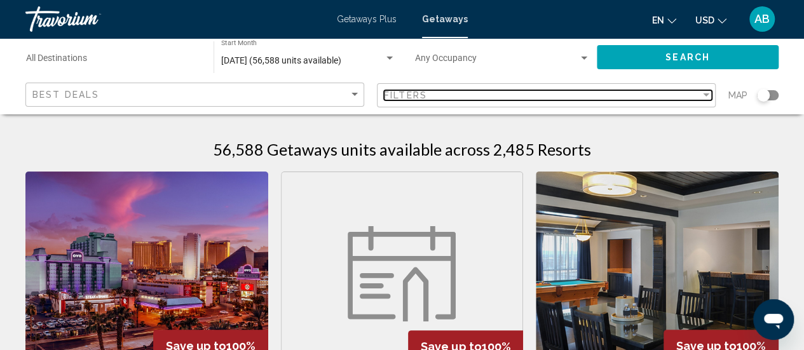
click at [589, 99] on div "Filters" at bounding box center [542, 95] width 316 height 10
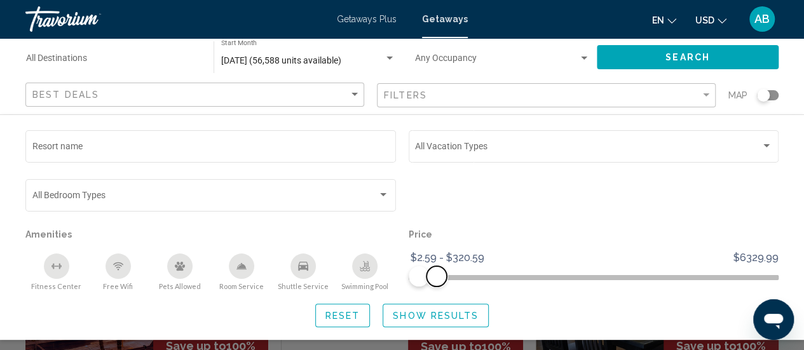
drag, startPoint x: 758, startPoint y: 278, endPoint x: 436, endPoint y: 269, distance: 322.3
click at [436, 269] on span "Search widget" at bounding box center [436, 276] width 20 height 20
click at [423, 318] on span "Show Results" at bounding box center [436, 316] width 86 height 10
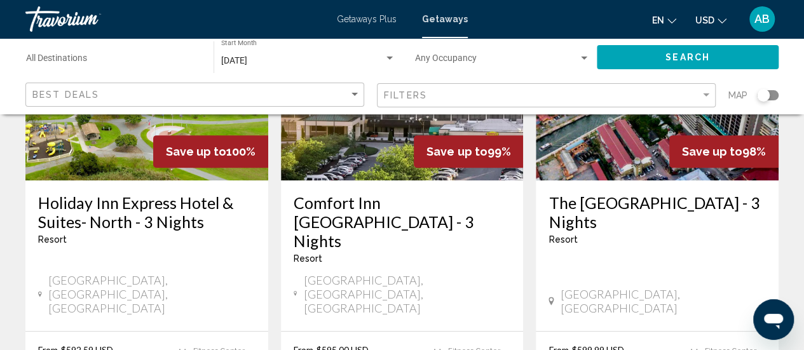
scroll to position [200, 0]
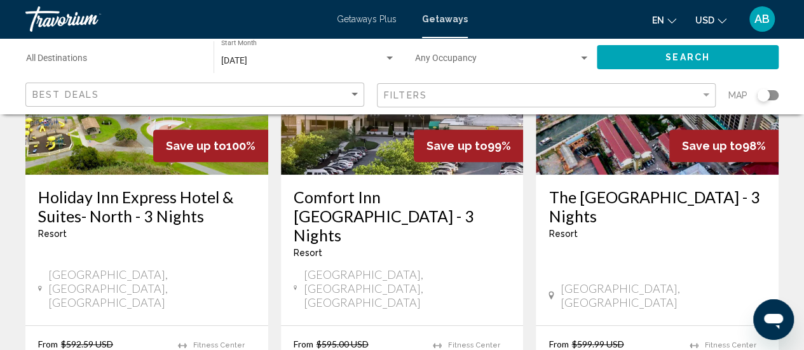
click at [775, 101] on div "Map" at bounding box center [753, 96] width 50 height 26
click at [774, 99] on div "Search widget" at bounding box center [768, 95] width 22 height 10
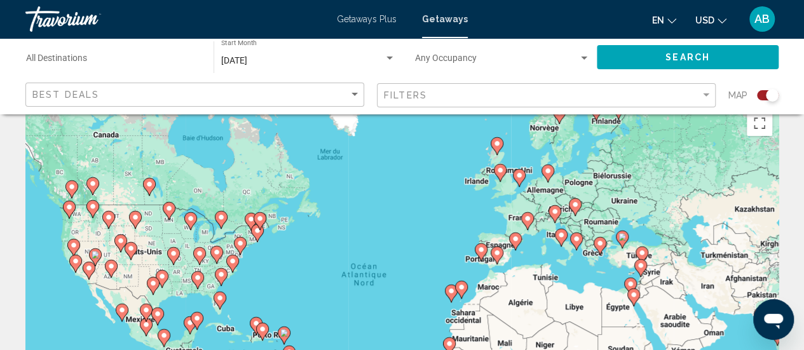
scroll to position [19, 0]
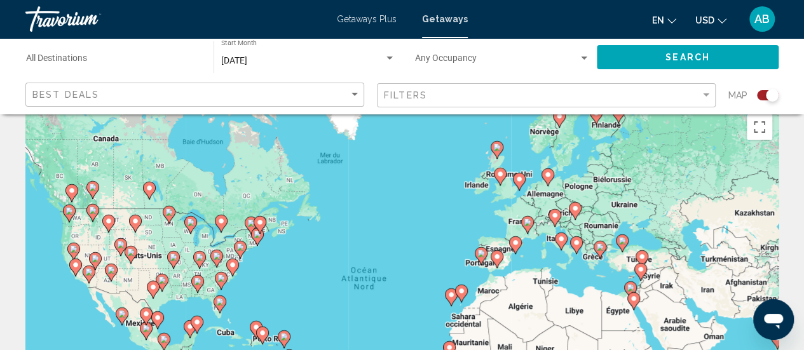
click at [527, 226] on icon "Main content" at bounding box center [526, 225] width 11 height 17
type input "**********"
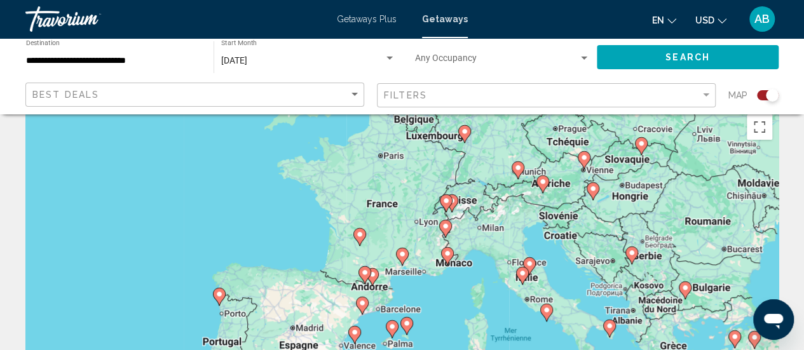
drag, startPoint x: 350, startPoint y: 329, endPoint x: 393, endPoint y: 264, distance: 78.3
click at [393, 264] on div "Pour activer le glissement avec le clavier, appuyez sur Alt+Entrée. Une fois ce…" at bounding box center [401, 298] width 753 height 381
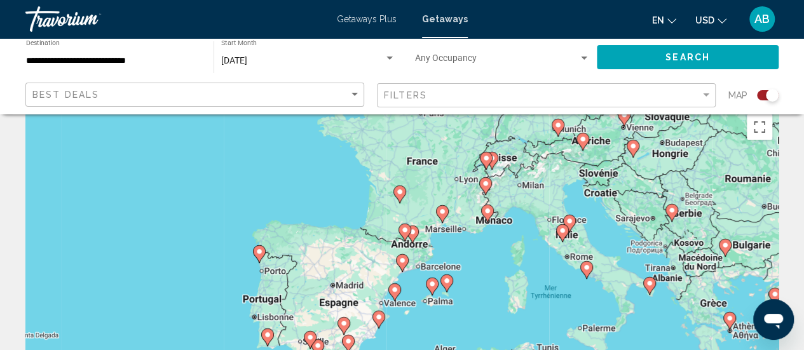
drag, startPoint x: 409, startPoint y: 261, endPoint x: 452, endPoint y: 215, distance: 63.4
click at [452, 215] on div "Pour activer le glissement avec le clavier, appuyez sur Alt+Entrée. Une fois ce…" at bounding box center [401, 298] width 753 height 381
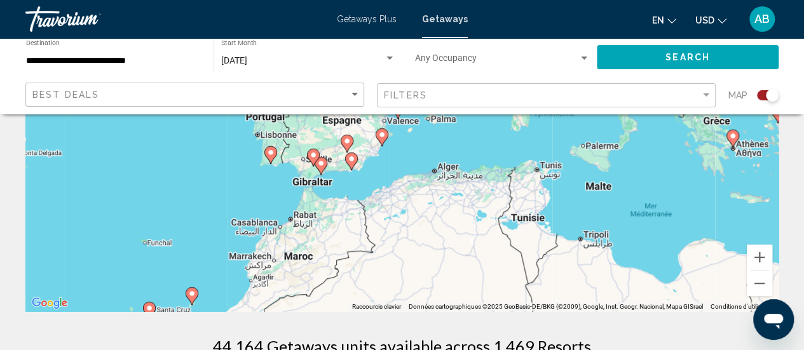
scroll to position [200, 0]
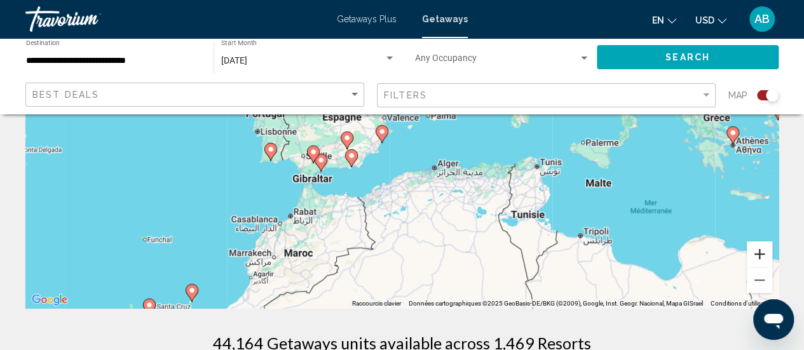
click at [763, 248] on button "Zoom avant" at bounding box center [759, 253] width 25 height 25
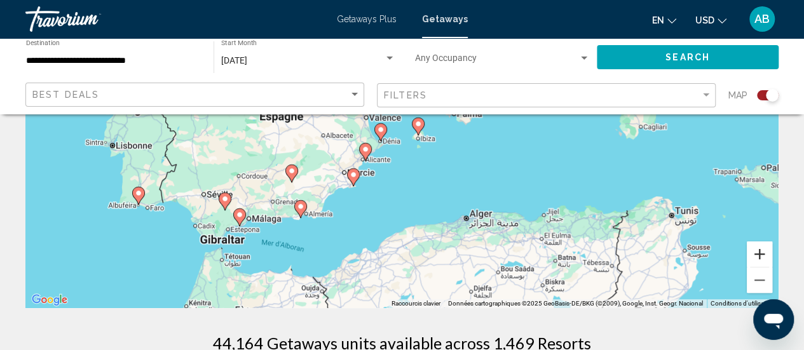
click at [763, 248] on button "Zoom avant" at bounding box center [759, 253] width 25 height 25
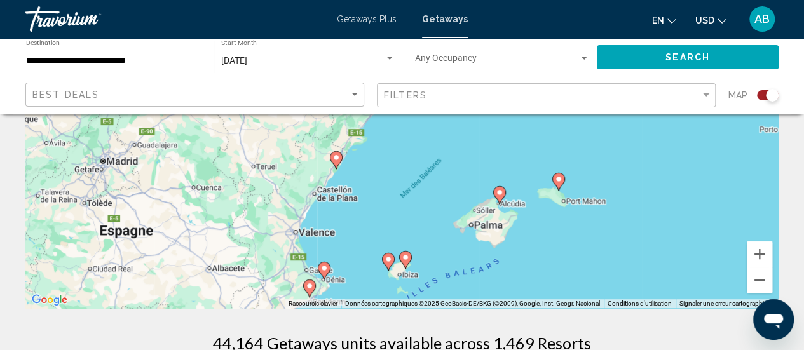
drag, startPoint x: 496, startPoint y: 171, endPoint x: 456, endPoint y: 306, distance: 140.5
click at [456, 306] on div "Pour activer le glissement avec le clavier, appuyez sur Alt+Entrée. Une fois ce…" at bounding box center [401, 117] width 753 height 381
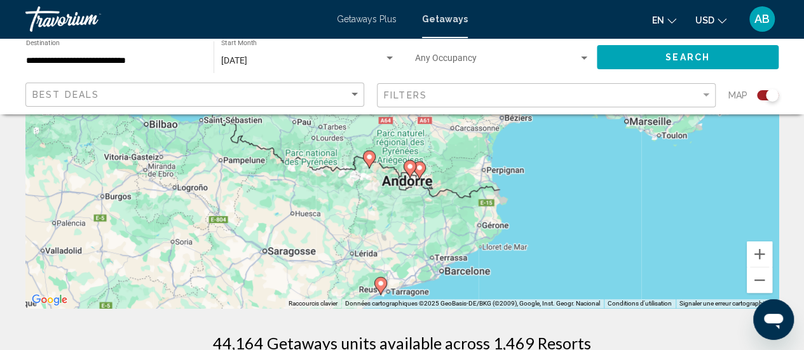
drag, startPoint x: 429, startPoint y: 173, endPoint x: 449, endPoint y: 344, distance: 171.4
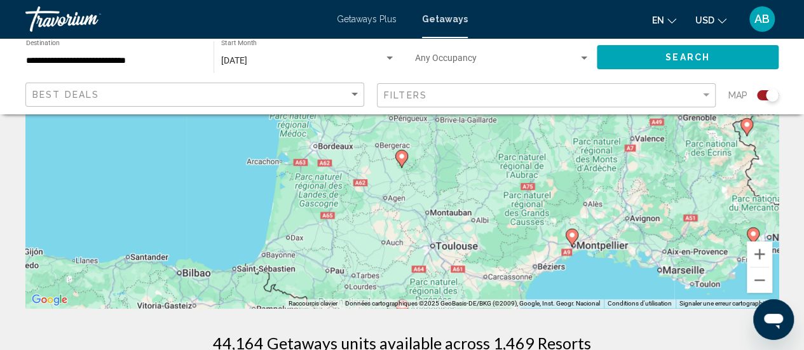
drag, startPoint x: 423, startPoint y: 200, endPoint x: 428, endPoint y: 270, distance: 70.1
click at [428, 270] on div "Pour activer le glissement avec le clavier, appuyez sur Alt+Entrée. Une fois ce…" at bounding box center [401, 117] width 753 height 381
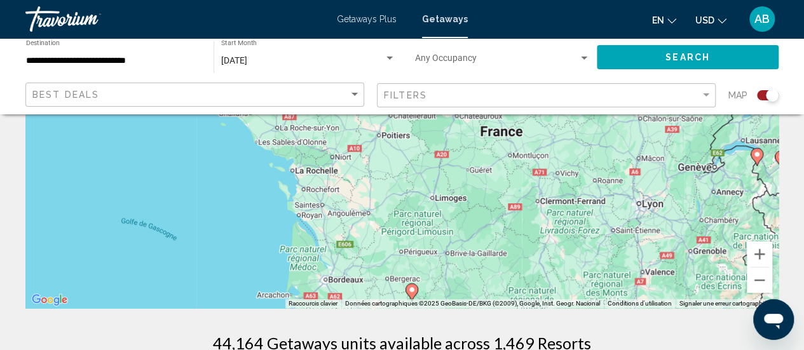
drag, startPoint x: 428, startPoint y: 151, endPoint x: 436, endPoint y: 268, distance: 117.9
click at [436, 268] on div "Pour activer le glissement avec le clavier, appuyez sur Alt+Entrée. Une fois ce…" at bounding box center [401, 117] width 753 height 381
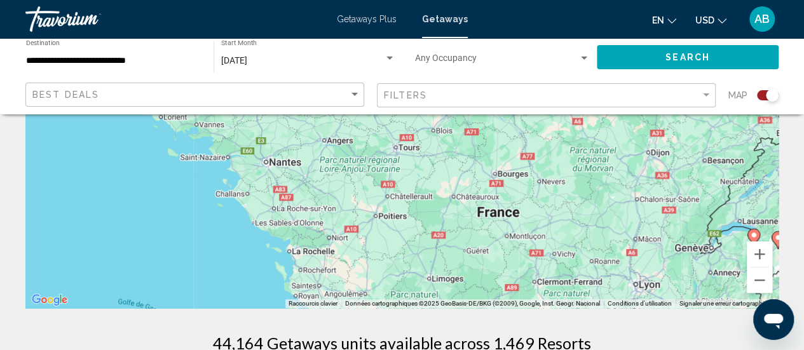
drag, startPoint x: 440, startPoint y: 168, endPoint x: 438, endPoint y: 289, distance: 120.7
click at [438, 289] on div "Pour activer le glissement avec le clavier, appuyez sur Alt+Entrée. Une fois ce…" at bounding box center [401, 117] width 753 height 381
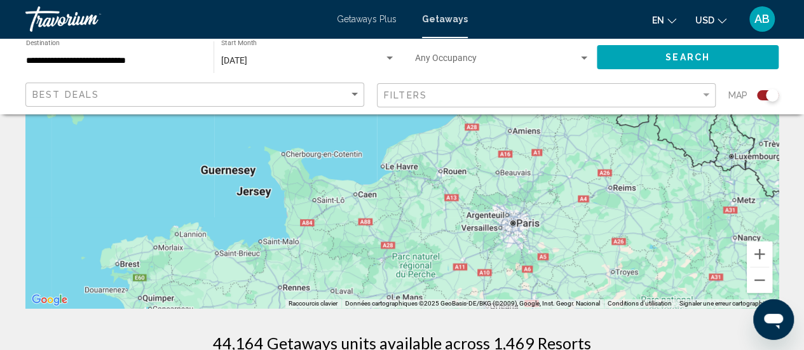
drag, startPoint x: 441, startPoint y: 200, endPoint x: 458, endPoint y: 357, distance: 157.3
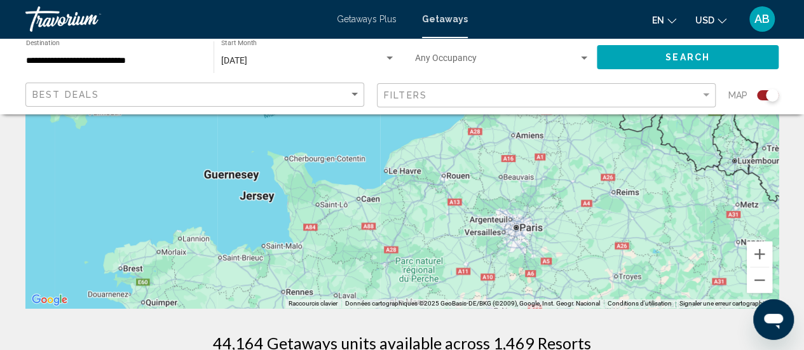
click at [367, 18] on span "Getaways Plus" at bounding box center [367, 19] width 60 height 10
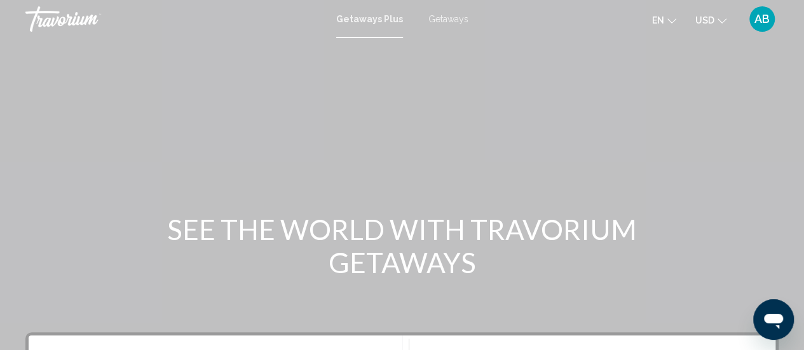
click at [459, 29] on div "Getaways Plus Getaways en English Español Français Italiano Português русский U…" at bounding box center [402, 19] width 804 height 27
click at [452, 14] on span "Getaways" at bounding box center [448, 19] width 40 height 10
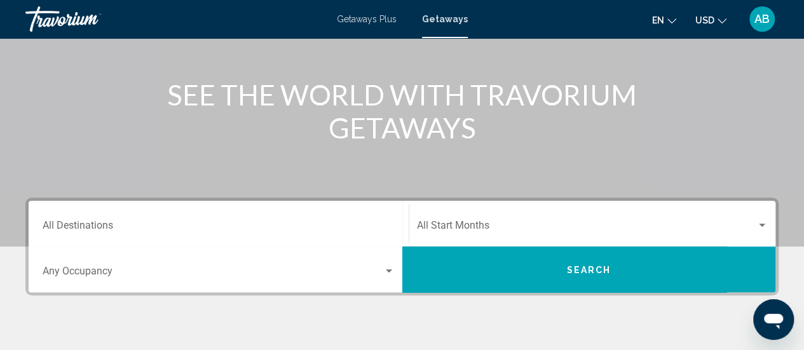
scroll to position [147, 0]
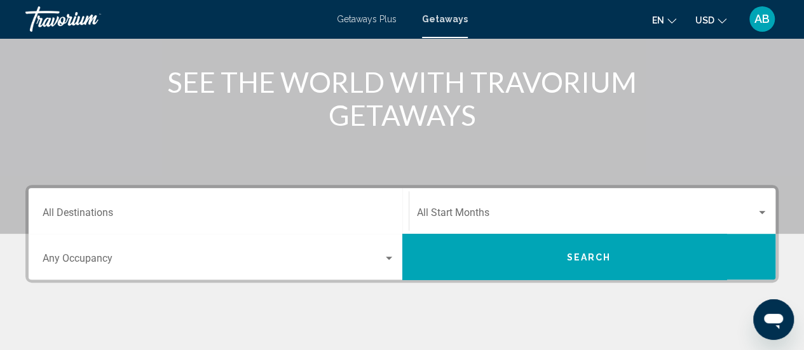
click at [467, 223] on div "Start Month All Start Months" at bounding box center [592, 211] width 351 height 40
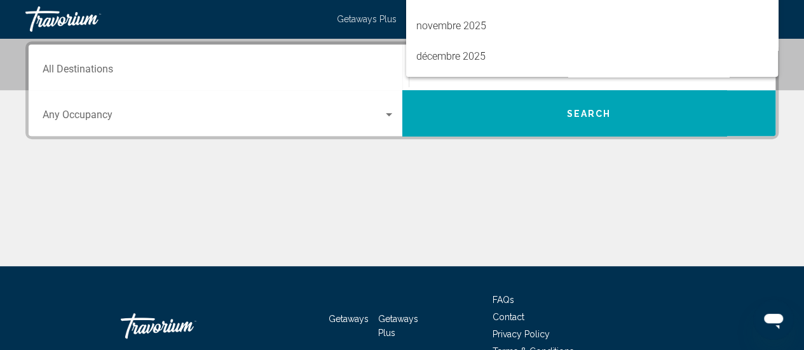
scroll to position [51, 0]
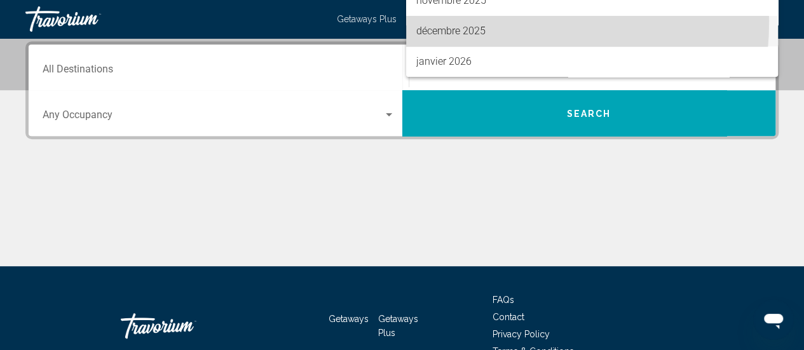
click at [485, 22] on span "décembre 2025" at bounding box center [591, 31] width 351 height 31
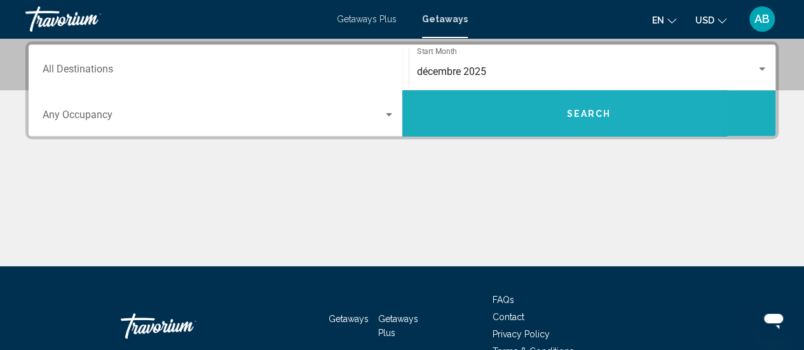
click at [609, 133] on button "Search" at bounding box center [589, 113] width 374 height 46
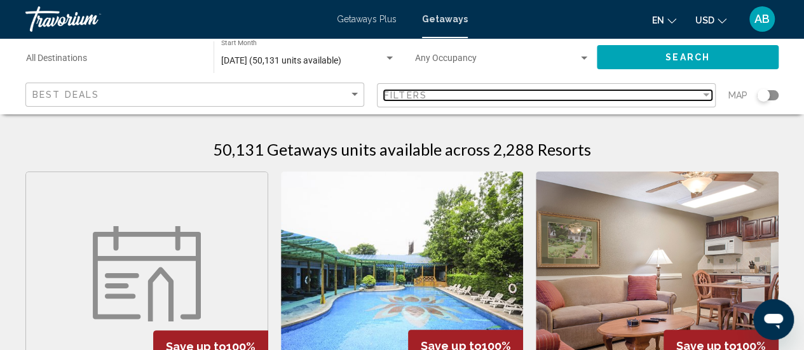
click at [703, 92] on div "Filter" at bounding box center [705, 95] width 11 height 10
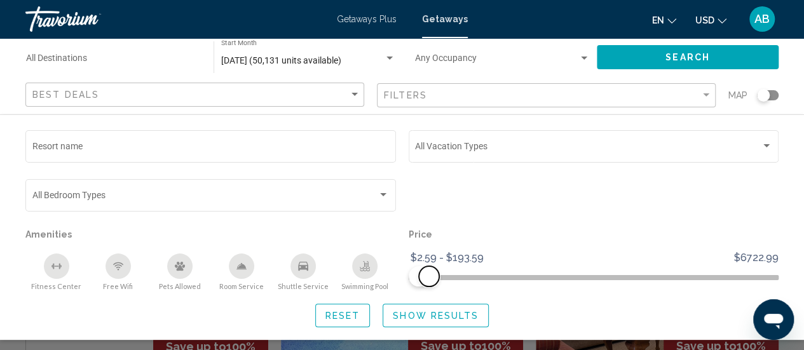
drag, startPoint x: 770, startPoint y: 276, endPoint x: 428, endPoint y: 276, distance: 341.3
click at [428, 276] on span "Search widget" at bounding box center [429, 276] width 20 height 20
click at [447, 318] on span "Show Results" at bounding box center [436, 316] width 86 height 10
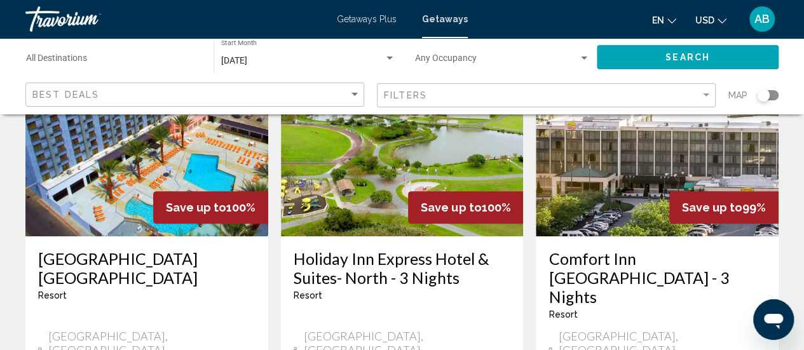
scroll to position [144, 0]
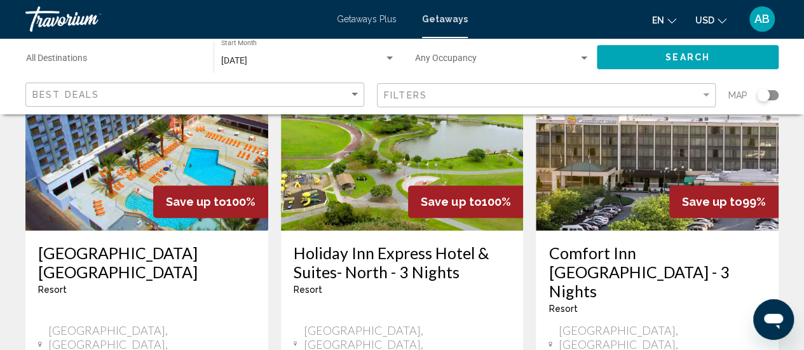
click at [771, 95] on div "Search widget" at bounding box center [768, 95] width 22 height 10
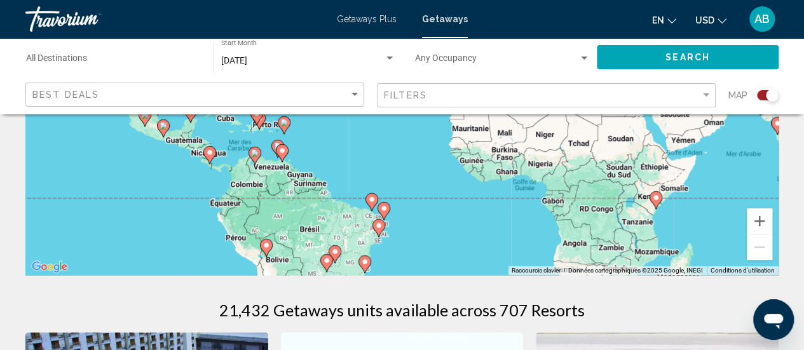
scroll to position [236, 0]
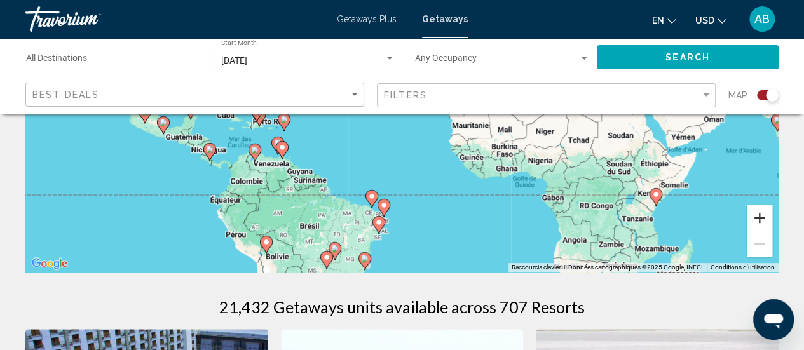
click at [755, 219] on button "Zoom avant" at bounding box center [759, 217] width 25 height 25
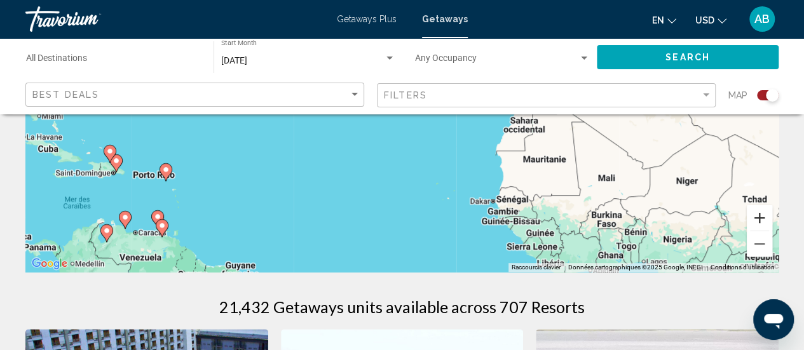
click at [755, 219] on button "Zoom avant" at bounding box center [759, 217] width 25 height 25
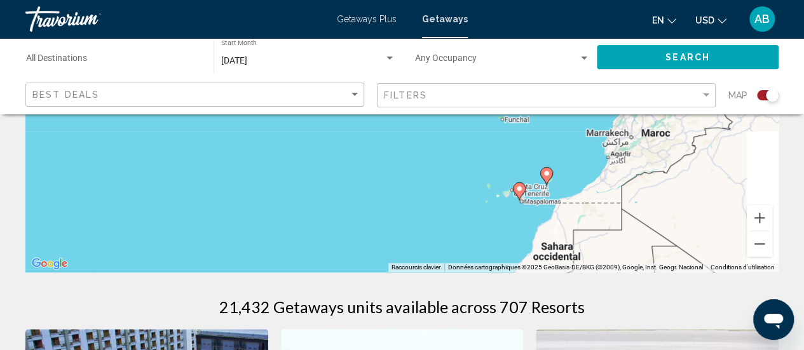
drag, startPoint x: 717, startPoint y: 167, endPoint x: 578, endPoint y: 301, distance: 192.4
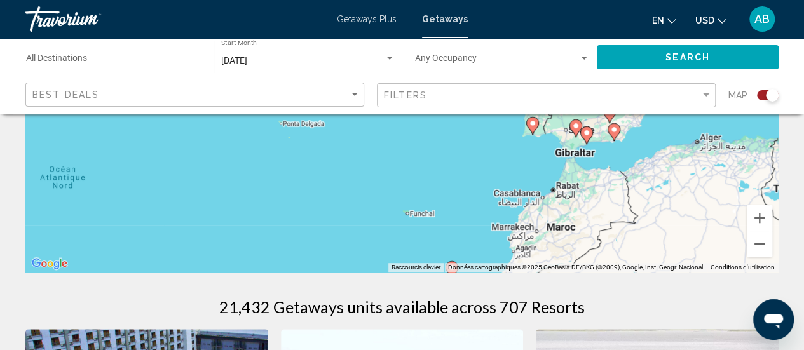
drag, startPoint x: 630, startPoint y: 196, endPoint x: 552, endPoint y: 270, distance: 108.3
click at [552, 270] on div "Pour activer le glissement avec le clavier, appuyez sur Alt+Entrée. Une fois ce…" at bounding box center [401, 81] width 753 height 381
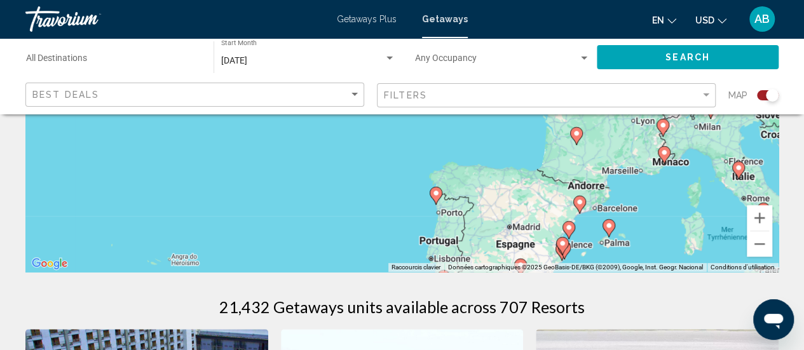
drag, startPoint x: 627, startPoint y: 166, endPoint x: 612, endPoint y: 251, distance: 86.4
click at [612, 251] on div "Pour activer le glissement avec le clavier, appuyez sur Alt+Entrée. Une fois ce…" at bounding box center [401, 81] width 753 height 381
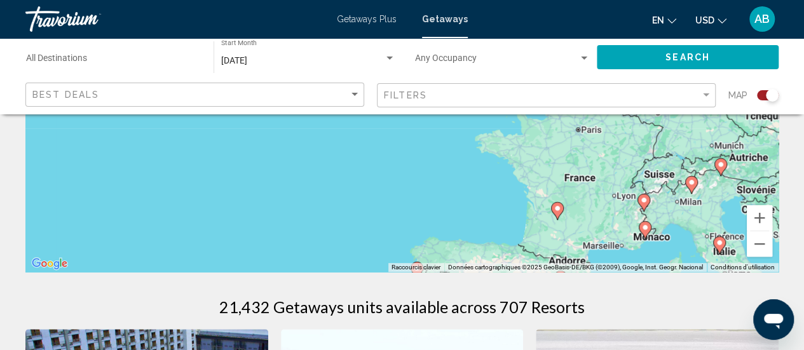
drag, startPoint x: 688, startPoint y: 148, endPoint x: 671, endPoint y: 223, distance: 76.9
click at [671, 223] on div "Pour activer le glissement avec le clavier, appuyez sur Alt+Entrée. Une fois ce…" at bounding box center [401, 81] width 753 height 381
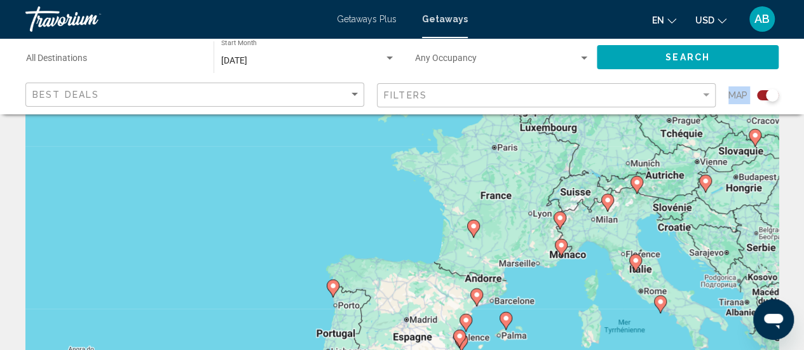
drag, startPoint x: 654, startPoint y: 268, endPoint x: 567, endPoint y: 100, distance: 189.0
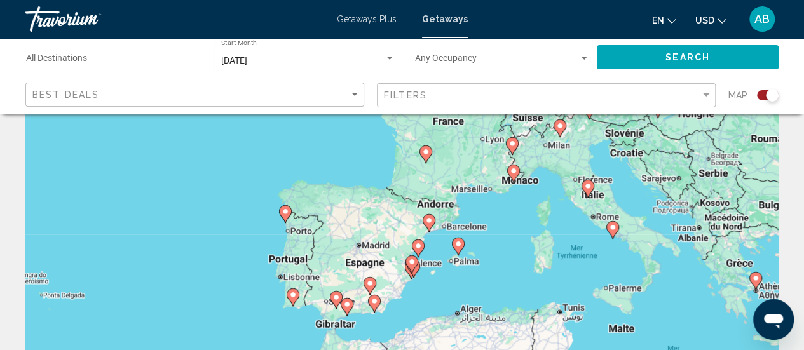
drag, startPoint x: 590, startPoint y: 224, endPoint x: 541, endPoint y: 148, distance: 89.7
click at [541, 148] on div "Pour activer le glissement avec le clavier, appuyez sur Alt+Entrée. Une fois ce…" at bounding box center [401, 261] width 753 height 381
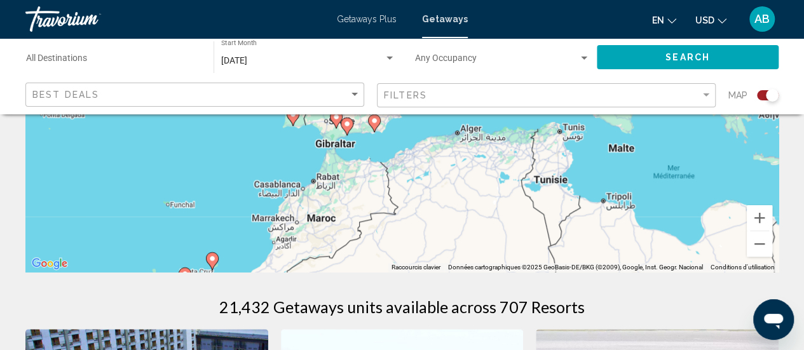
scroll to position [260, 0]
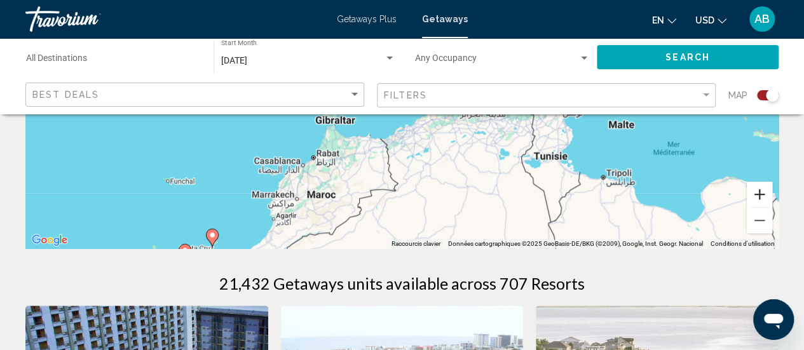
click at [757, 193] on button "Zoom avant" at bounding box center [759, 194] width 25 height 25
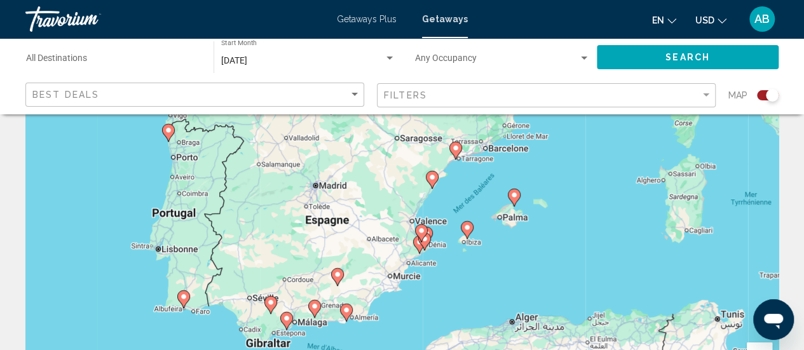
scroll to position [0, 0]
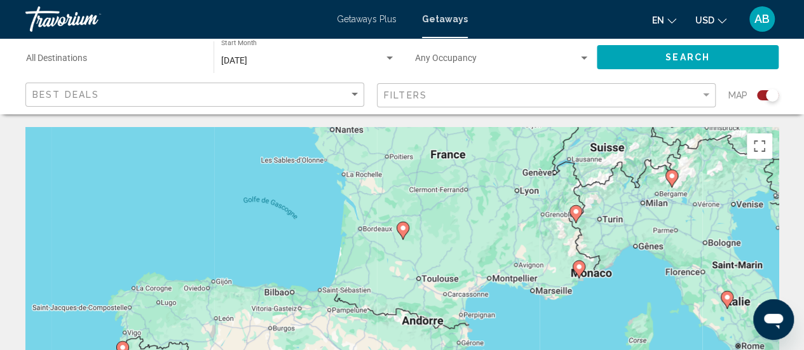
drag, startPoint x: 618, startPoint y: 159, endPoint x: 568, endPoint y: 285, distance: 135.8
click at [568, 285] on div "Pour activer le glissement avec le clavier, appuyez sur Alt+Entrée. Une fois ce…" at bounding box center [401, 317] width 753 height 381
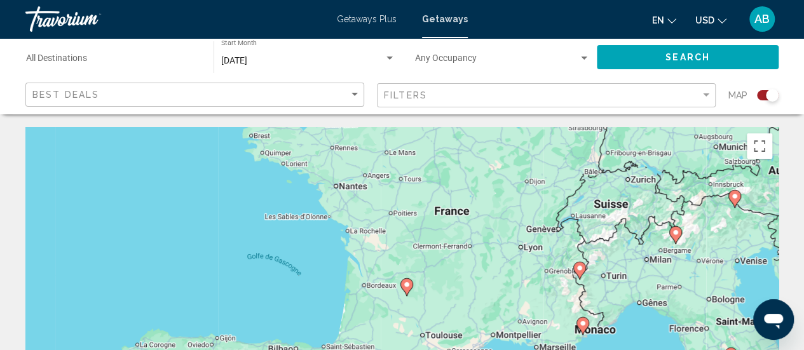
drag, startPoint x: 582, startPoint y: 218, endPoint x: 590, endPoint y: 266, distance: 48.9
click at [590, 266] on div "Pour activer le glissement avec le clavier, appuyez sur Alt+Entrée. Une fois ce…" at bounding box center [401, 317] width 753 height 381
click at [577, 271] on image "Main content" at bounding box center [580, 268] width 8 height 8
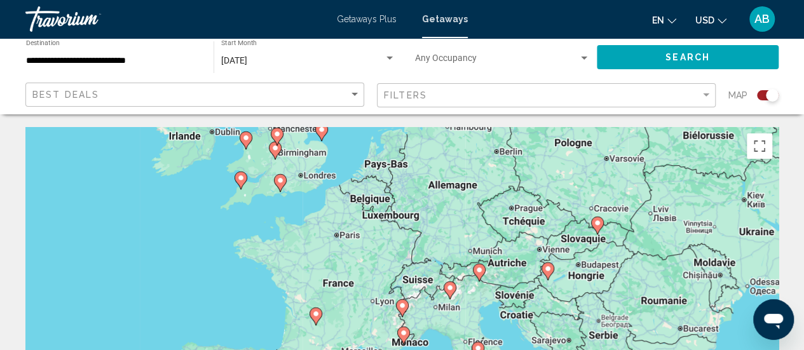
click at [398, 303] on icon "Main content" at bounding box center [401, 308] width 11 height 17
type input "**********"
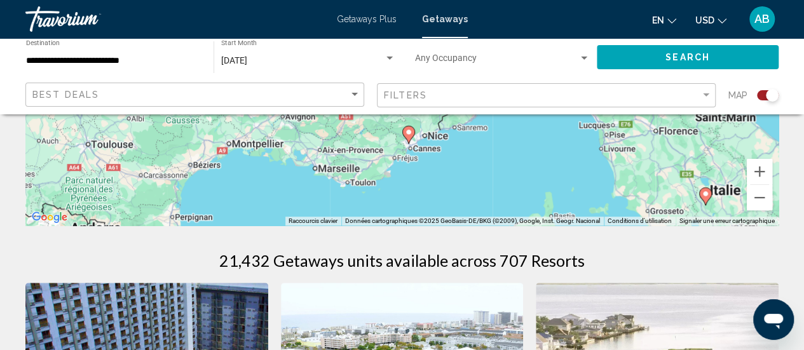
scroll to position [257, 0]
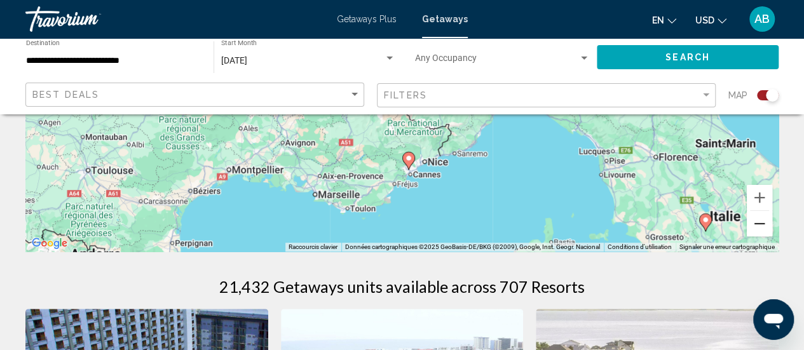
click at [756, 231] on button "Zoom arrière" at bounding box center [759, 223] width 25 height 25
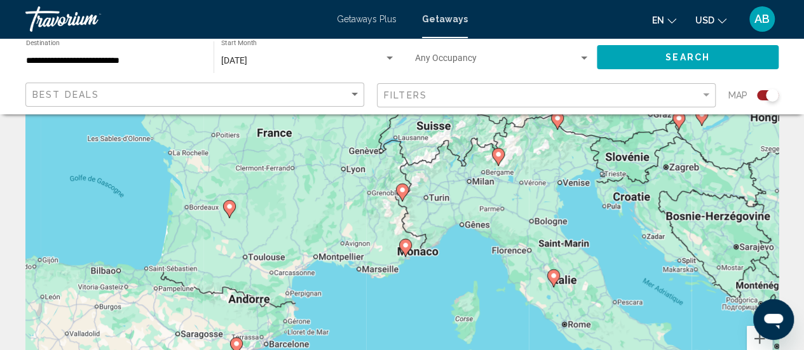
scroll to position [122, 0]
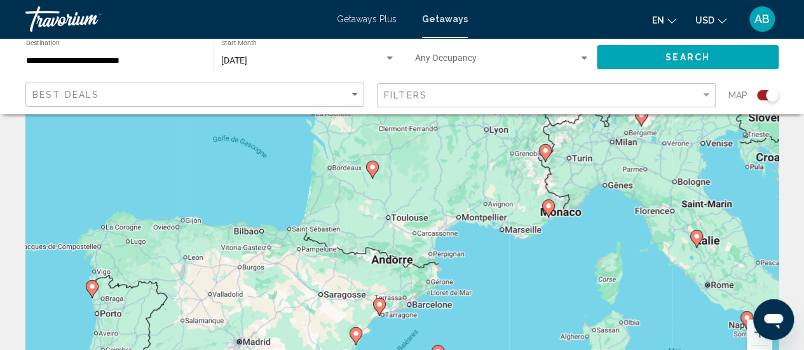
drag, startPoint x: 306, startPoint y: 247, endPoint x: 452, endPoint y: 211, distance: 151.2
click at [452, 211] on div "Pour activer le glissement avec le clavier, appuyez sur Alt+Entrée. Une fois ce…" at bounding box center [401, 195] width 753 height 381
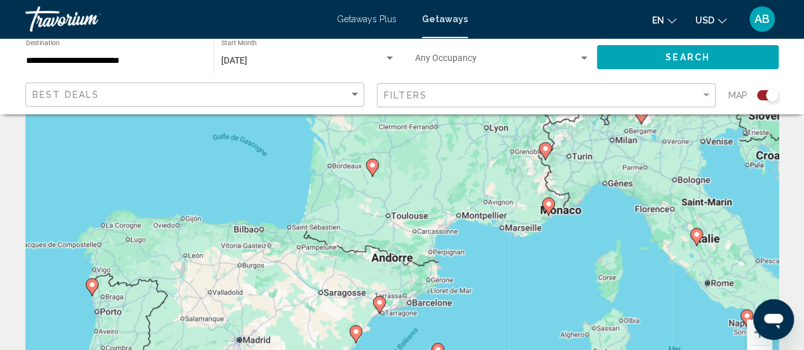
click at [386, 23] on span "Getaways Plus" at bounding box center [367, 19] width 60 height 10
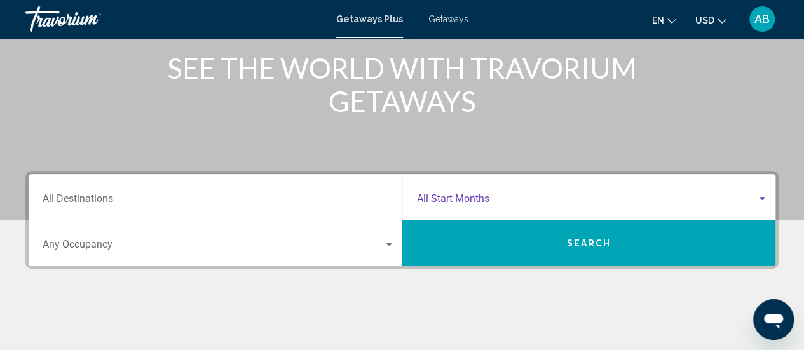
click at [512, 198] on span "Search widget" at bounding box center [587, 201] width 340 height 11
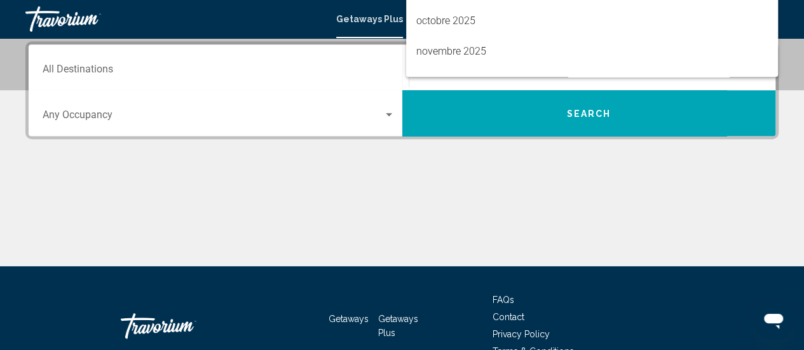
scroll to position [25, 0]
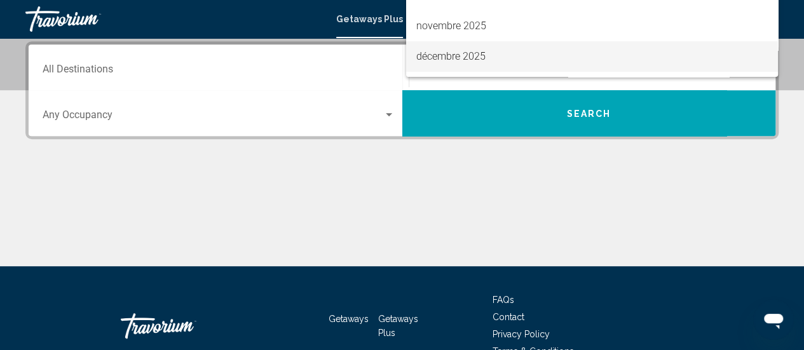
click at [525, 61] on span "décembre 2025" at bounding box center [591, 56] width 351 height 31
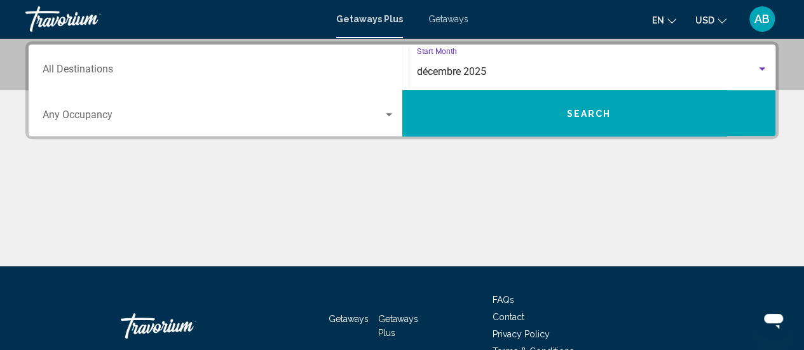
click at [594, 123] on button "Search" at bounding box center [589, 113] width 374 height 46
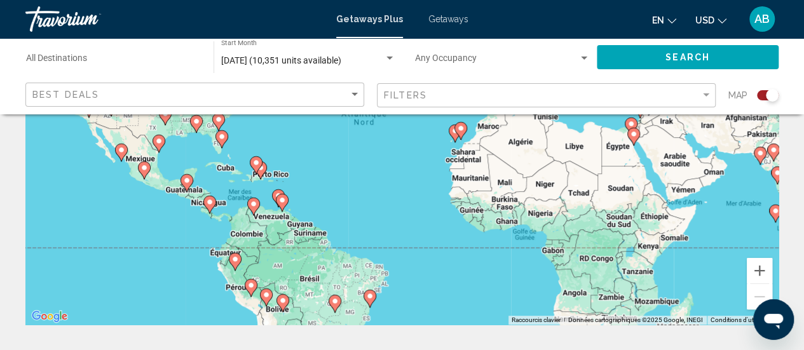
scroll to position [187, 0]
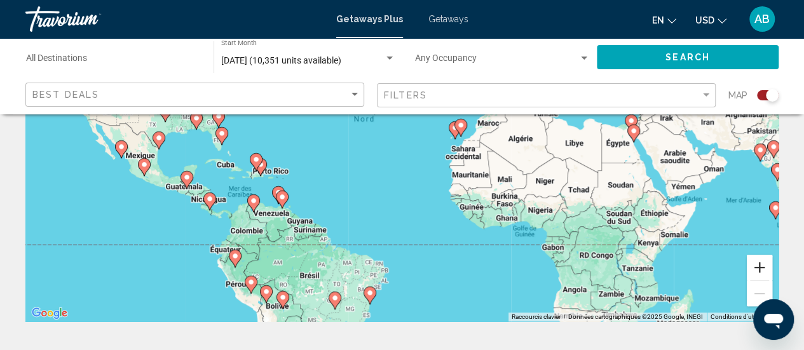
click at [758, 261] on button "Zoom avant" at bounding box center [759, 267] width 25 height 25
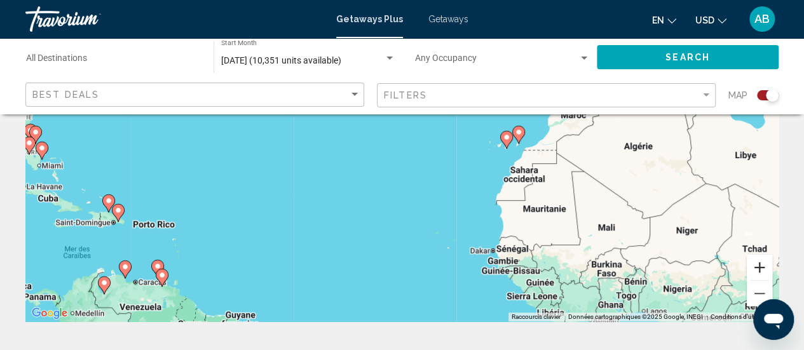
click at [758, 261] on button "Zoom avant" at bounding box center [759, 267] width 25 height 25
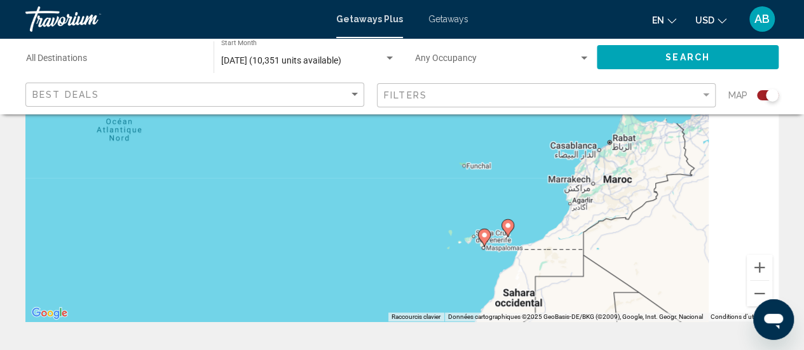
drag, startPoint x: 707, startPoint y: 159, endPoint x: 505, endPoint y: 303, distance: 248.3
click at [505, 303] on div "Pour activer le glissement avec le clavier, appuyez sur Alt+Entrée. Une fois ce…" at bounding box center [401, 130] width 753 height 381
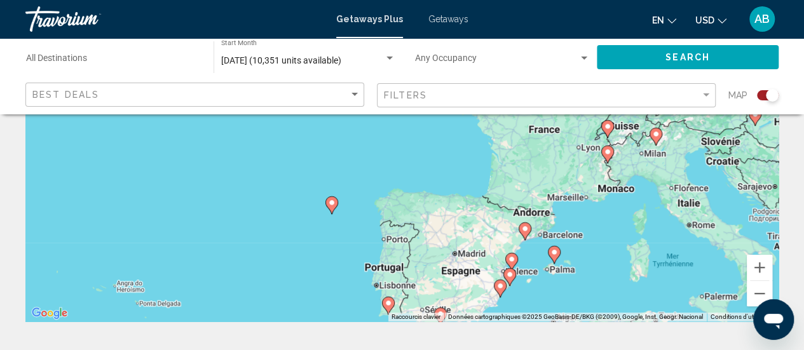
click at [502, 299] on div "Pour naviguer, appuyez sur les touches fléchées. Pour activer le glissement ave…" at bounding box center [401, 130] width 753 height 381
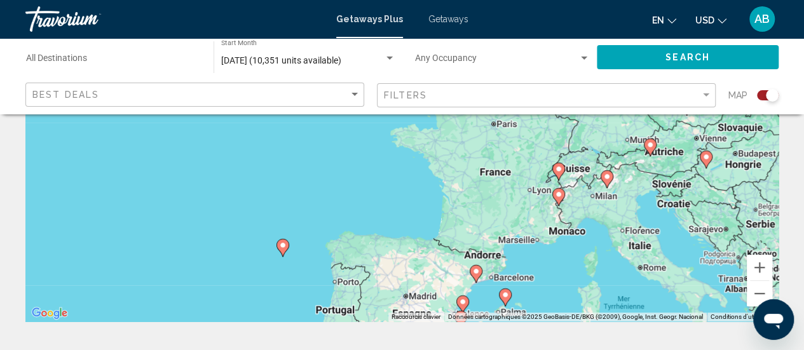
drag, startPoint x: 597, startPoint y: 215, endPoint x: 573, endPoint y: 229, distance: 28.2
click at [573, 229] on div "Pour activer le glissement avec le clavier, appuyez sur Alt+Entrée. Une fois ce…" at bounding box center [401, 130] width 753 height 381
click at [773, 270] on div "Pour activer le glissement avec le clavier, appuyez sur Alt+Entrée. Une fois ce…" at bounding box center [401, 130] width 753 height 381
click at [765, 266] on button "Zoom avant" at bounding box center [759, 267] width 25 height 25
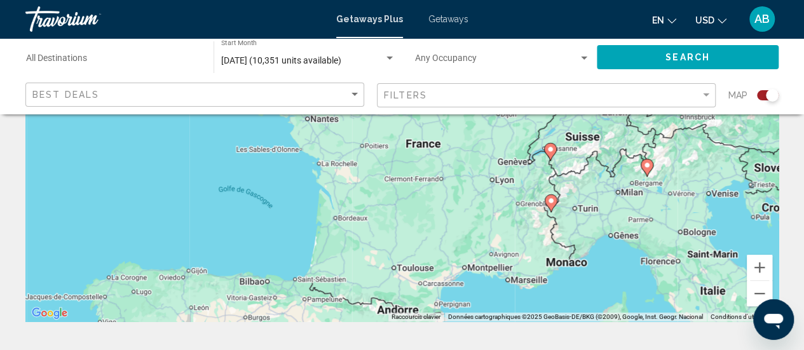
drag, startPoint x: 653, startPoint y: 217, endPoint x: 486, endPoint y: 147, distance: 180.9
click at [486, 147] on div "Pour activer le glissement avec le clavier, appuyez sur Alt+Entrée. Une fois ce…" at bounding box center [401, 130] width 753 height 381
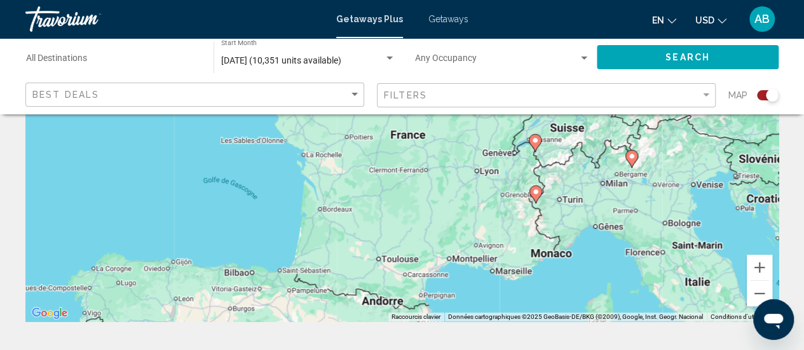
click at [451, 24] on div "Getaways Plus Getaways en English Español Français Italiano Português русский U…" at bounding box center [402, 19] width 804 height 27
click at [451, 22] on span "Getaways" at bounding box center [448, 19] width 40 height 10
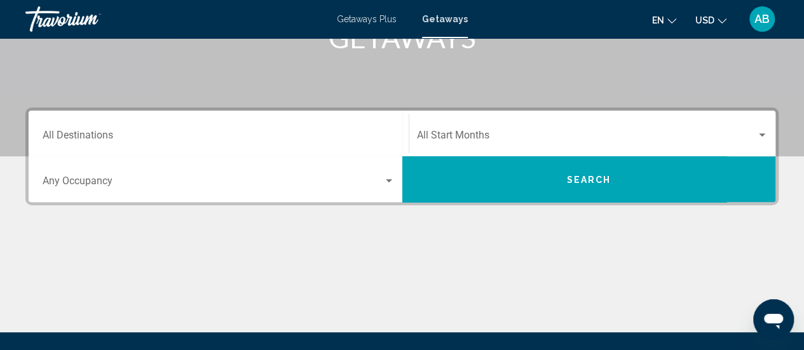
scroll to position [227, 0]
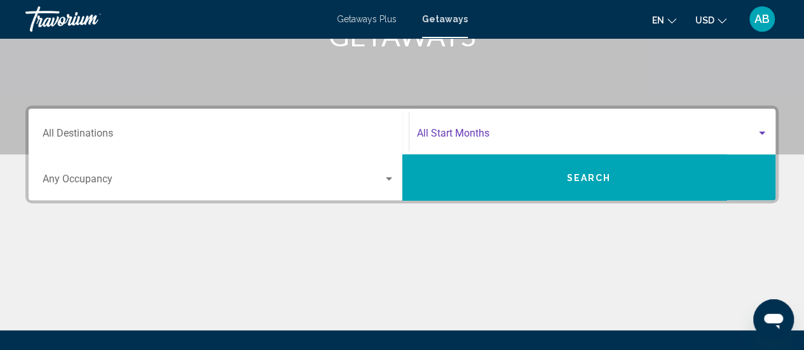
click at [458, 132] on span "Search widget" at bounding box center [587, 135] width 340 height 11
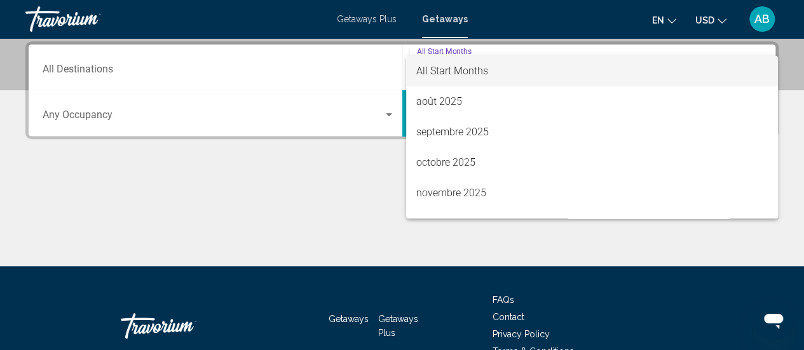
scroll to position [25, 0]
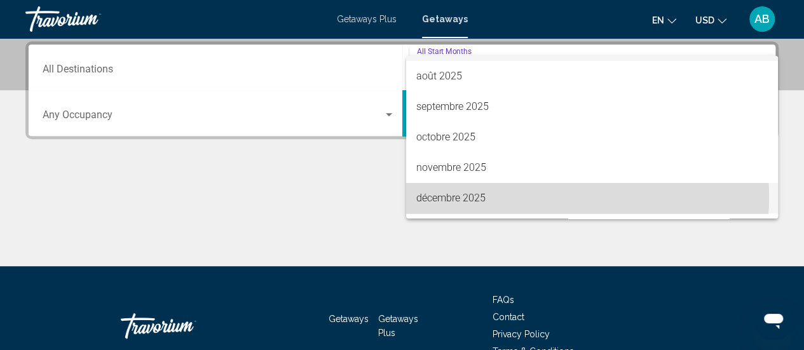
click at [559, 197] on span "décembre 2025" at bounding box center [591, 198] width 351 height 31
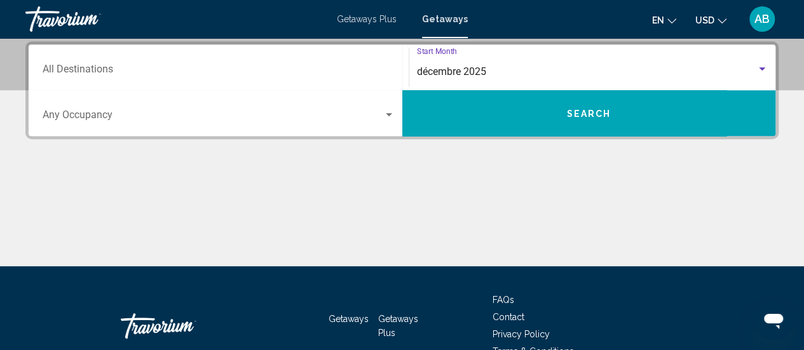
click at [571, 102] on button "Search" at bounding box center [589, 113] width 374 height 46
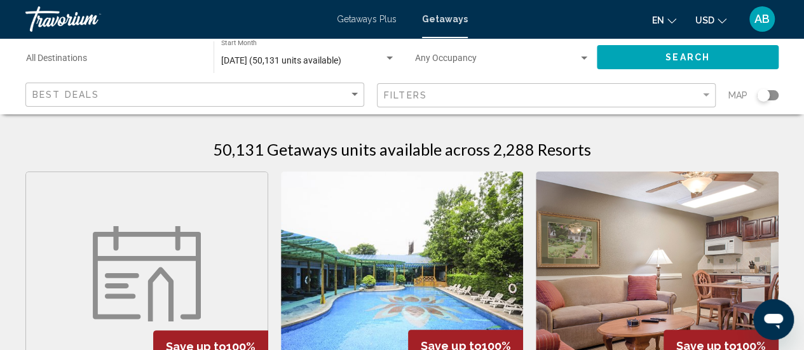
click at [708, 105] on div "Filters" at bounding box center [548, 96] width 328 height 24
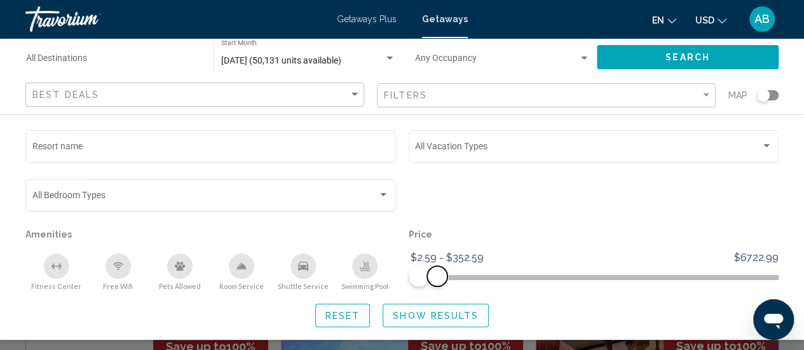
drag, startPoint x: 768, startPoint y: 281, endPoint x: 432, endPoint y: 284, distance: 335.6
click at [432, 284] on span "Search widget" at bounding box center [437, 276] width 20 height 20
click at [458, 323] on button "Show Results" at bounding box center [436, 316] width 106 height 24
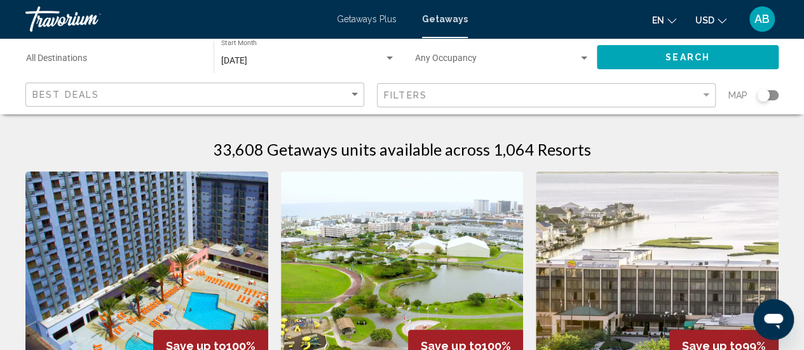
click at [770, 96] on div "Search widget" at bounding box center [768, 95] width 22 height 10
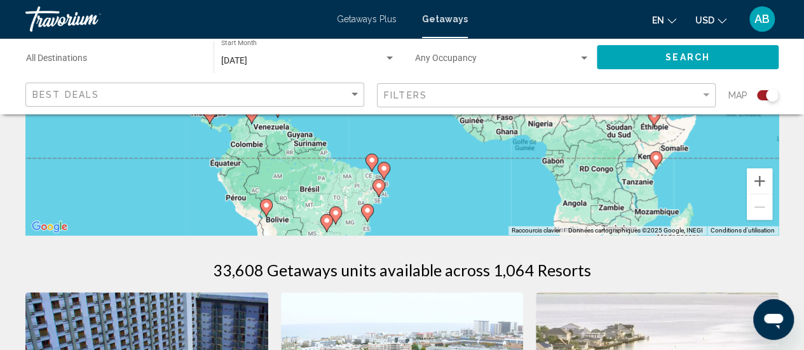
scroll to position [300, 0]
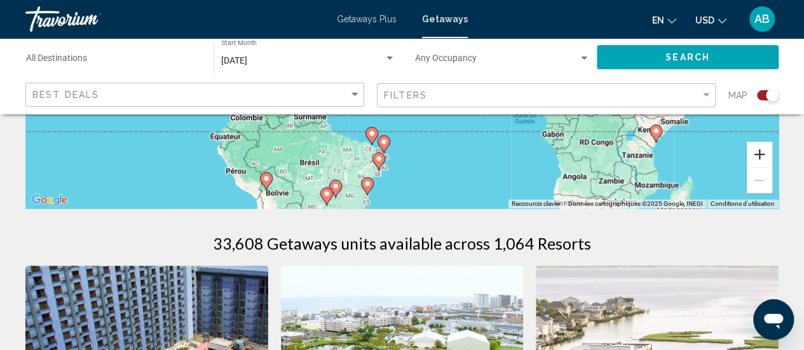
click at [749, 159] on button "Zoom avant" at bounding box center [759, 154] width 25 height 25
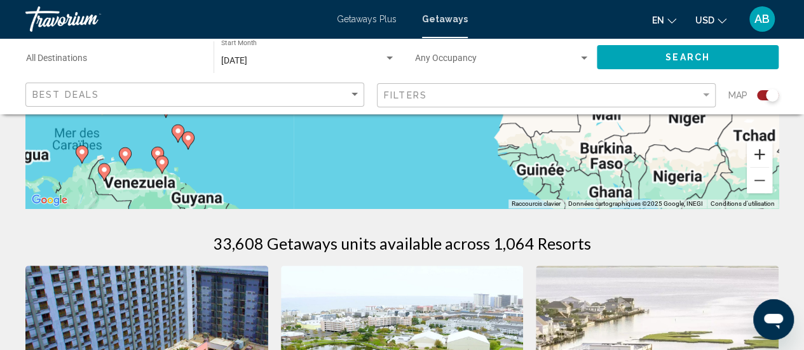
click at [749, 159] on button "Zoom avant" at bounding box center [759, 154] width 25 height 25
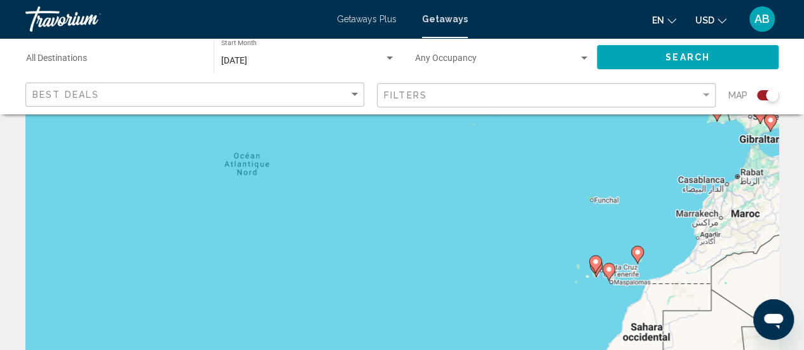
scroll to position [0, 0]
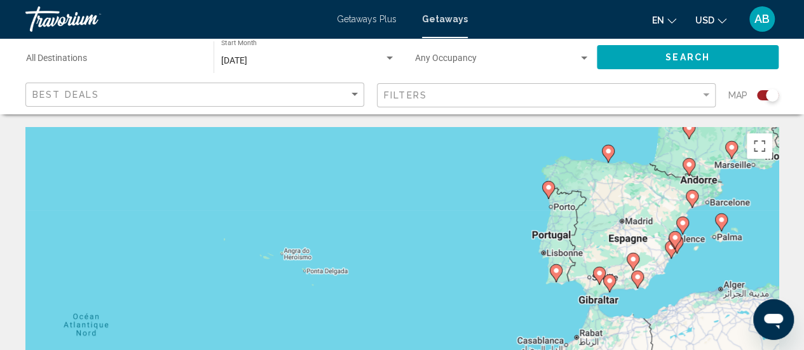
drag, startPoint x: 724, startPoint y: 181, endPoint x: 559, endPoint y: 271, distance: 188.0
click at [559, 271] on div "Pour activer le glissement avec le clavier, appuyez sur Alt+Entrée. Une fois ce…" at bounding box center [401, 317] width 753 height 381
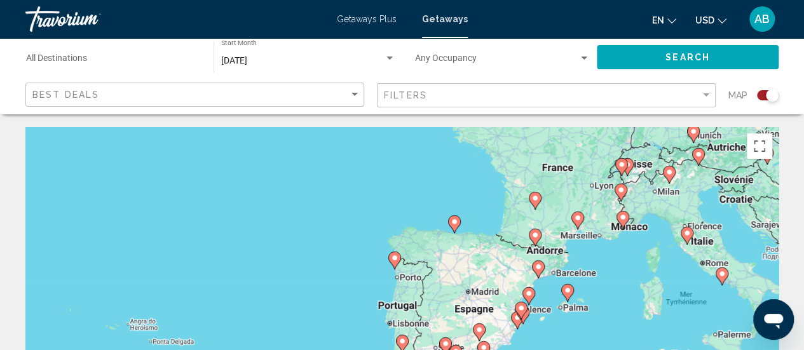
drag, startPoint x: 681, startPoint y: 195, endPoint x: 520, endPoint y: 265, distance: 175.3
click at [520, 265] on div "Pour activer le glissement avec le clavier, appuyez sur Alt+Entrée. Une fois ce…" at bounding box center [401, 317] width 753 height 381
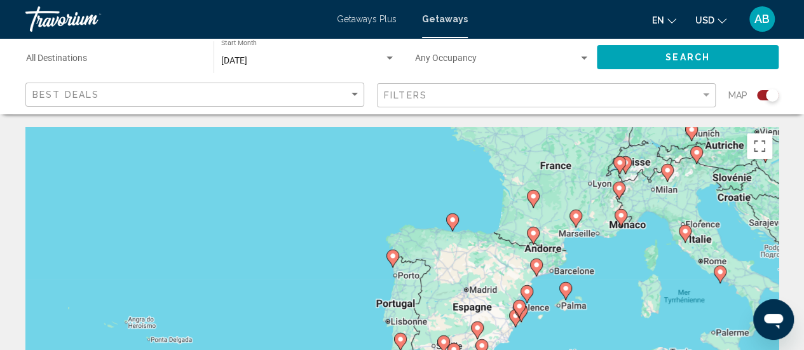
click at [536, 234] on image "Main content" at bounding box center [533, 233] width 8 height 8
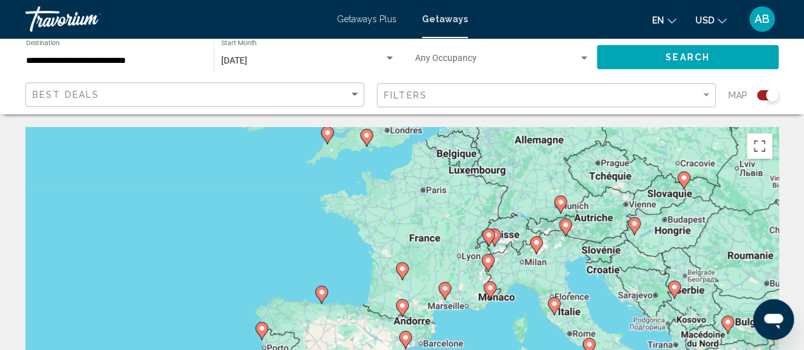
click at [402, 306] on image "Main content" at bounding box center [402, 306] width 8 height 8
type input "**********"
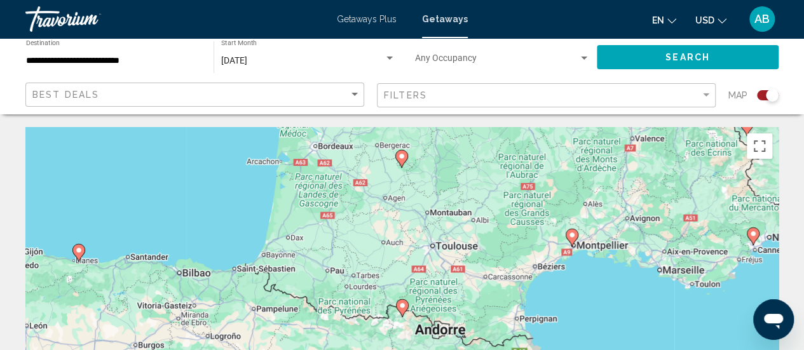
click at [402, 305] on image "Main content" at bounding box center [402, 306] width 8 height 8
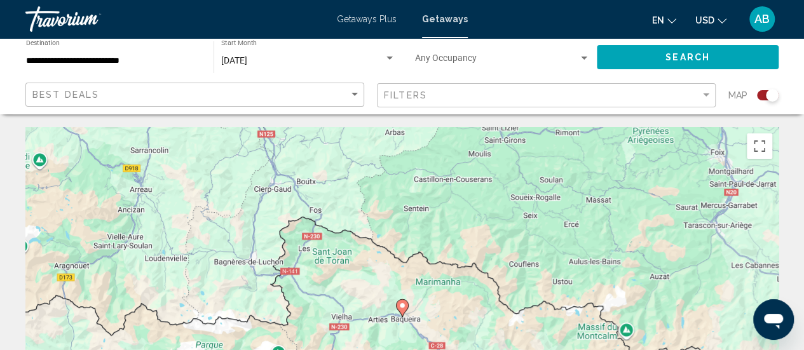
click at [403, 308] on image "Main content" at bounding box center [402, 306] width 8 height 8
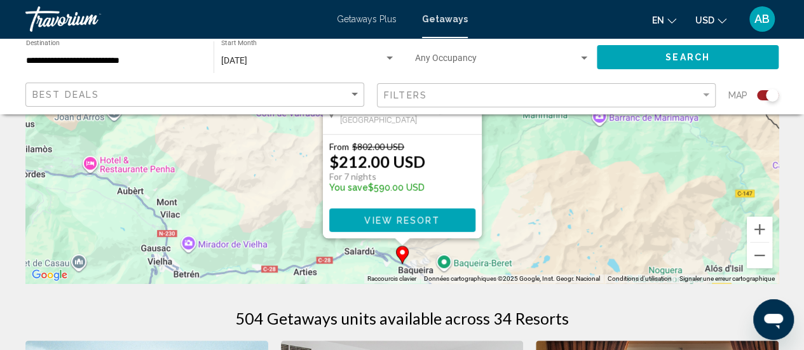
scroll to position [222, 0]
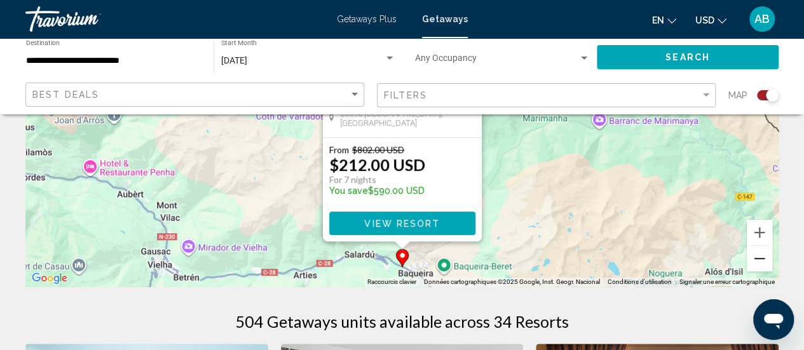
click at [761, 260] on button "Zoom arrière" at bounding box center [759, 258] width 25 height 25
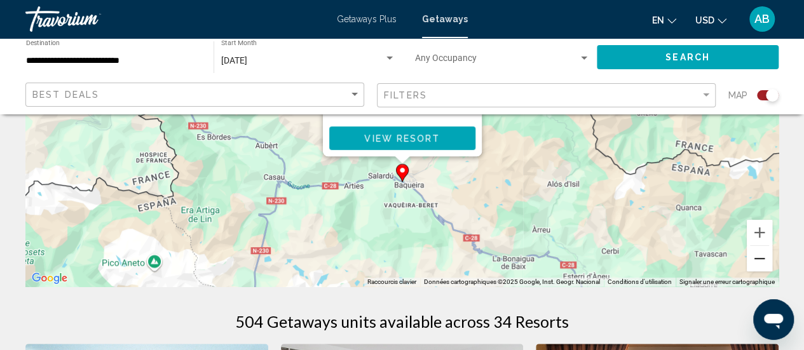
click at [761, 260] on button "Zoom arrière" at bounding box center [759, 258] width 25 height 25
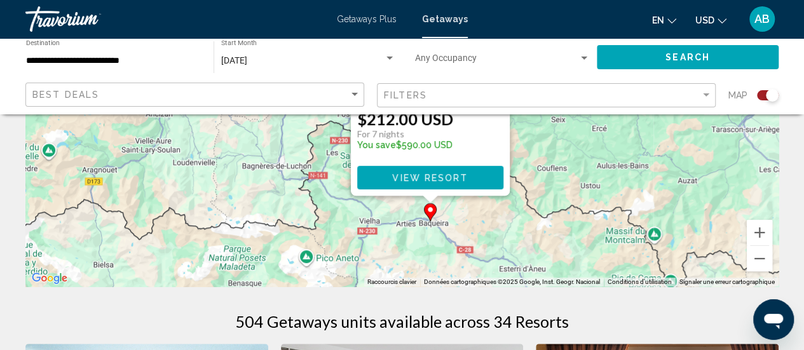
drag, startPoint x: 604, startPoint y: 210, endPoint x: 635, endPoint y: 306, distance: 100.3
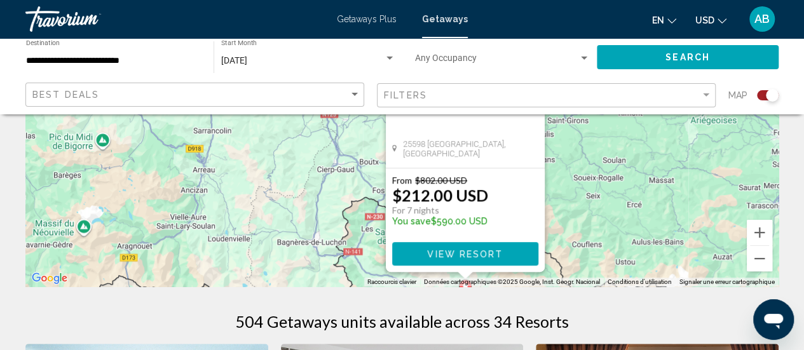
drag, startPoint x: 597, startPoint y: 224, endPoint x: 630, endPoint y: 297, distance: 80.5
click at [615, 223] on div "Pour activer le glissement avec le clavier, appuyez sur Alt+Entrée. Une fois ce…" at bounding box center [401, 95] width 753 height 381
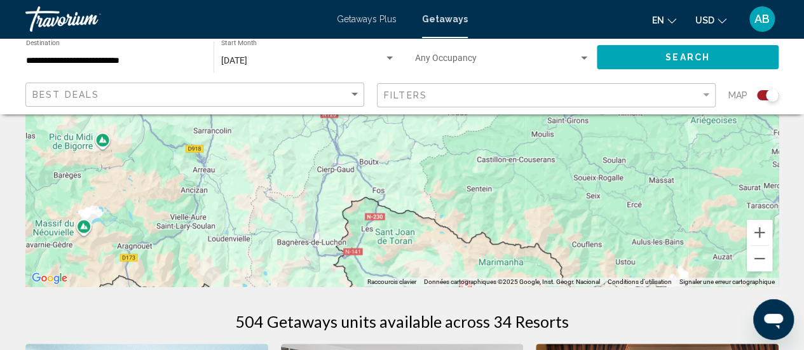
click at [584, 181] on div "Pour activer le glissement avec le clavier, appuyez sur Alt+Entrée. Une fois ce…" at bounding box center [401, 95] width 753 height 381
click at [757, 264] on button "Zoom arrière" at bounding box center [759, 258] width 25 height 25
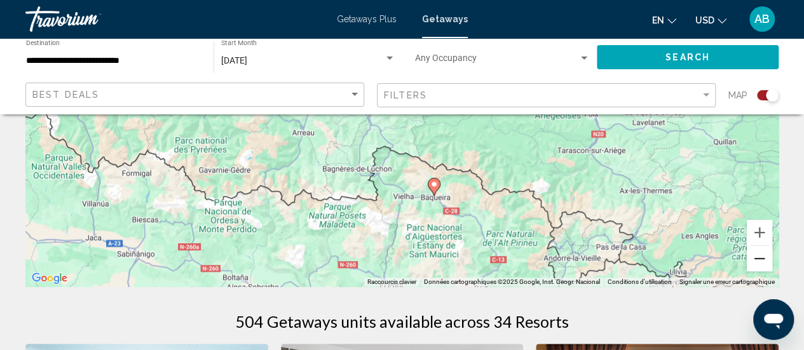
click at [757, 264] on button "Zoom arrière" at bounding box center [759, 258] width 25 height 25
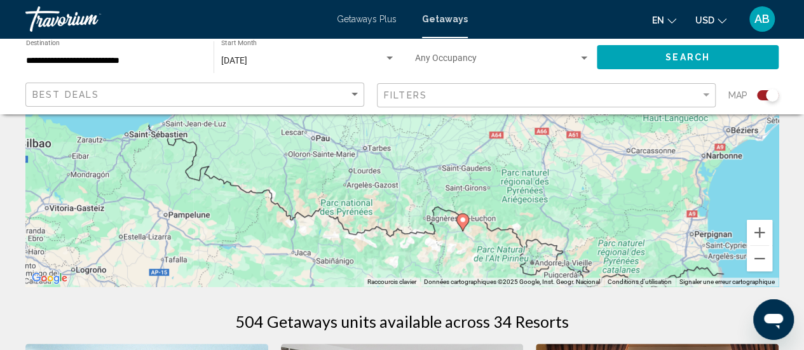
drag, startPoint x: 604, startPoint y: 175, endPoint x: 648, endPoint y: 264, distance: 99.5
click at [648, 264] on div "Pour activer le glissement avec le clavier, appuyez sur Alt+Entrée. Une fois ce…" at bounding box center [401, 95] width 753 height 381
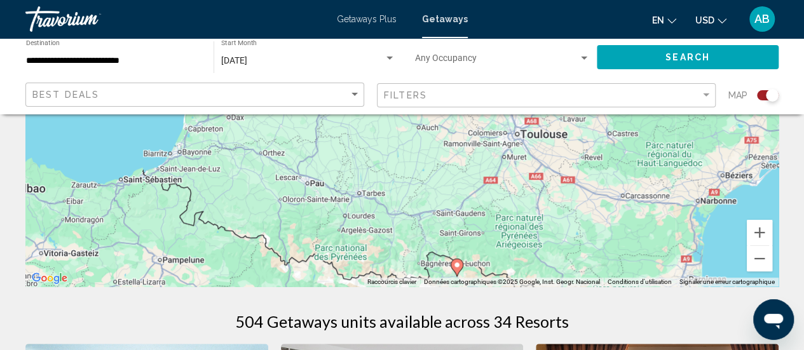
drag, startPoint x: 649, startPoint y: 173, endPoint x: 629, endPoint y: 297, distance: 126.1
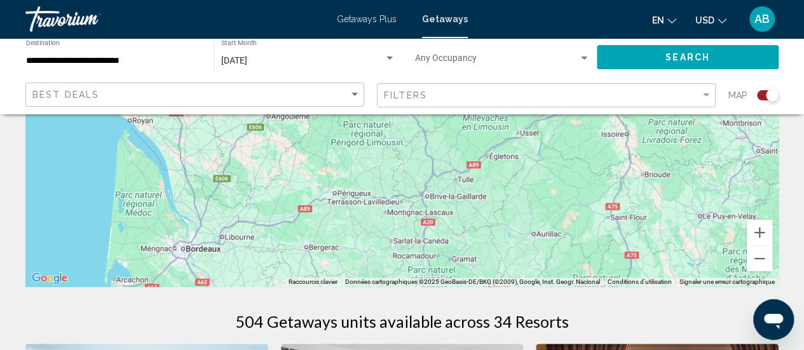
drag, startPoint x: 627, startPoint y: 162, endPoint x: 562, endPoint y: 287, distance: 140.7
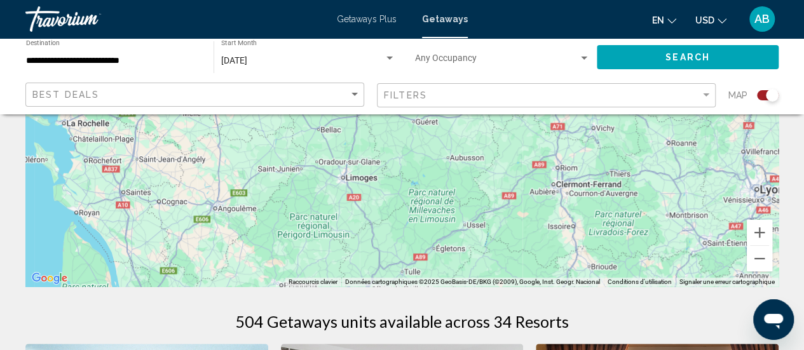
drag, startPoint x: 602, startPoint y: 219, endPoint x: 549, endPoint y: 301, distance: 97.8
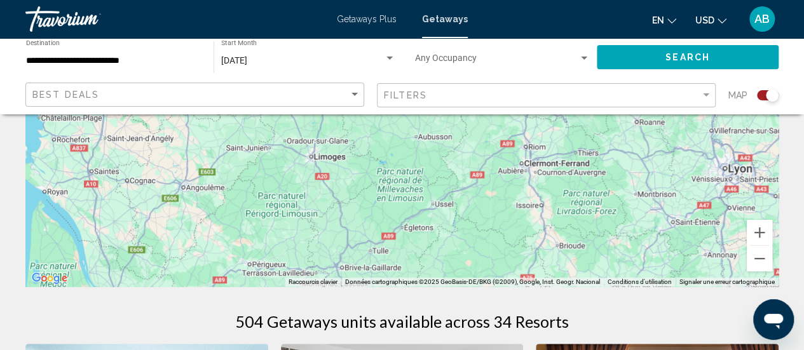
drag, startPoint x: 603, startPoint y: 189, endPoint x: 591, endPoint y: 134, distance: 56.0
click at [591, 134] on div "Main content" at bounding box center [401, 95] width 753 height 381
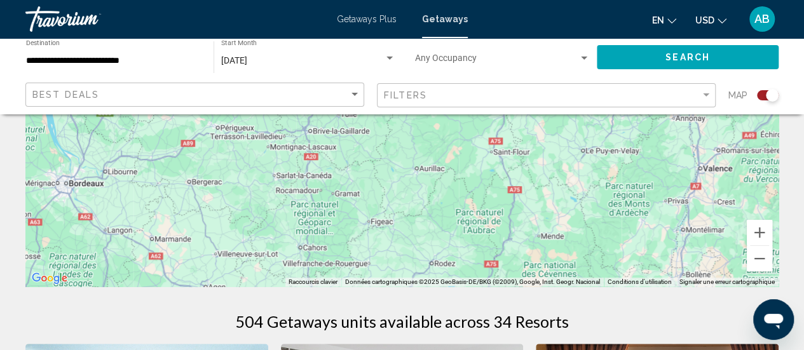
drag, startPoint x: 573, startPoint y: 213, endPoint x: 555, endPoint y: 134, distance: 80.6
click at [555, 134] on div "Main content" at bounding box center [401, 95] width 753 height 381
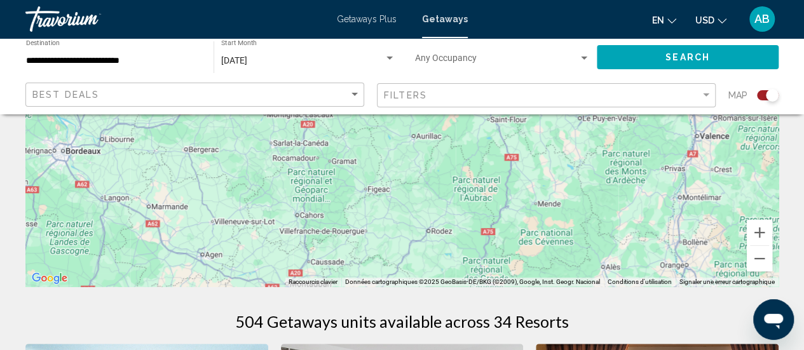
drag, startPoint x: 526, startPoint y: 222, endPoint x: 513, endPoint y: 125, distance: 98.1
click at [513, 125] on div "Main content" at bounding box center [401, 95] width 753 height 381
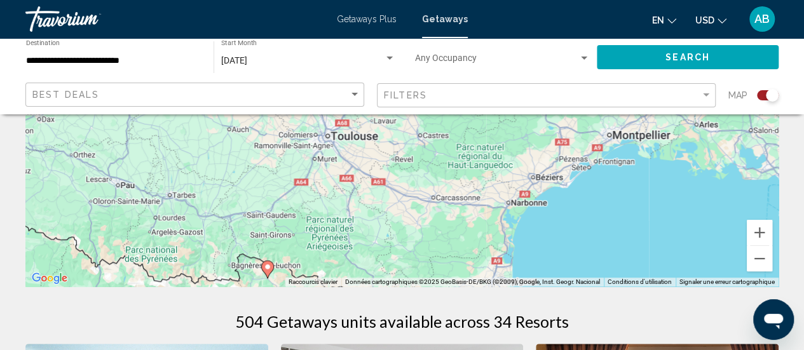
drag, startPoint x: 452, startPoint y: 218, endPoint x: 533, endPoint y: 116, distance: 129.8
click at [533, 116] on div "Pour activer le glissement avec le clavier, appuyez sur Alt+Entrée. Une fois ce…" at bounding box center [401, 95] width 753 height 381
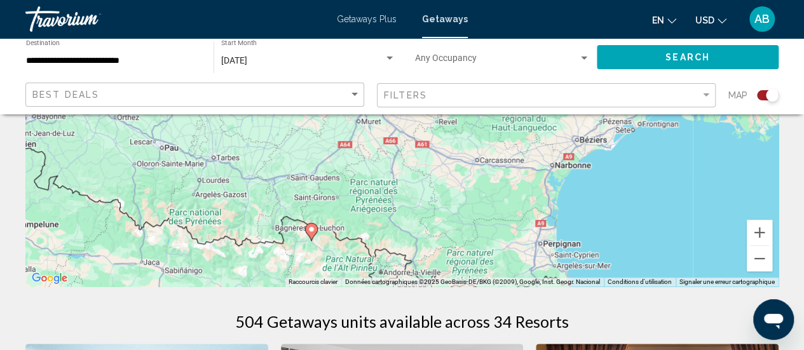
click at [313, 226] on image "Main content" at bounding box center [312, 230] width 8 height 8
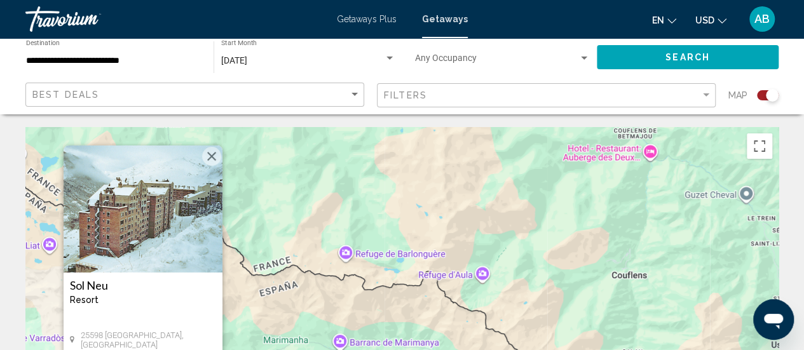
click at [183, 218] on img "Main content" at bounding box center [143, 209] width 159 height 127
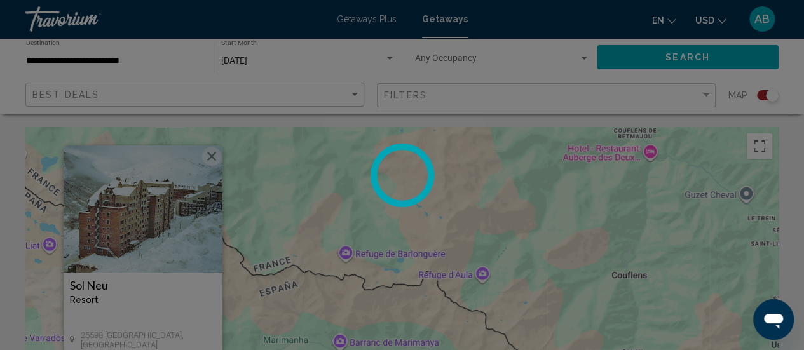
scroll to position [165, 0]
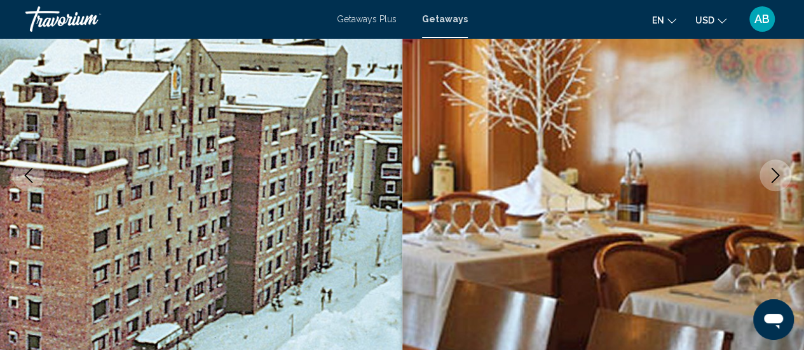
click at [770, 172] on icon "Next image" at bounding box center [775, 175] width 15 height 15
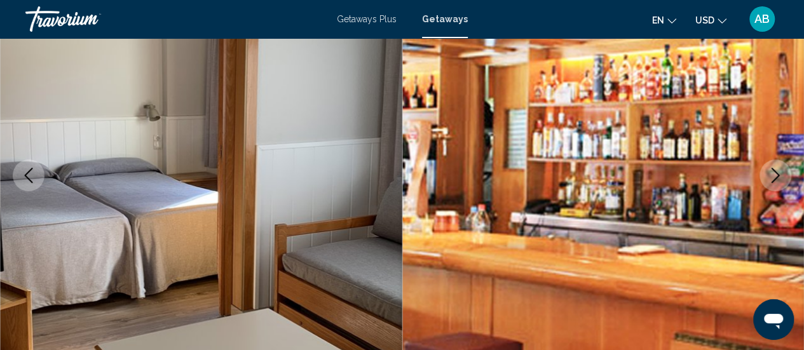
click at [770, 172] on icon "Next image" at bounding box center [775, 175] width 15 height 15
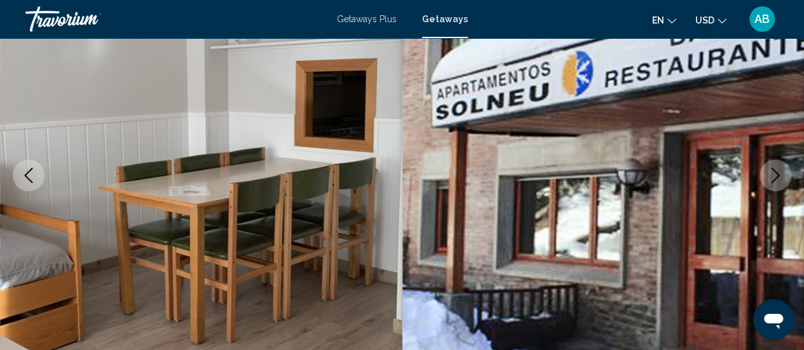
click at [770, 172] on icon "Next image" at bounding box center [775, 175] width 15 height 15
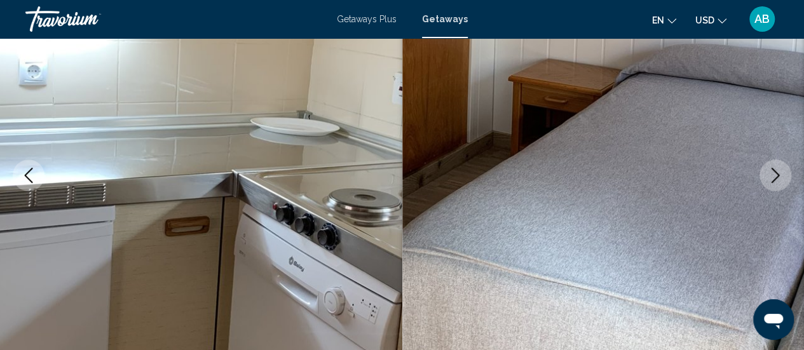
click at [770, 172] on icon "Next image" at bounding box center [775, 175] width 15 height 15
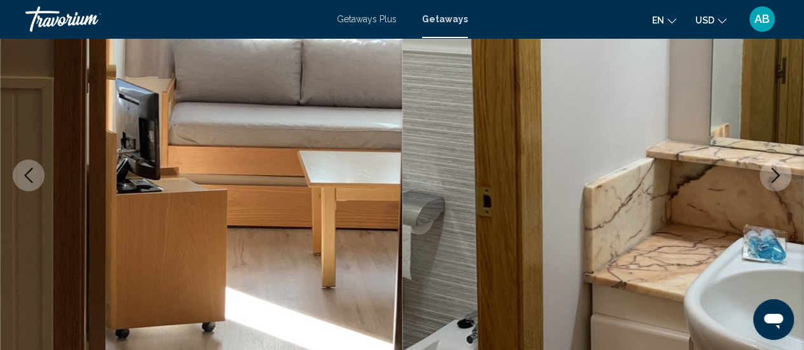
click at [770, 172] on icon "Next image" at bounding box center [775, 175] width 15 height 15
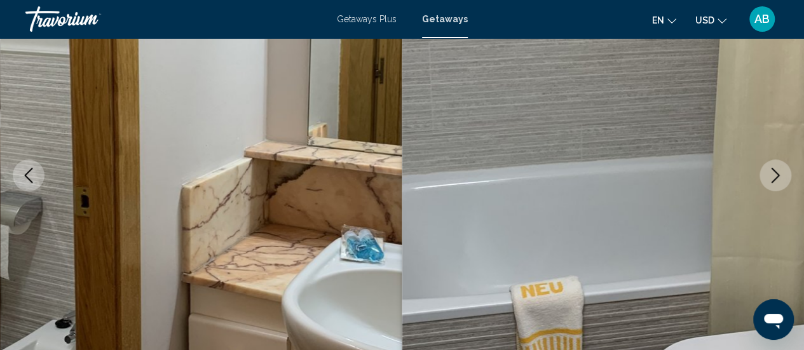
click at [770, 172] on icon "Next image" at bounding box center [775, 175] width 15 height 15
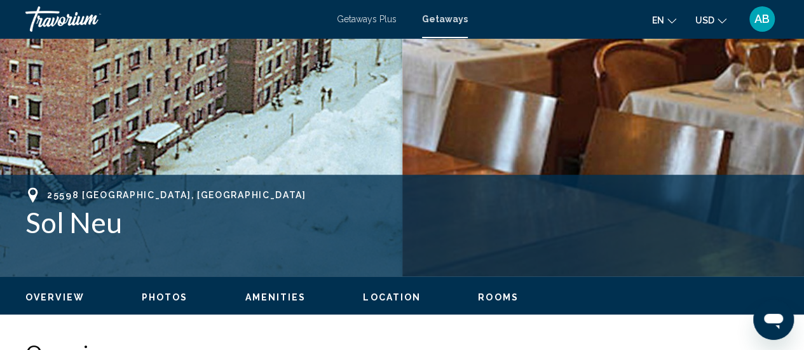
scroll to position [353, 0]
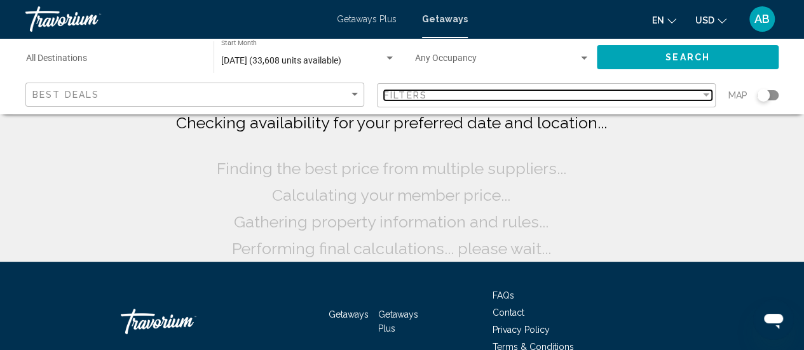
click at [418, 100] on span "Filters" at bounding box center [405, 95] width 43 height 10
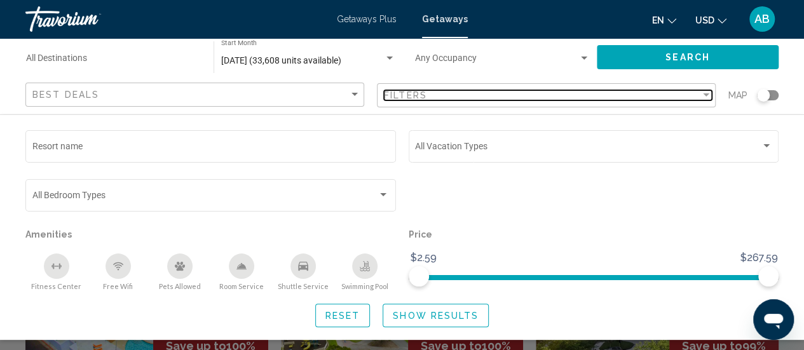
scroll to position [306, 0]
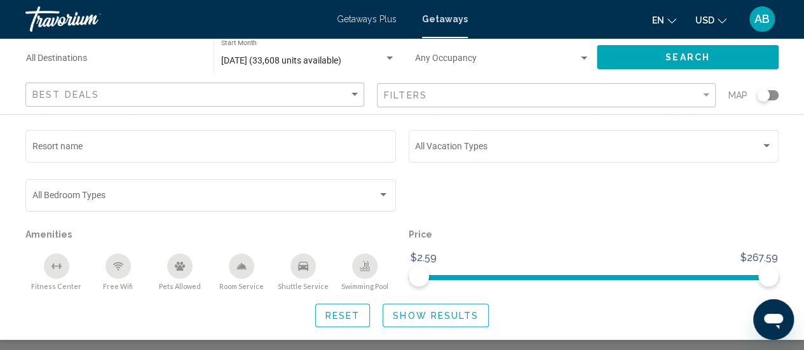
click at [769, 93] on div "Search widget" at bounding box center [763, 95] width 13 height 13
click at [452, 317] on span "Show Results" at bounding box center [436, 316] width 86 height 10
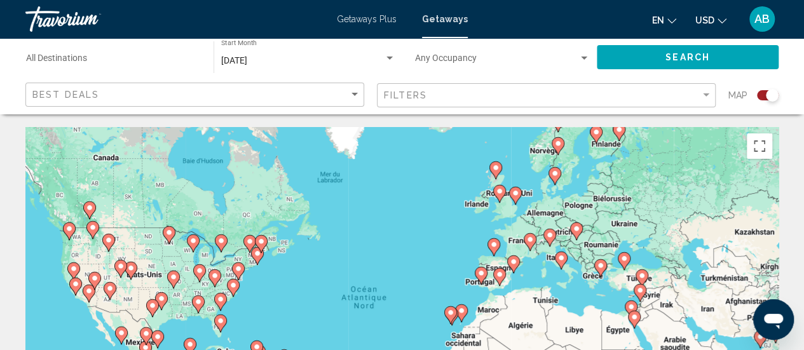
click at [533, 241] on image "Main content" at bounding box center [530, 240] width 8 height 8
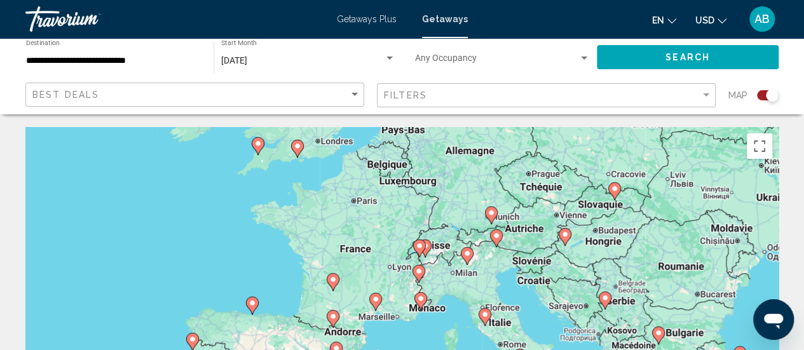
drag, startPoint x: 421, startPoint y: 295, endPoint x: 437, endPoint y: 255, distance: 43.3
click at [437, 255] on div "Pour activer le glissement avec le clavier, appuyez sur Alt+Entrée. Une fois ce…" at bounding box center [401, 317] width 753 height 381
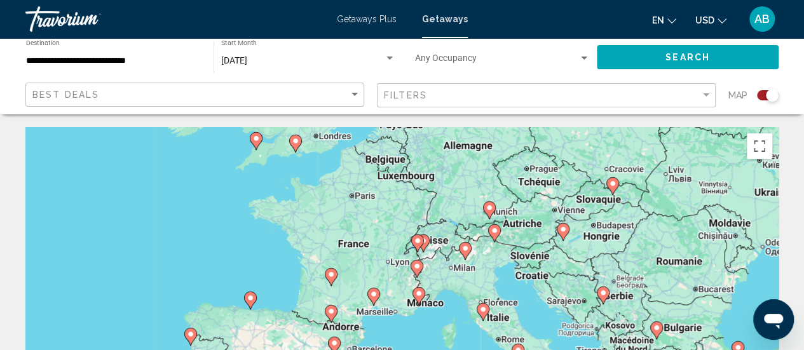
click at [416, 242] on image "Main content" at bounding box center [418, 241] width 8 height 8
type input "**********"
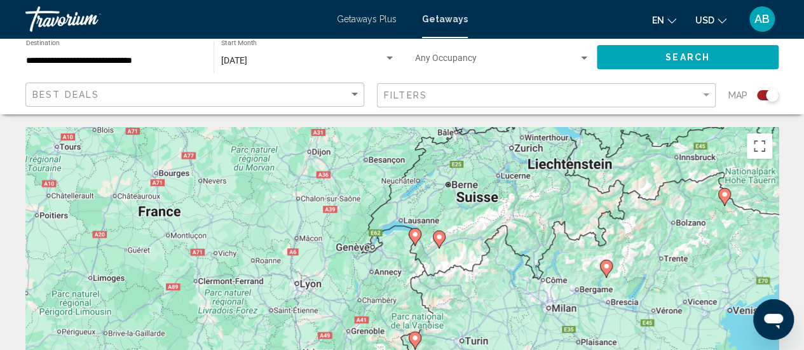
drag, startPoint x: 418, startPoint y: 331, endPoint x: 432, endPoint y: 238, distance: 93.8
click at [432, 238] on div "Pour activer le glissement avec le clavier, appuyez sur Alt+Entrée. Une fois ce…" at bounding box center [401, 317] width 753 height 381
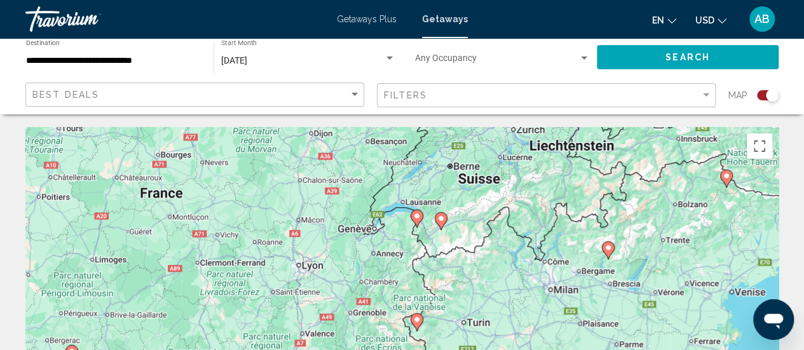
click at [418, 220] on icon "Main content" at bounding box center [416, 218] width 11 height 17
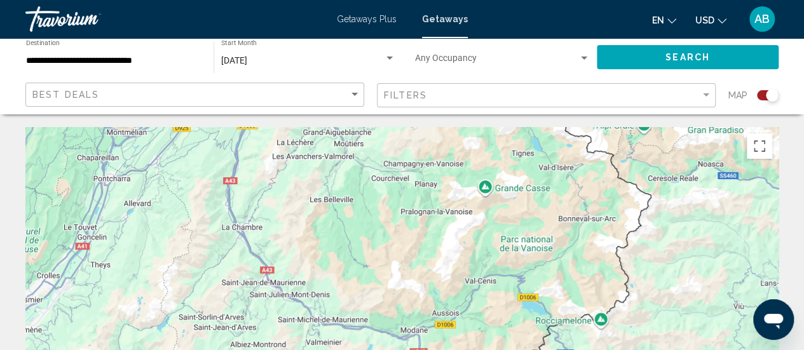
drag, startPoint x: 427, startPoint y: 172, endPoint x: 397, endPoint y: 330, distance: 161.1
click at [397, 330] on div "Pour naviguer, appuyez sur les touches fléchées. Pour activer le glissement ave…" at bounding box center [401, 317] width 753 height 381
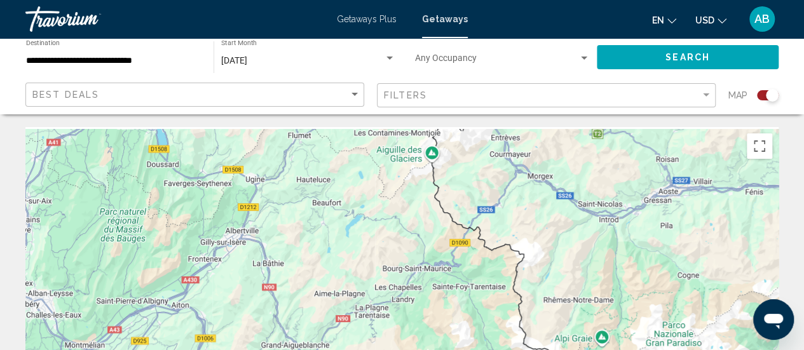
drag, startPoint x: 442, startPoint y: 212, endPoint x: 427, endPoint y: 297, distance: 85.9
click at [427, 297] on div "Pour naviguer, appuyez sur les touches fléchées." at bounding box center [401, 317] width 753 height 381
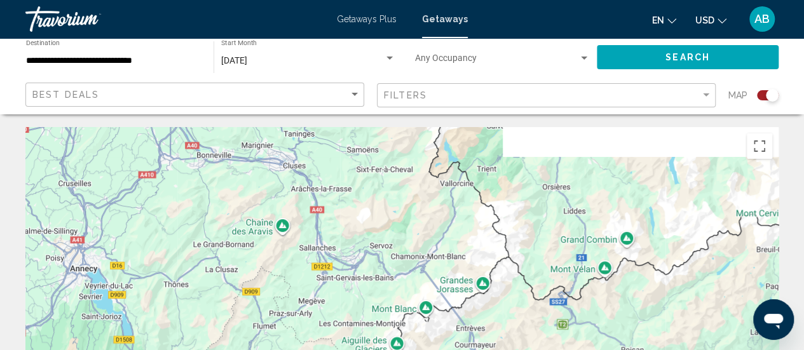
drag, startPoint x: 458, startPoint y: 161, endPoint x: 447, endPoint y: 289, distance: 128.9
click at [447, 289] on div "Pour naviguer, appuyez sur les touches fléchées." at bounding box center [401, 317] width 753 height 381
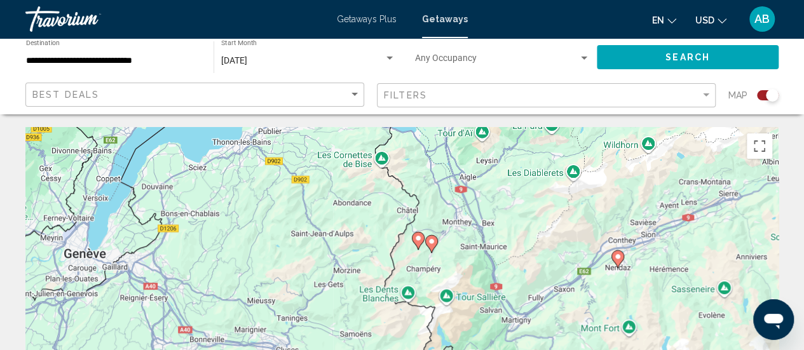
drag, startPoint x: 451, startPoint y: 187, endPoint x: 442, endPoint y: 276, distance: 89.4
click at [442, 276] on div "Pour naviguer, appuyez sur les touches fléchées. Pour activer le glissement ave…" at bounding box center [401, 317] width 753 height 381
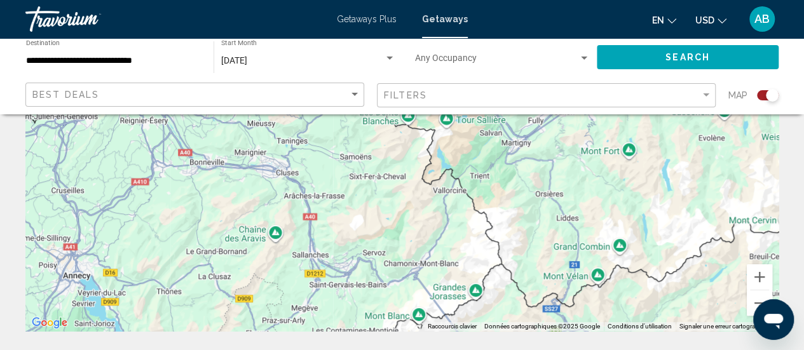
scroll to position [217, 0]
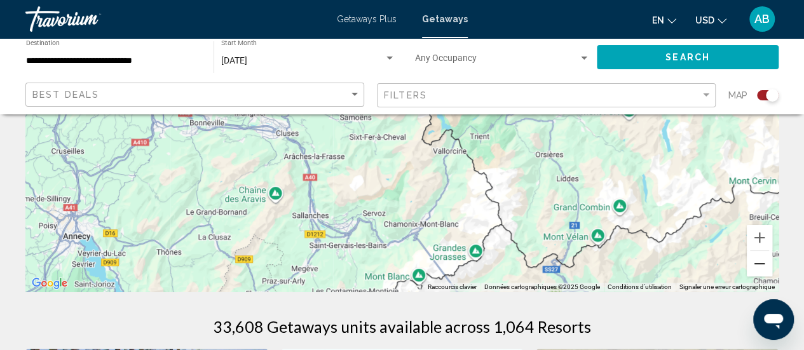
click at [763, 261] on button "Zoom arrière" at bounding box center [759, 263] width 25 height 25
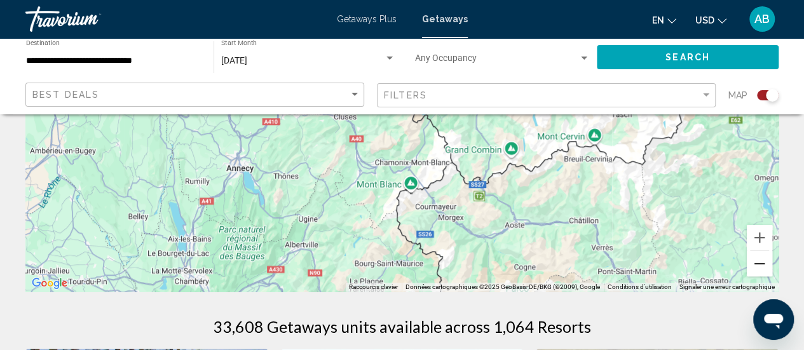
click at [763, 261] on button "Zoom arrière" at bounding box center [759, 263] width 25 height 25
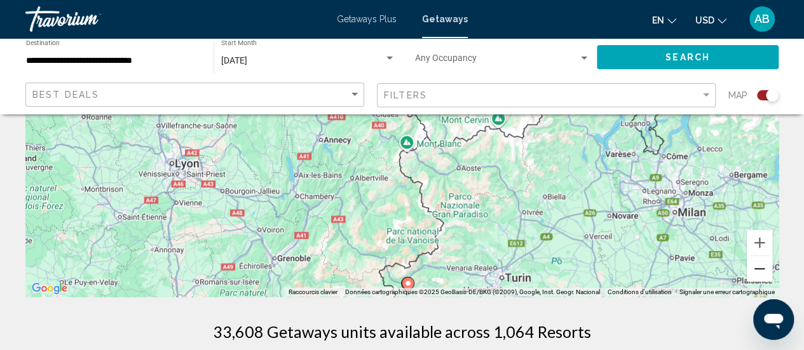
scroll to position [231, 0]
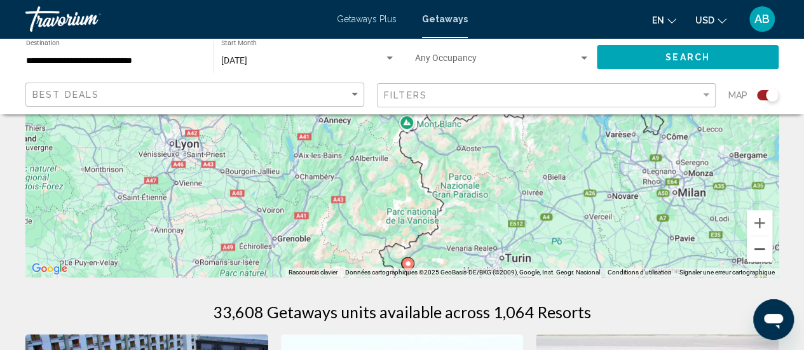
click at [758, 248] on button "Zoom arrière" at bounding box center [759, 248] width 25 height 25
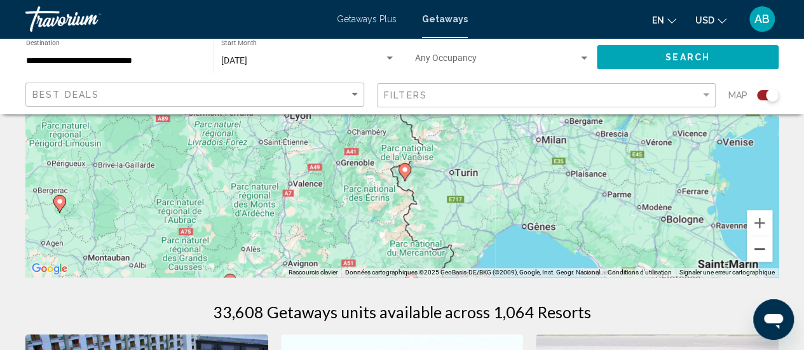
click at [758, 248] on button "Zoom arrière" at bounding box center [759, 248] width 25 height 25
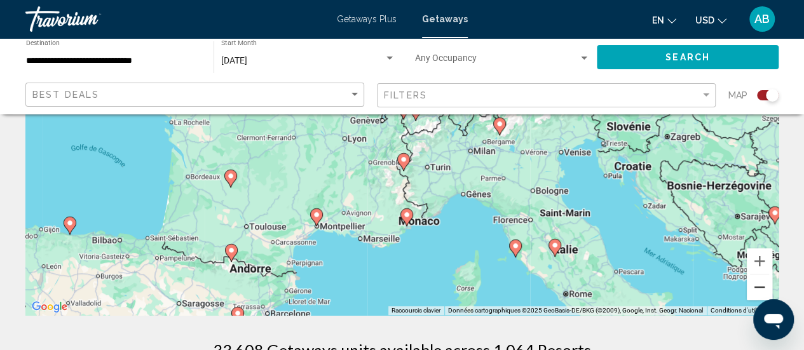
scroll to position [200, 0]
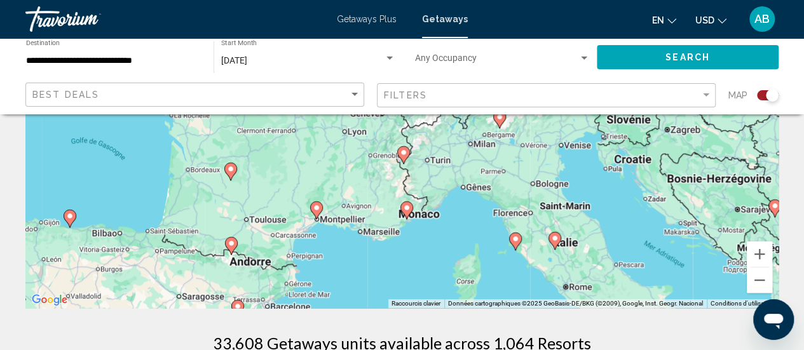
click at [379, 17] on span "Getaways Plus" at bounding box center [367, 19] width 60 height 10
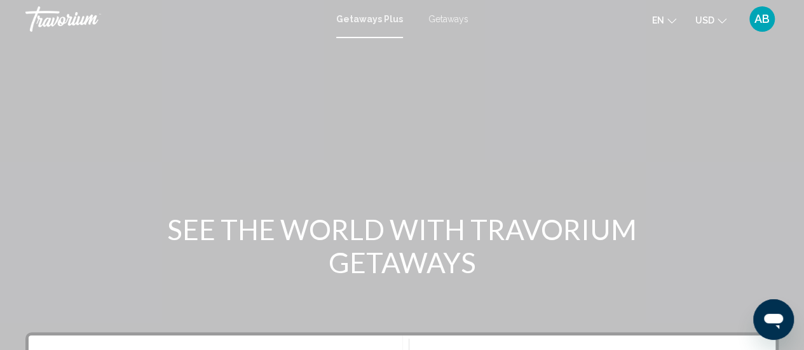
click at [436, 18] on span "Getaways" at bounding box center [448, 19] width 40 height 10
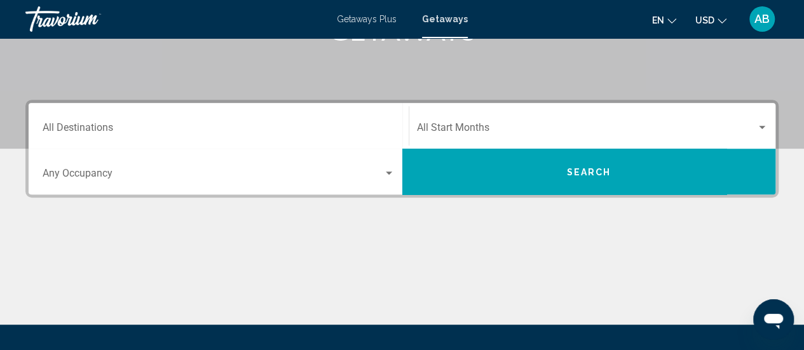
click at [548, 135] on div "Start Month All Start Months" at bounding box center [592, 126] width 351 height 40
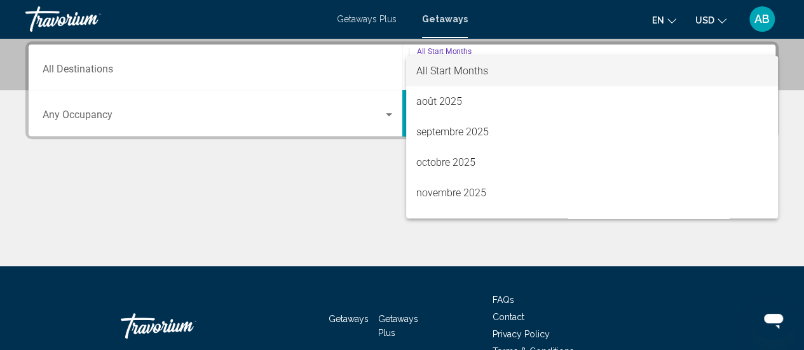
scroll to position [25, 0]
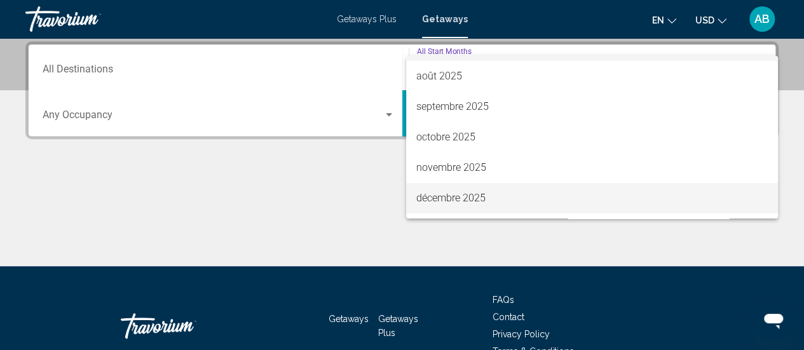
click at [686, 200] on span "décembre 2025" at bounding box center [591, 198] width 351 height 31
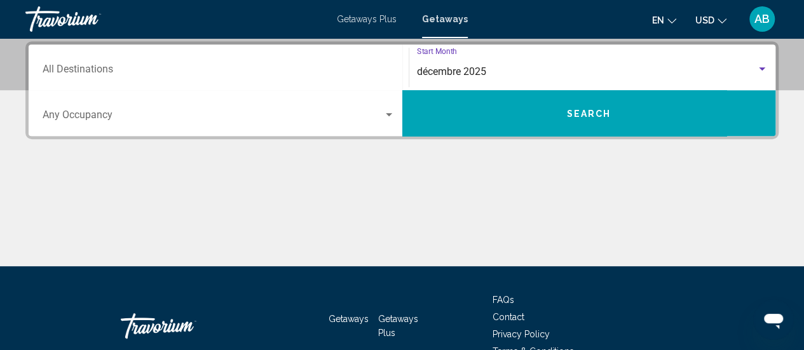
click at [636, 120] on button "Search" at bounding box center [589, 113] width 374 height 46
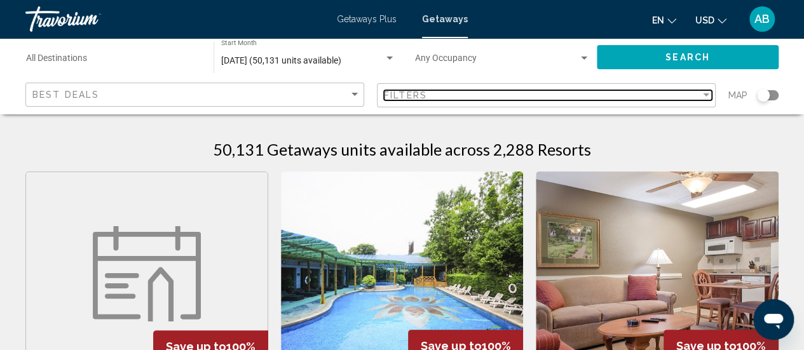
click at [686, 97] on div "Filters" at bounding box center [542, 95] width 316 height 10
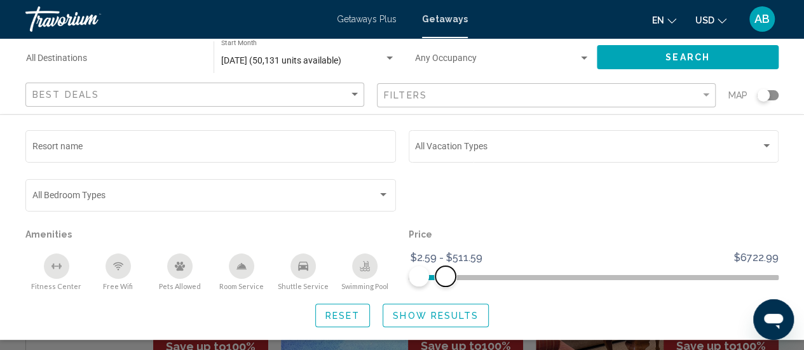
drag, startPoint x: 764, startPoint y: 278, endPoint x: 445, endPoint y: 283, distance: 319.1
click at [445, 283] on span "Search widget" at bounding box center [445, 276] width 20 height 20
click at [436, 280] on span "Search widget" at bounding box center [436, 276] width 20 height 20
click at [442, 314] on span "Show Results" at bounding box center [436, 316] width 86 height 10
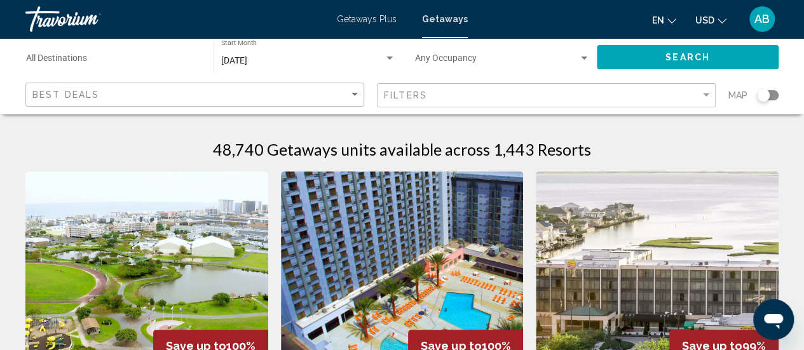
click at [769, 95] on div "Search widget" at bounding box center [763, 95] width 13 height 13
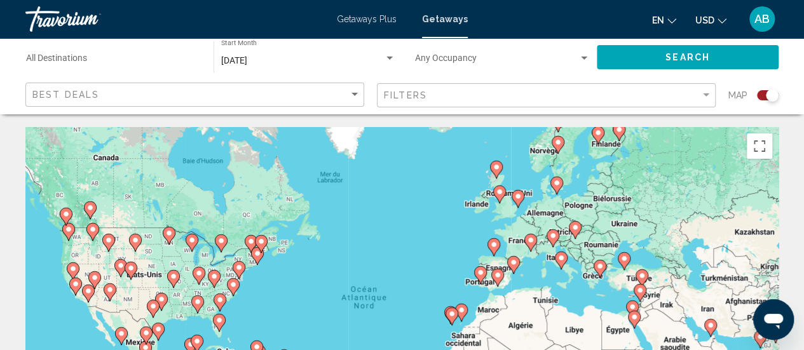
click at [533, 243] on image "Main content" at bounding box center [531, 240] width 8 height 8
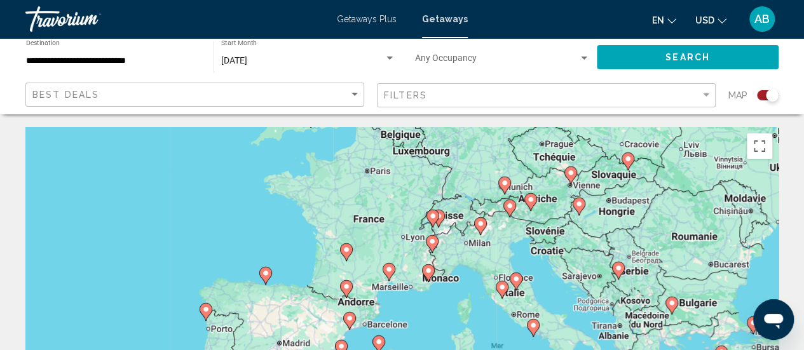
drag, startPoint x: 411, startPoint y: 313, endPoint x: 441, endPoint y: 247, distance: 72.2
click at [441, 247] on div "Pour activer le glissement avec le clavier, appuyez sur Alt+Entrée. Une fois ce…" at bounding box center [401, 317] width 753 height 381
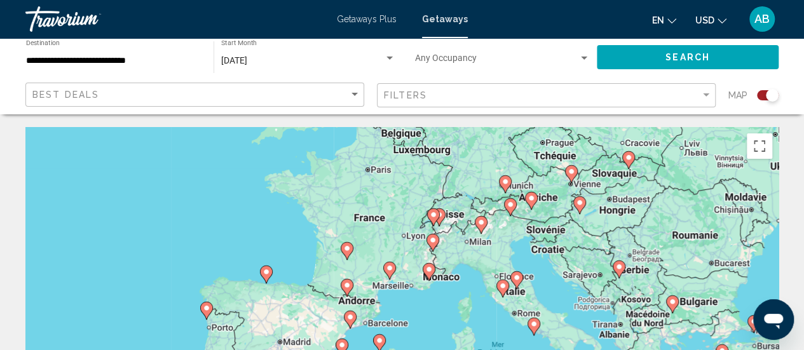
click at [435, 222] on icon "Main content" at bounding box center [433, 217] width 13 height 18
type input "**********"
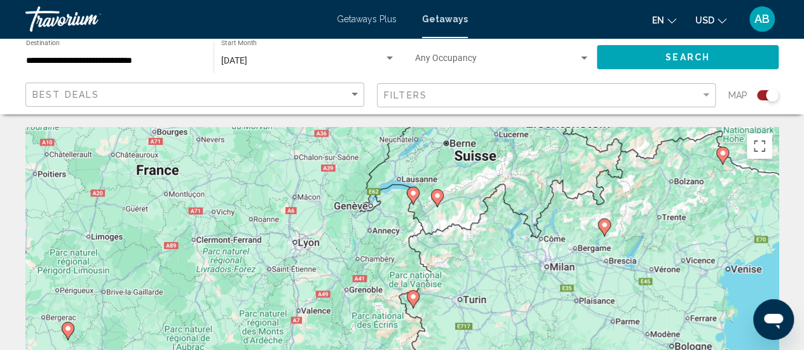
drag, startPoint x: 466, startPoint y: 302, endPoint x: 480, endPoint y: 165, distance: 138.5
click at [480, 165] on div "Pour activer le glissement avec le clavier, appuyez sur Alt+Entrée. Une fois ce…" at bounding box center [401, 317] width 753 height 381
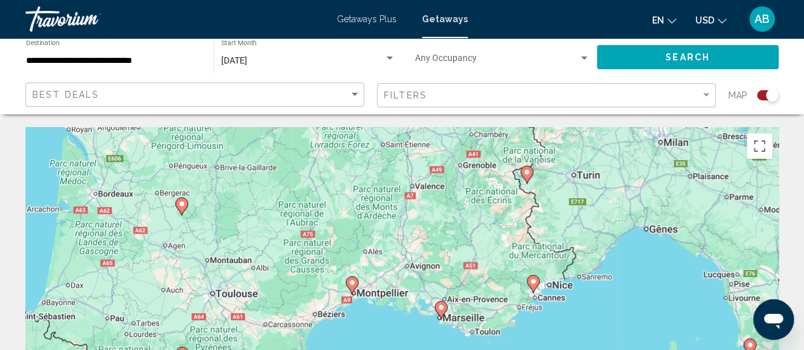
drag, startPoint x: 301, startPoint y: 252, endPoint x: 419, endPoint y: 141, distance: 162.3
click at [419, 141] on div "Pour activer le glissement avec le clavier, appuyez sur Alt+Entrée. Une fois ce…" at bounding box center [401, 317] width 753 height 381
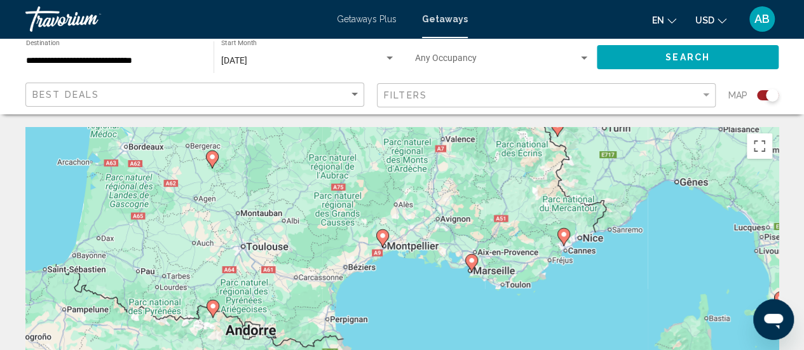
drag, startPoint x: 264, startPoint y: 267, endPoint x: 302, endPoint y: 209, distance: 69.3
click at [302, 209] on div "Pour activer le glissement avec le clavier, appuyez sur Alt+Entrée. Une fois ce…" at bounding box center [401, 317] width 753 height 381
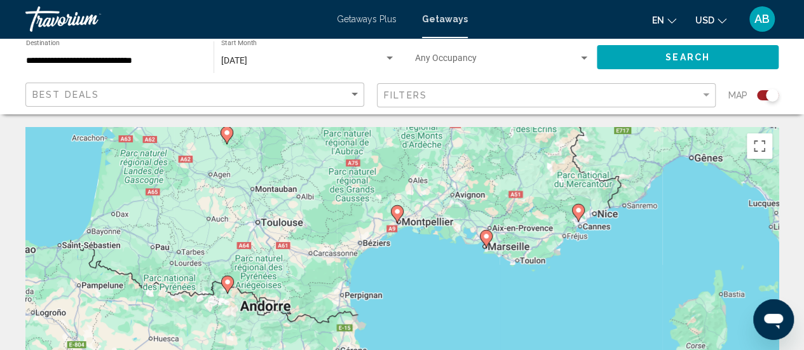
click at [380, 27] on div "Getaways Plus Getaways en English Español Français Italiano Português русский U…" at bounding box center [402, 19] width 804 height 27
click at [375, 24] on span "Getaways Plus" at bounding box center [367, 19] width 60 height 10
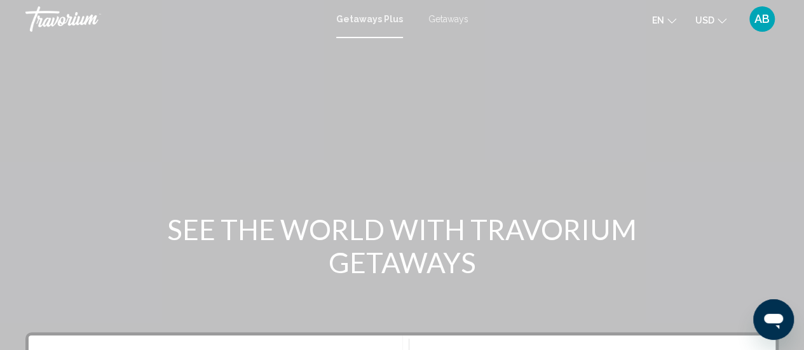
click at [431, 25] on div "Getaways Plus Getaways en English Español Français Italiano Português русский U…" at bounding box center [402, 19] width 804 height 27
click at [444, 18] on span "Getaways" at bounding box center [448, 19] width 40 height 10
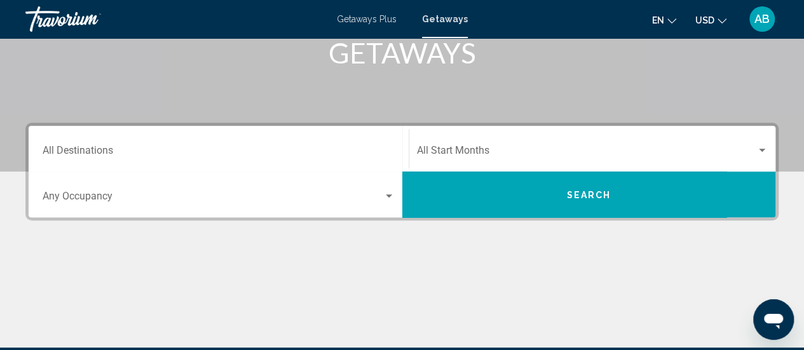
scroll to position [212, 0]
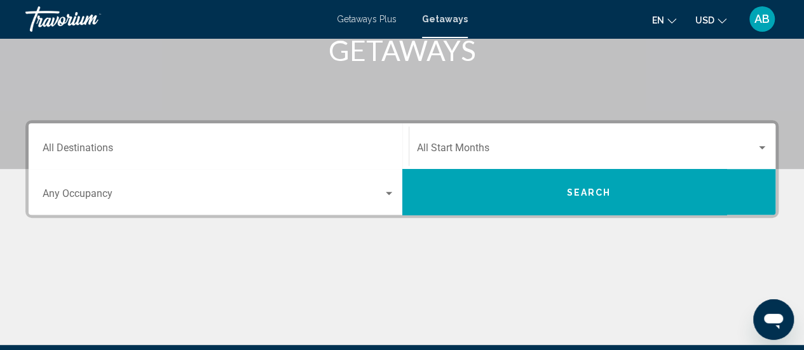
click at [482, 141] on div "Start Month All Start Months" at bounding box center [592, 146] width 351 height 40
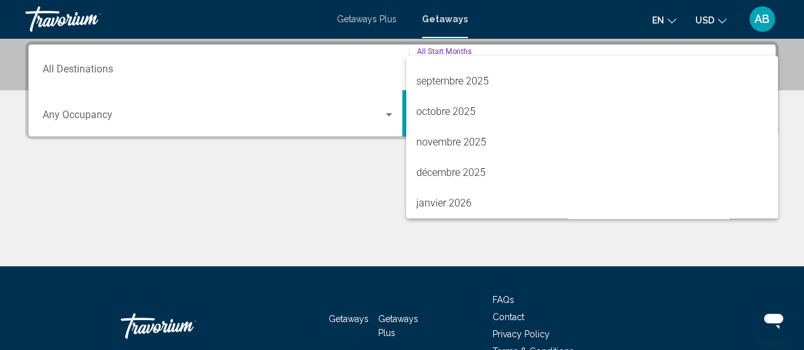
scroll to position [76, 0]
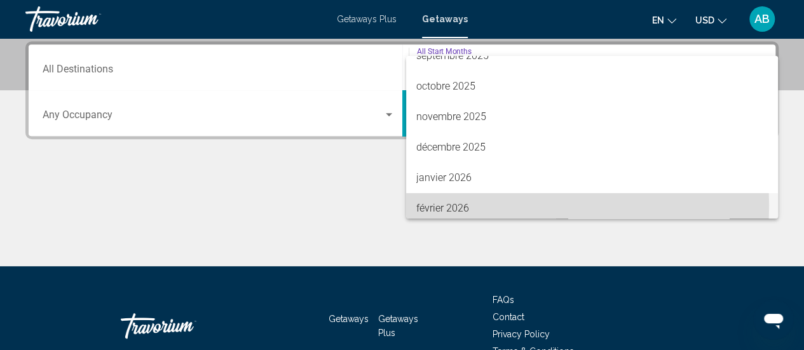
click at [501, 206] on span "février 2026" at bounding box center [591, 208] width 351 height 31
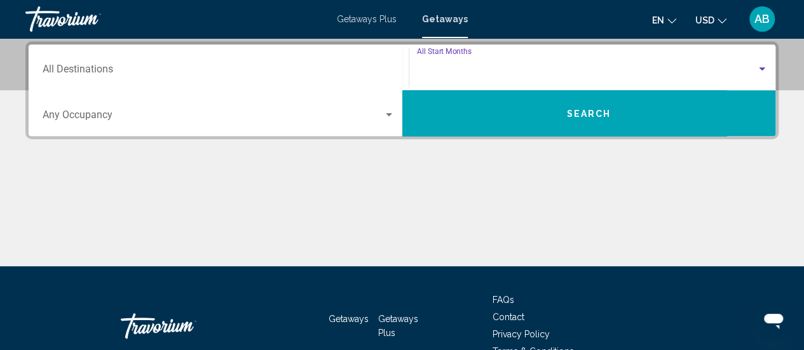
scroll to position [81, 0]
click at [554, 109] on button "Search" at bounding box center [589, 113] width 374 height 46
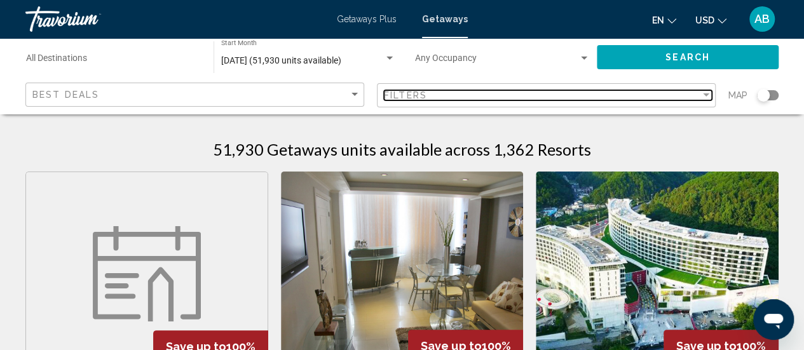
click at [603, 96] on div "Filters" at bounding box center [542, 95] width 316 height 10
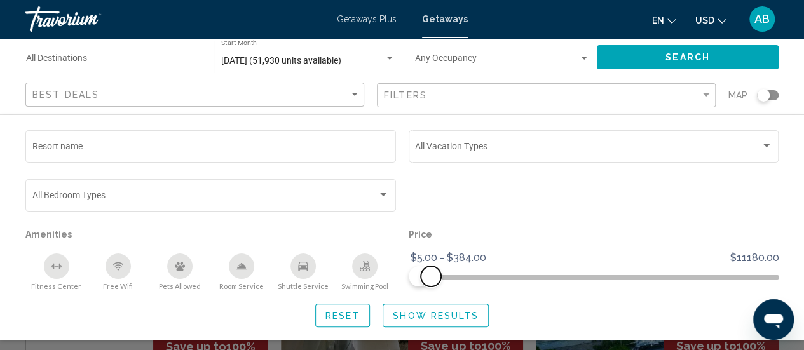
drag, startPoint x: 771, startPoint y: 282, endPoint x: 430, endPoint y: 280, distance: 341.3
click at [430, 280] on span "Search widget" at bounding box center [431, 276] width 20 height 20
